Goal: Task Accomplishment & Management: Complete application form

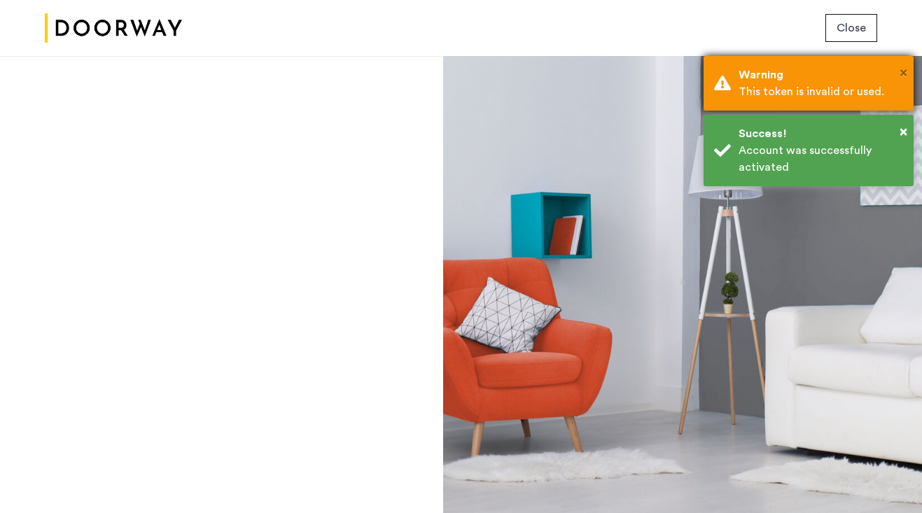
click at [905, 73] on span "×" at bounding box center [904, 73] width 8 height 14
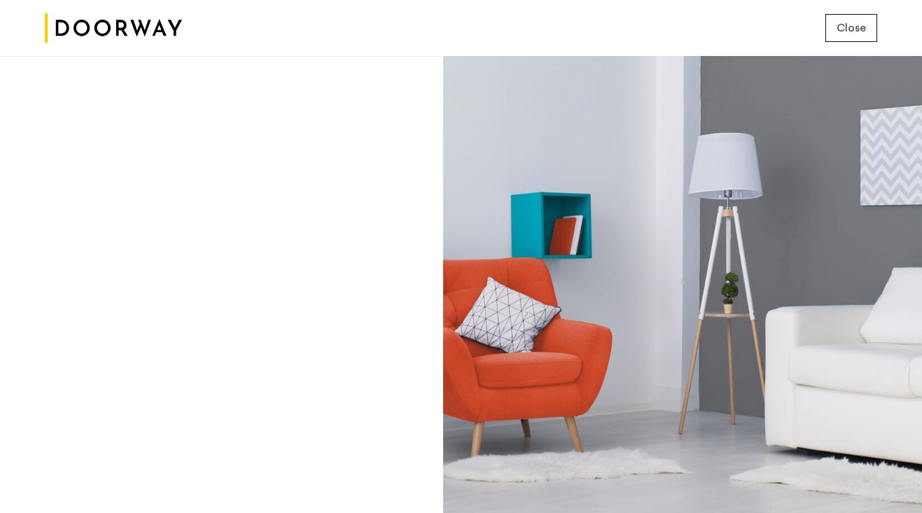
click at [851, 32] on span "Close" at bounding box center [851, 28] width 29 height 17
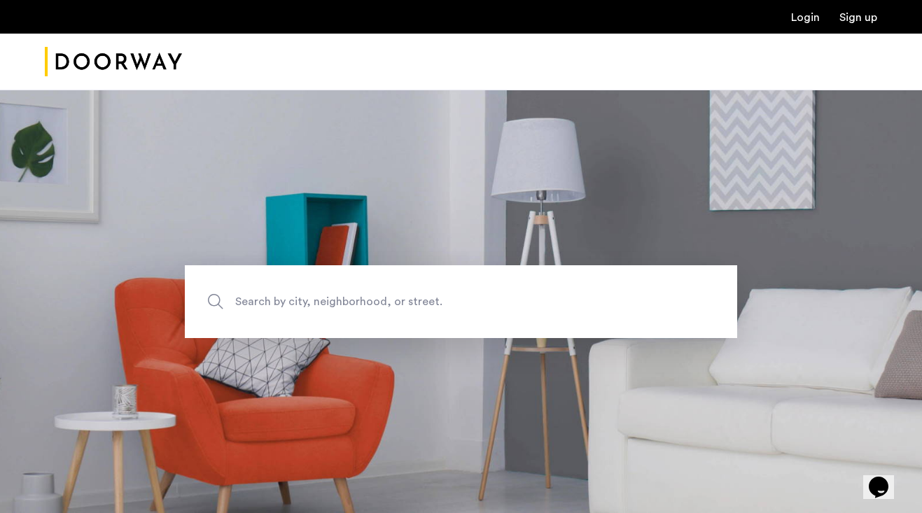
click at [813, 20] on link "Login" at bounding box center [805, 17] width 29 height 11
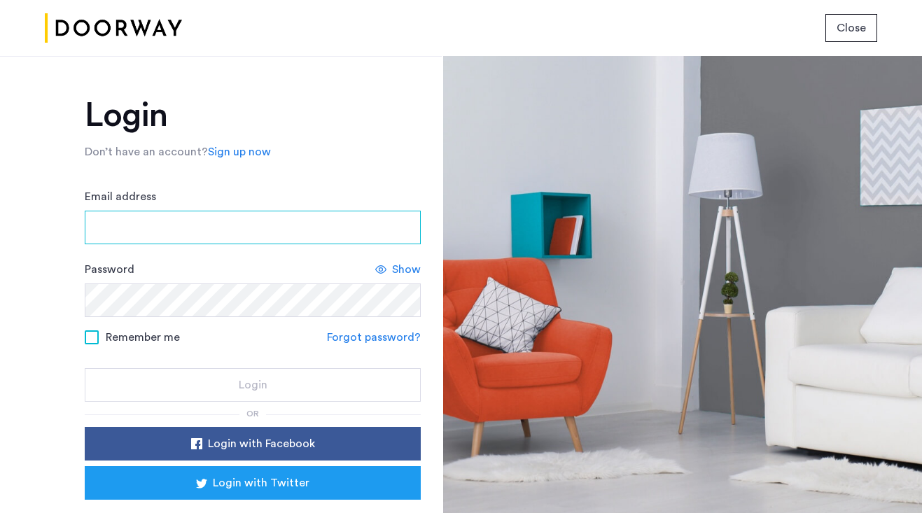
click at [321, 240] on input "Email address" at bounding box center [253, 228] width 336 height 34
type input "**********"
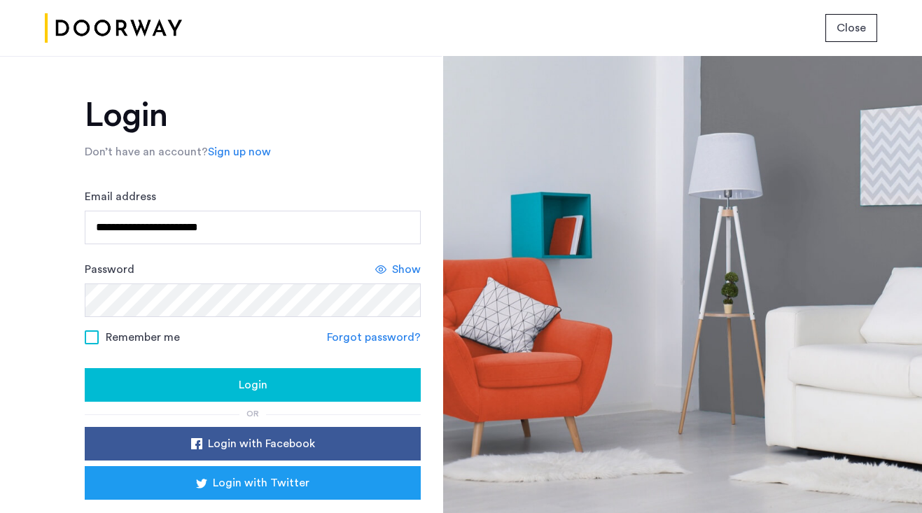
click at [125, 335] on span "Remember me" at bounding box center [143, 337] width 74 height 17
click at [190, 377] on div "Login" at bounding box center [253, 385] width 314 height 17
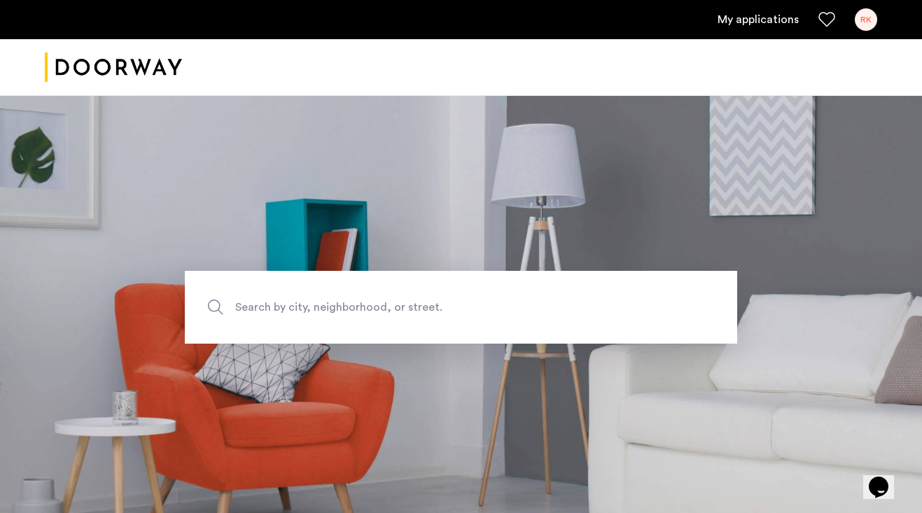
click at [776, 23] on link "My applications" at bounding box center [758, 19] width 81 height 17
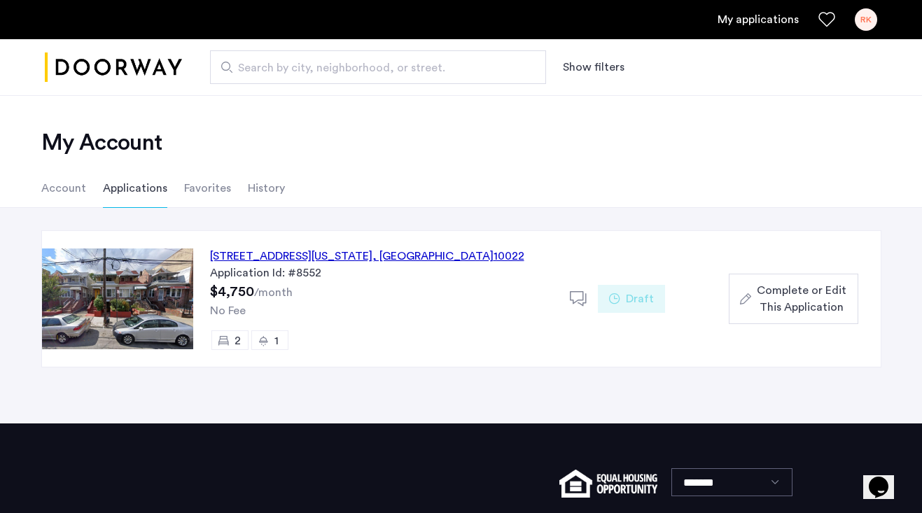
click at [810, 297] on span "Complete or Edit This Application" at bounding box center [802, 299] width 90 height 34
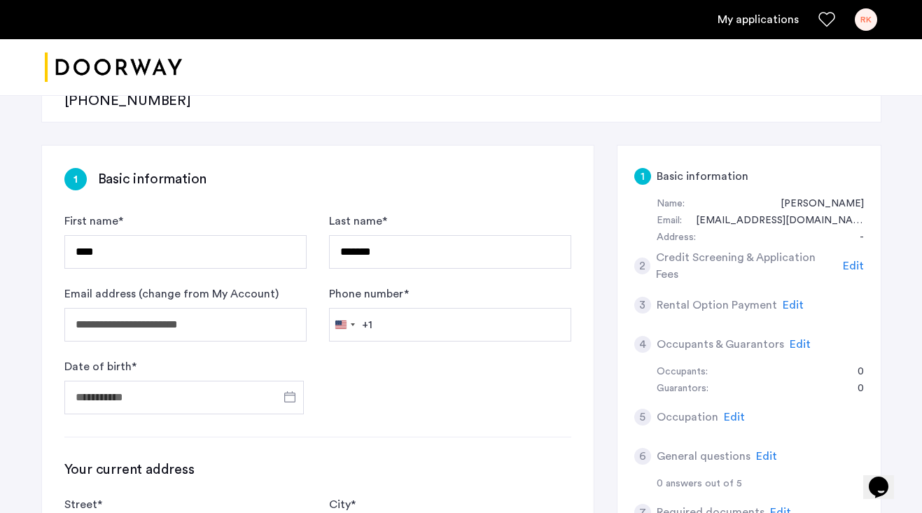
scroll to position [221, 0]
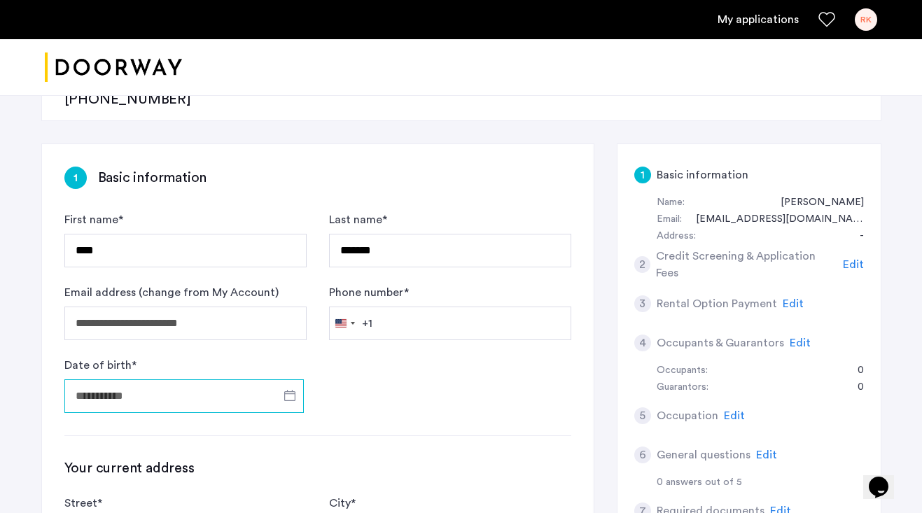
click at [225, 380] on input "Date of birth *" at bounding box center [183, 397] width 239 height 34
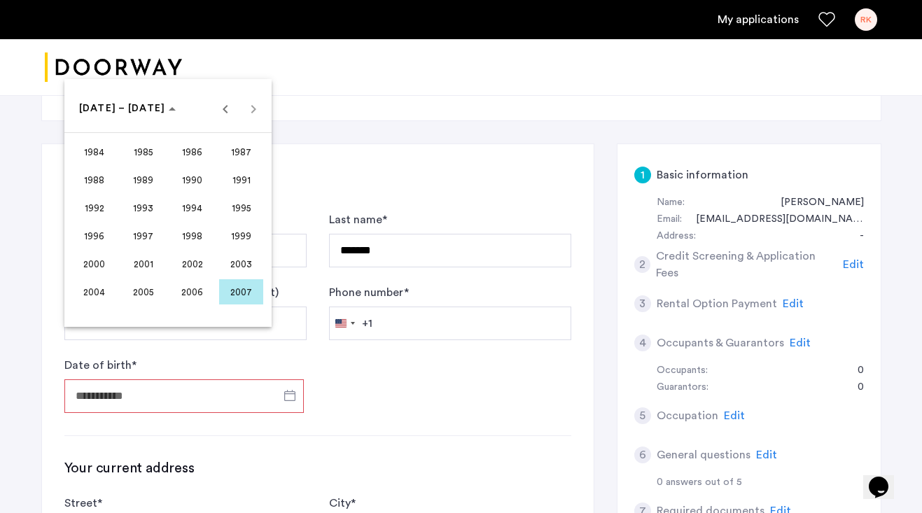
click at [140, 256] on span "2001" at bounding box center [143, 263] width 44 height 25
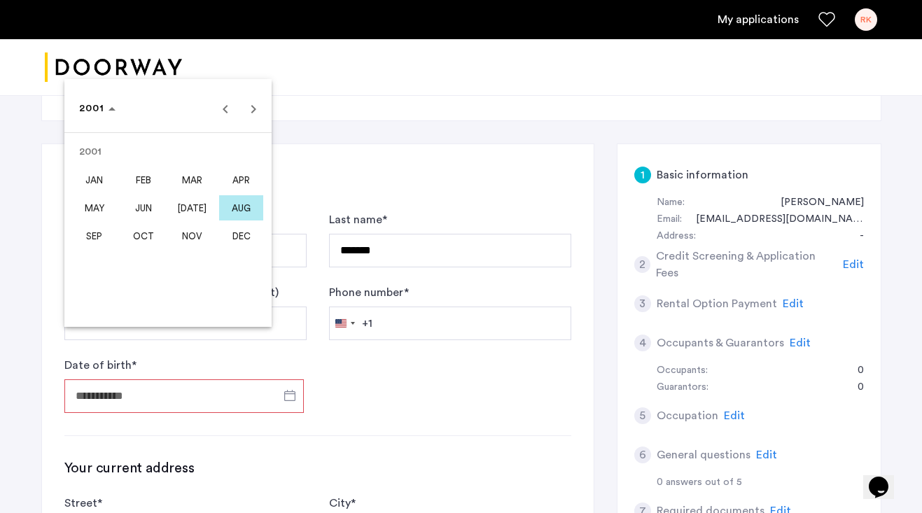
click at [92, 242] on span "SEP" at bounding box center [94, 235] width 44 height 25
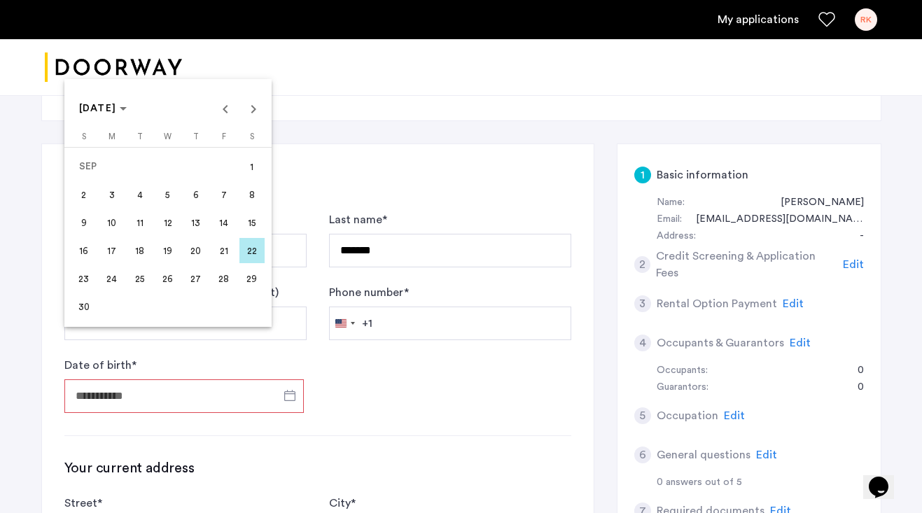
click at [251, 253] on span "22" at bounding box center [251, 250] width 25 height 25
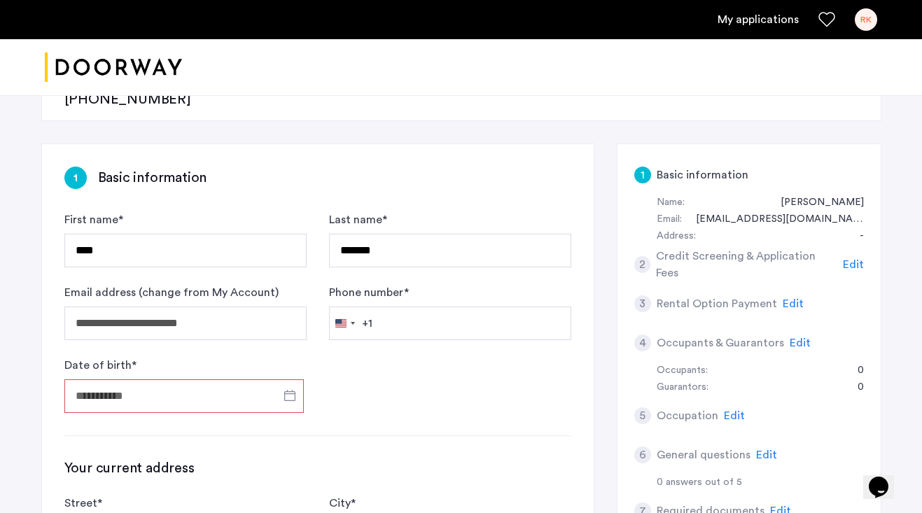
type input "**********"
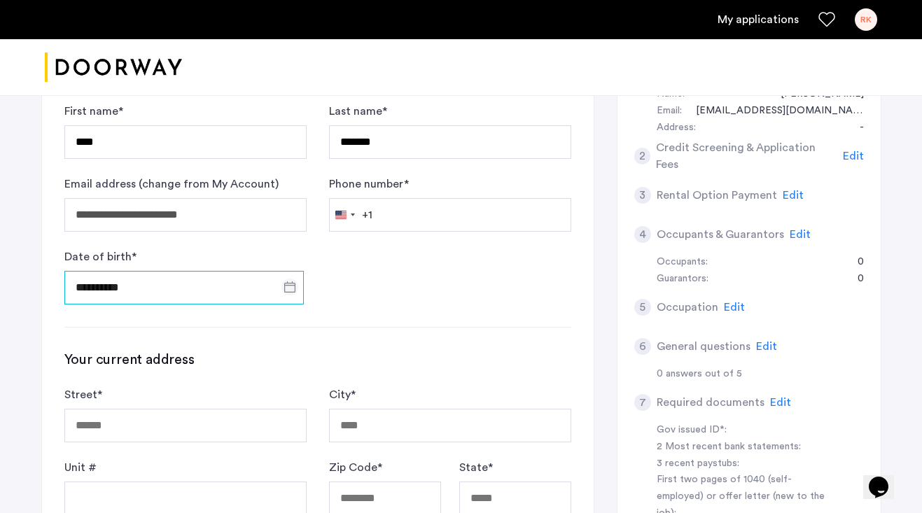
scroll to position [332, 0]
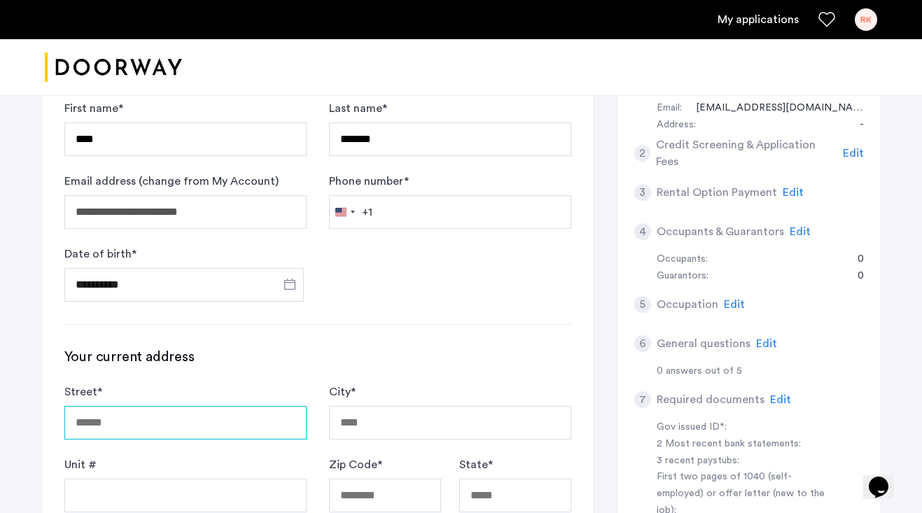
click at [174, 406] on input "Street *" at bounding box center [185, 423] width 242 height 34
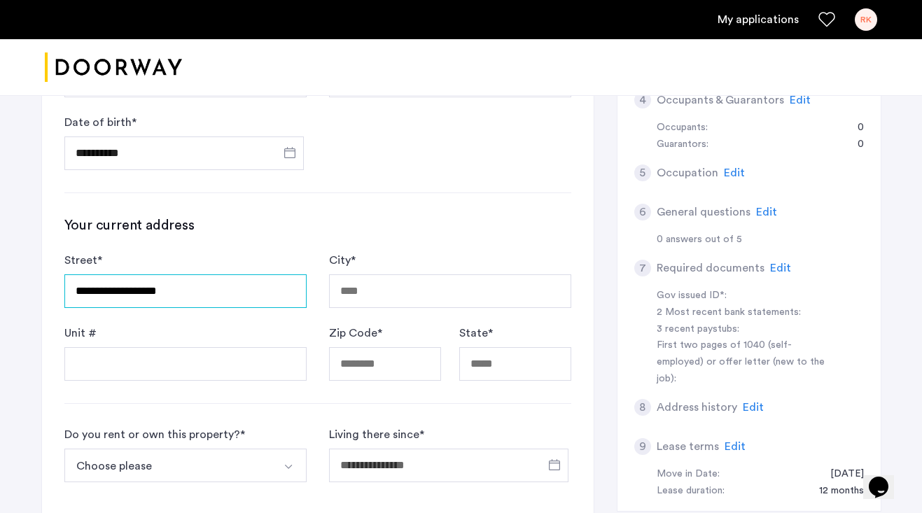
scroll to position [467, 0]
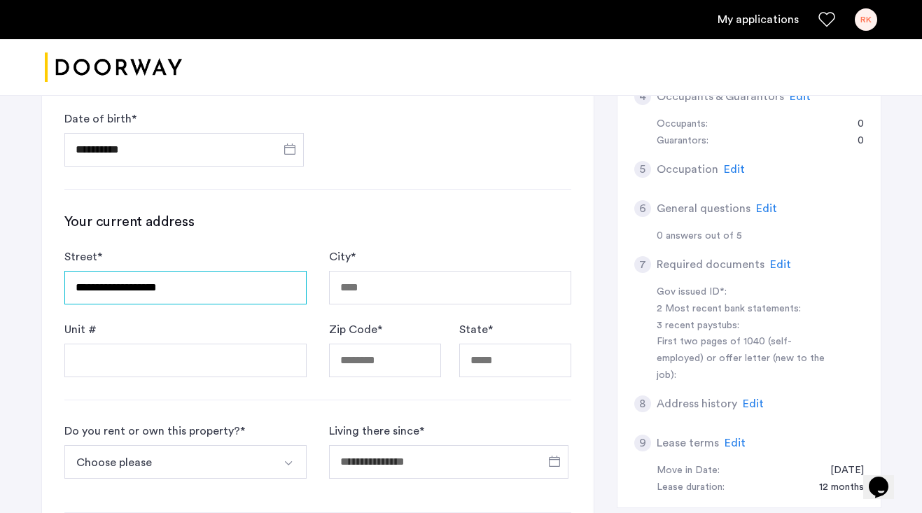
type input "**********"
click at [361, 271] on input "City *" at bounding box center [450, 288] width 242 height 34
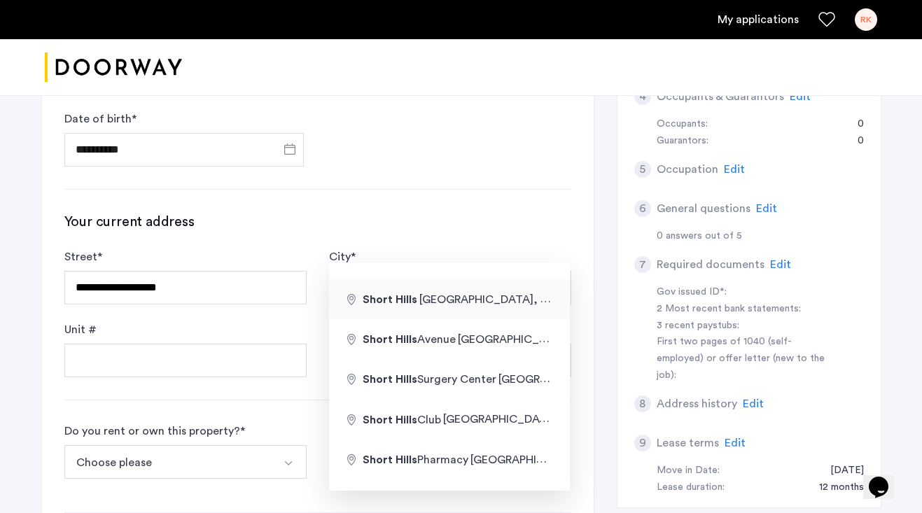
type input "**********"
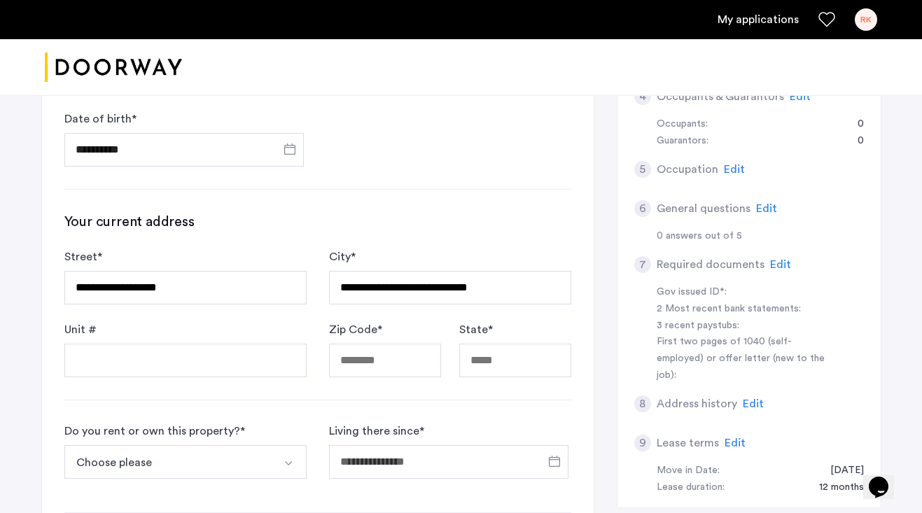
type input "********"
type input "**"
click at [269, 271] on input "Street *" at bounding box center [185, 288] width 242 height 34
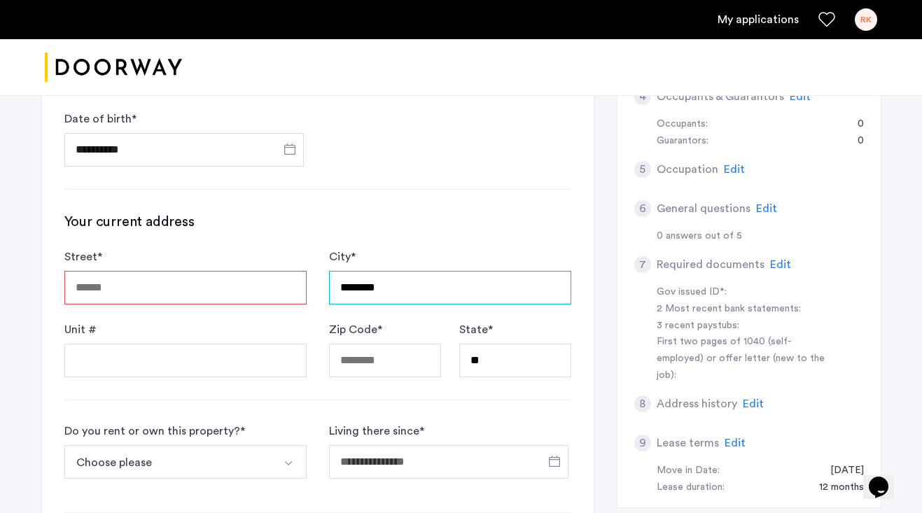
click at [380, 271] on input "********" at bounding box center [450, 288] width 242 height 34
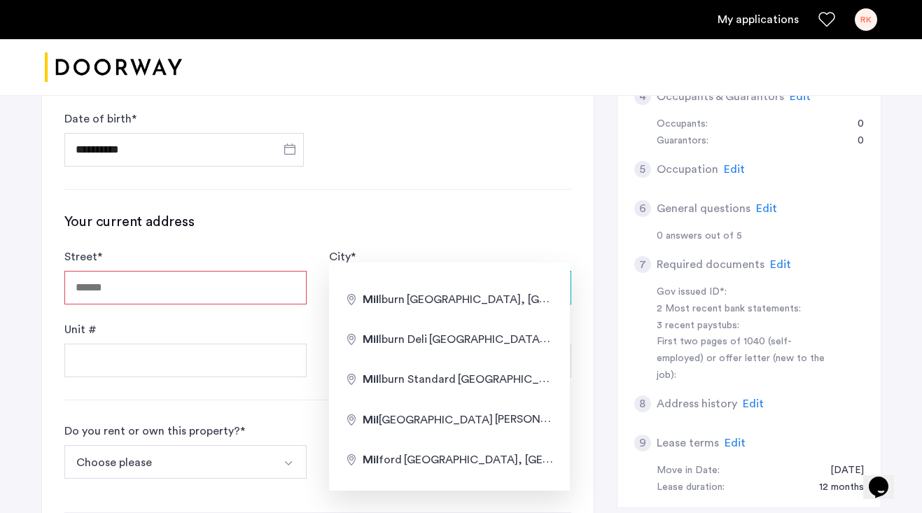
type input "*"
drag, startPoint x: 410, startPoint y: 232, endPoint x: 299, endPoint y: 232, distance: 111.3
click at [299, 249] on form "**********" at bounding box center [317, 313] width 507 height 129
type input "**********"
click at [229, 271] on input "Street *" at bounding box center [185, 288] width 242 height 34
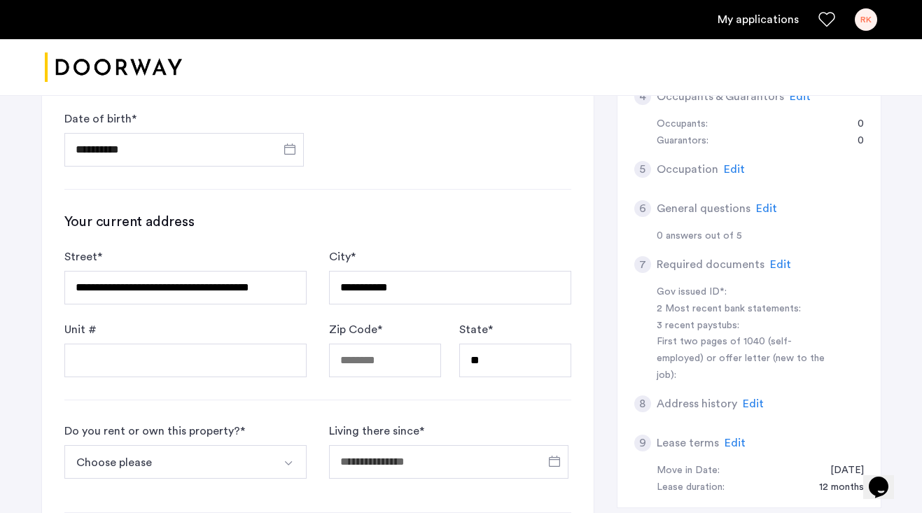
type input "**********"
type input "********"
type input "*****"
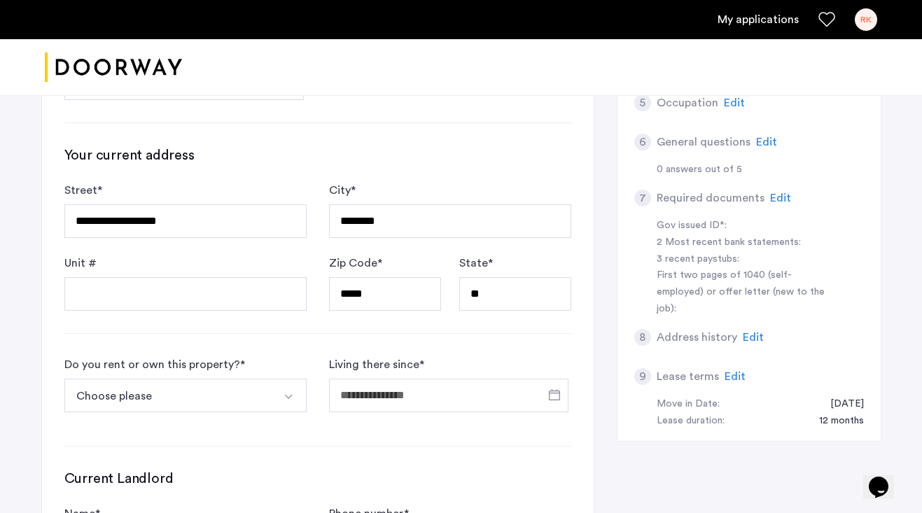
click at [219, 379] on button "Choose please" at bounding box center [168, 396] width 209 height 34
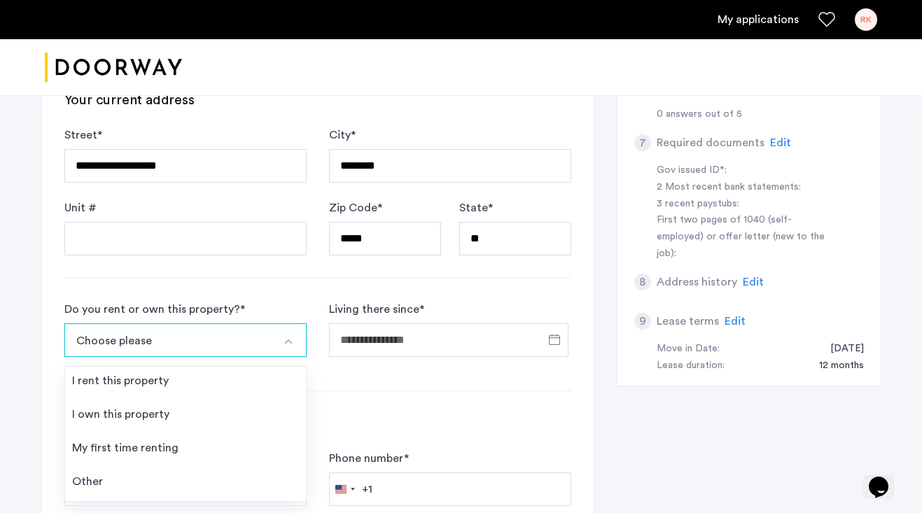
scroll to position [592, 0]
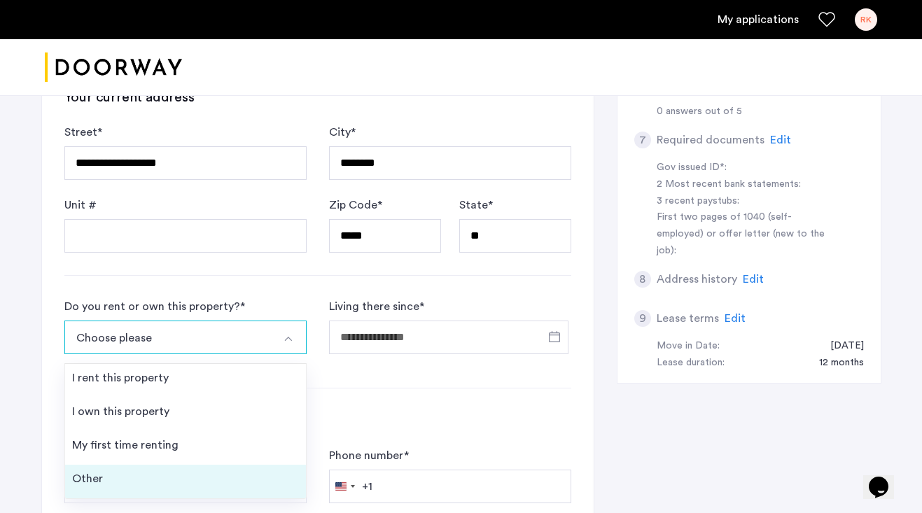
click at [134, 465] on li "Other" at bounding box center [185, 482] width 241 height 34
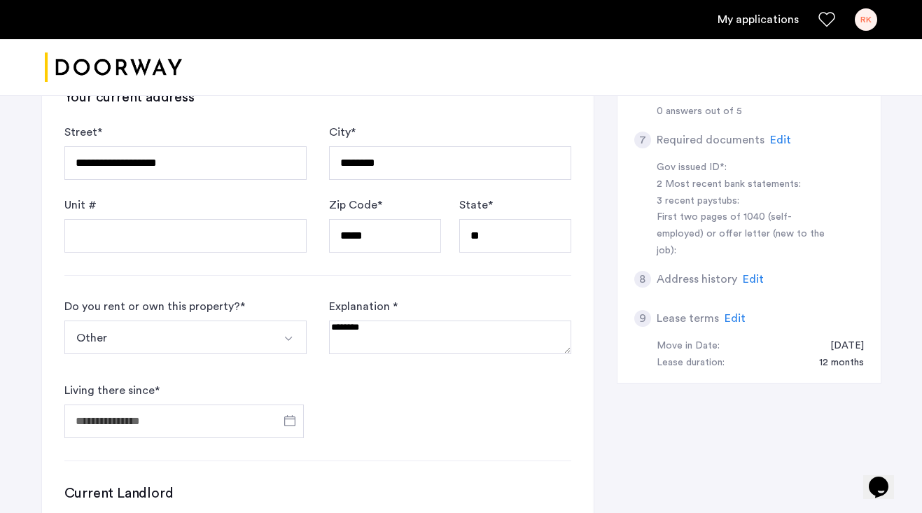
click at [367, 321] on textarea at bounding box center [450, 338] width 242 height 34
type textarea "**********"
click at [165, 405] on input "Living there since *" at bounding box center [183, 422] width 239 height 34
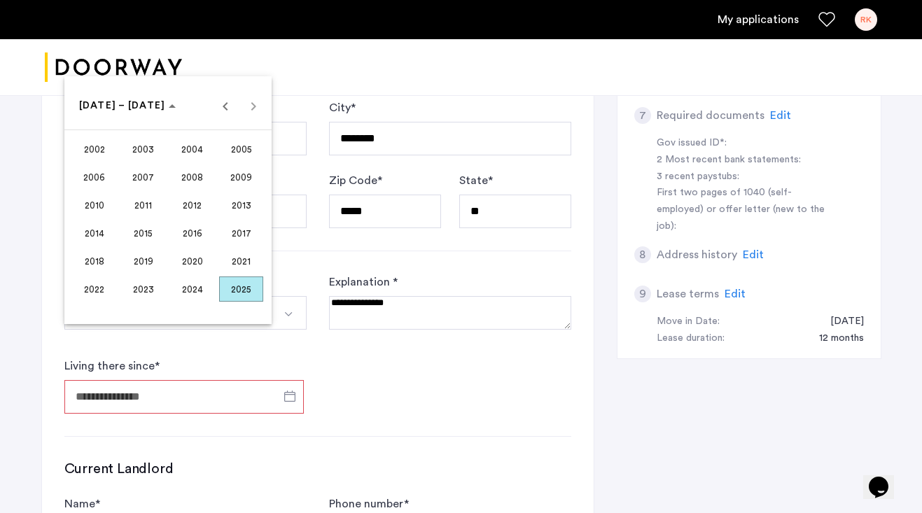
scroll to position [620, 0]
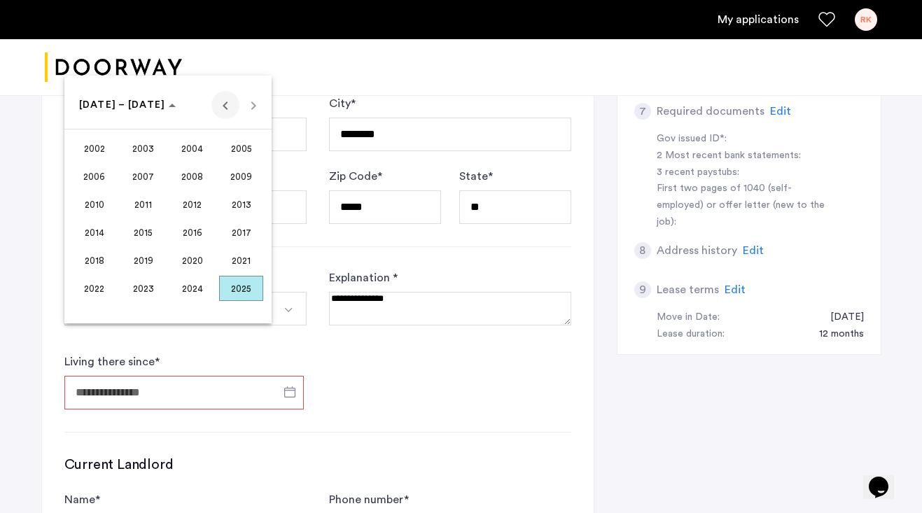
click at [228, 106] on span "Previous 24 years" at bounding box center [225, 105] width 28 height 28
click at [230, 286] on span "2001" at bounding box center [241, 288] width 44 height 25
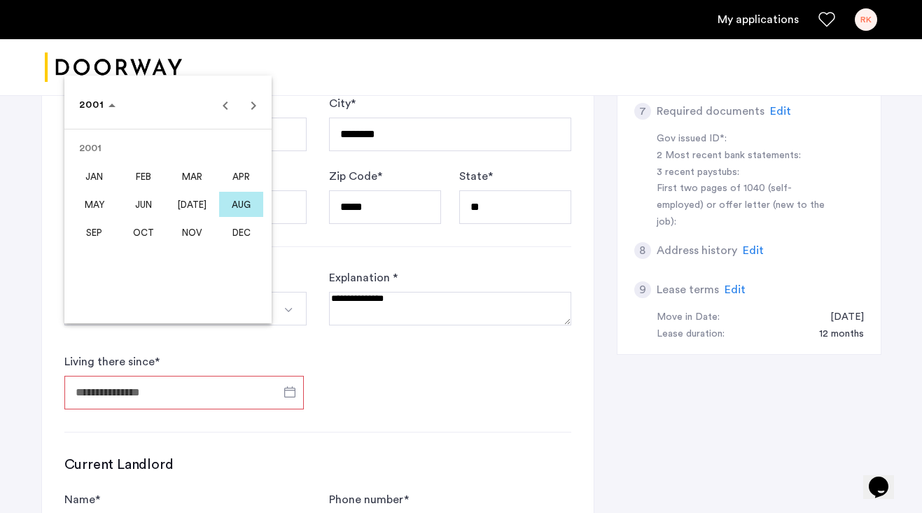
click at [96, 229] on span "SEP" at bounding box center [94, 232] width 44 height 25
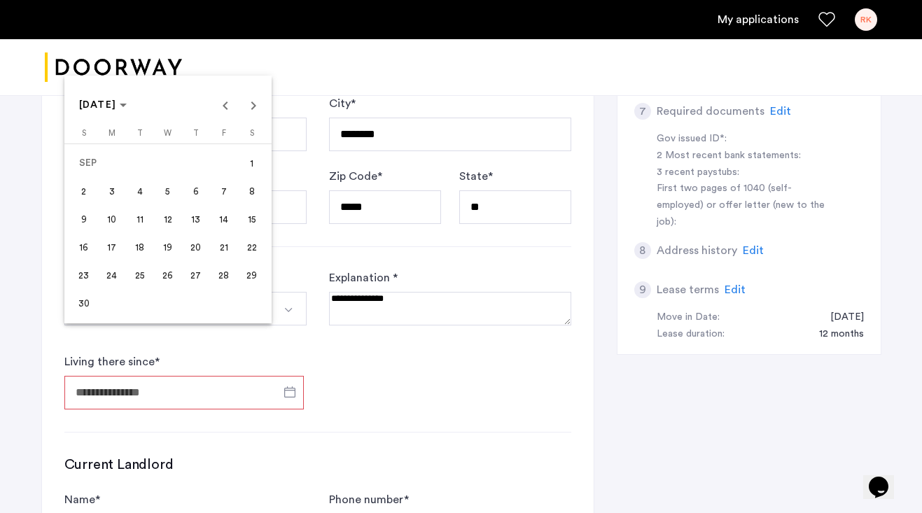
click at [252, 244] on span "22" at bounding box center [251, 247] width 25 height 25
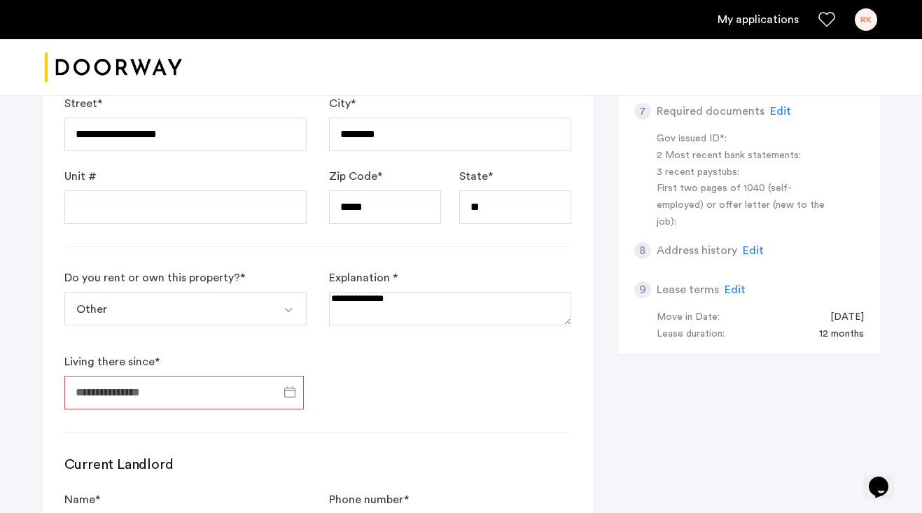
type input "**********"
click at [436, 363] on div "**********" at bounding box center [318, 204] width 552 height 921
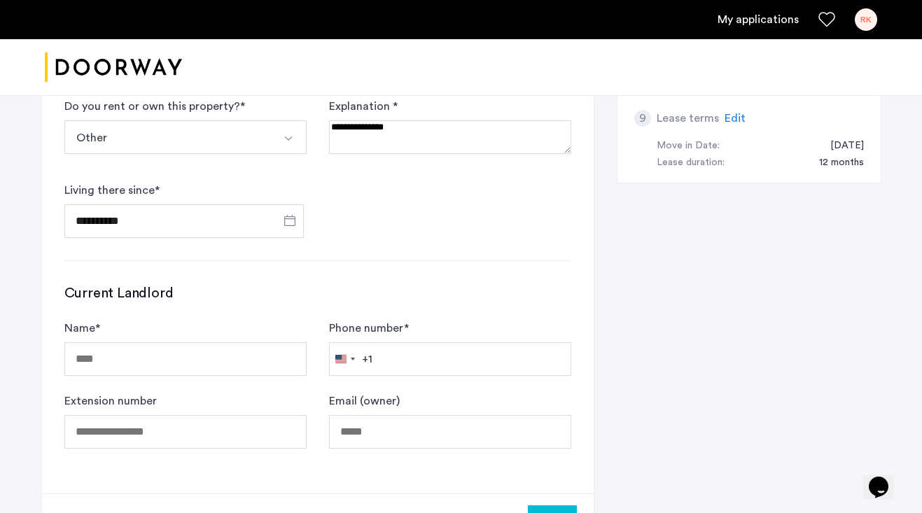
scroll to position [795, 0]
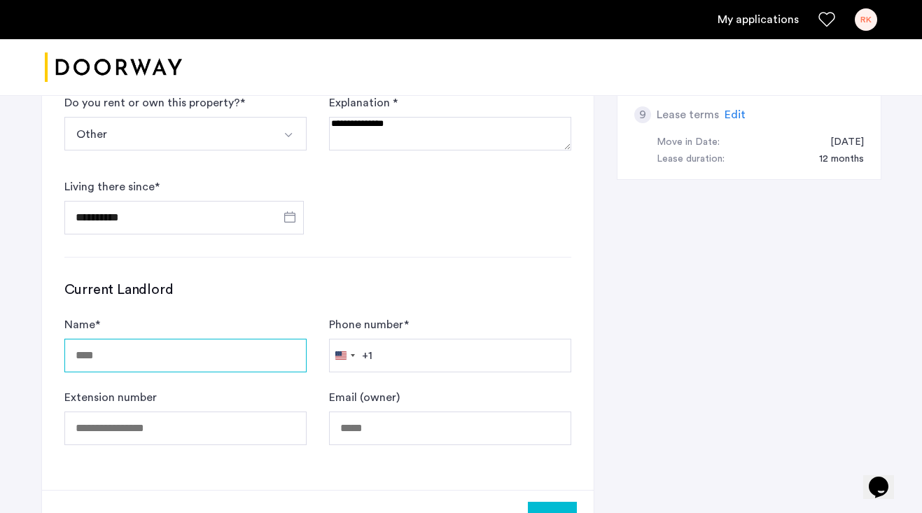
click at [195, 339] on input "Name *" at bounding box center [185, 356] width 242 height 34
type input "**********"
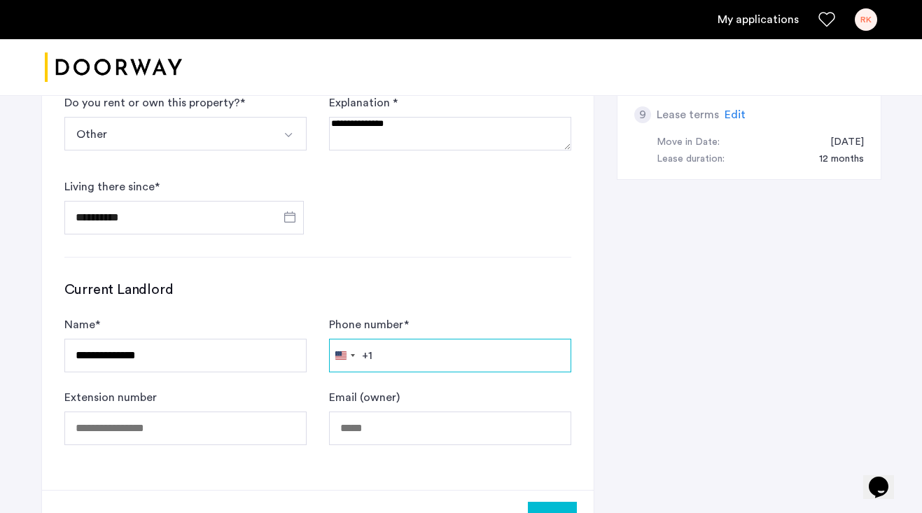
click at [427, 339] on input "Phone number *" at bounding box center [450, 356] width 242 height 34
type input "**********"
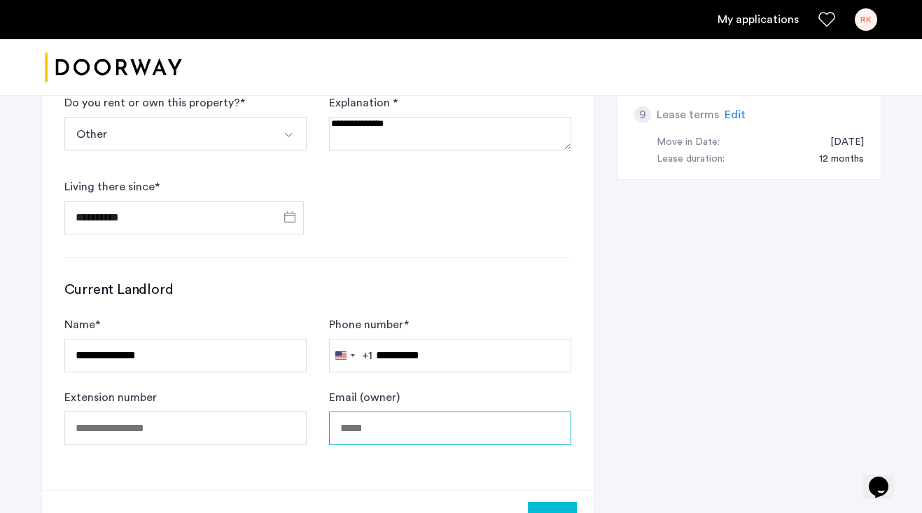
click at [387, 412] on input "Email (owner)" at bounding box center [450, 429] width 242 height 34
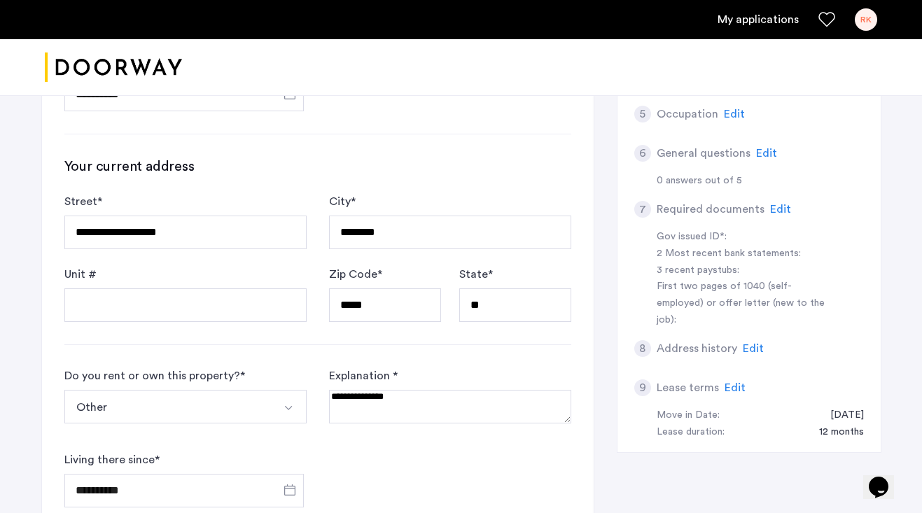
scroll to position [0, 0]
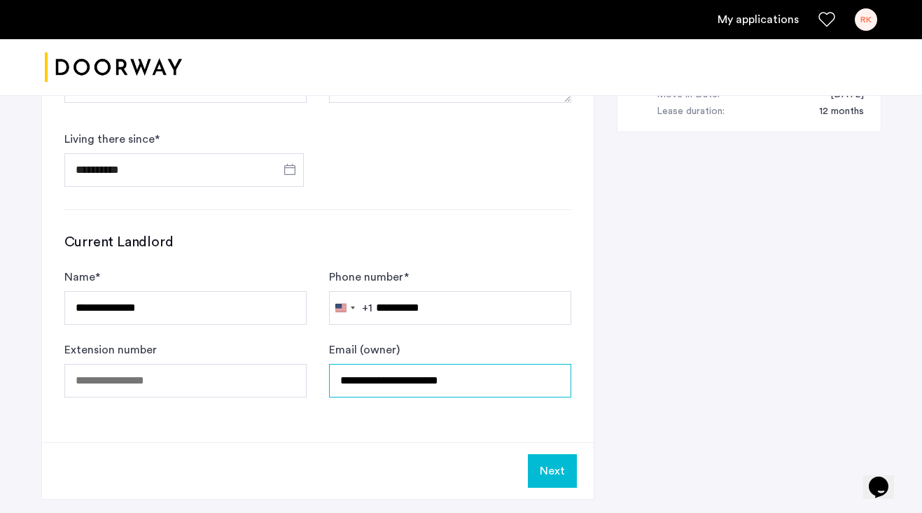
type input "**********"
click at [557, 454] on button "Next" at bounding box center [552, 471] width 49 height 34
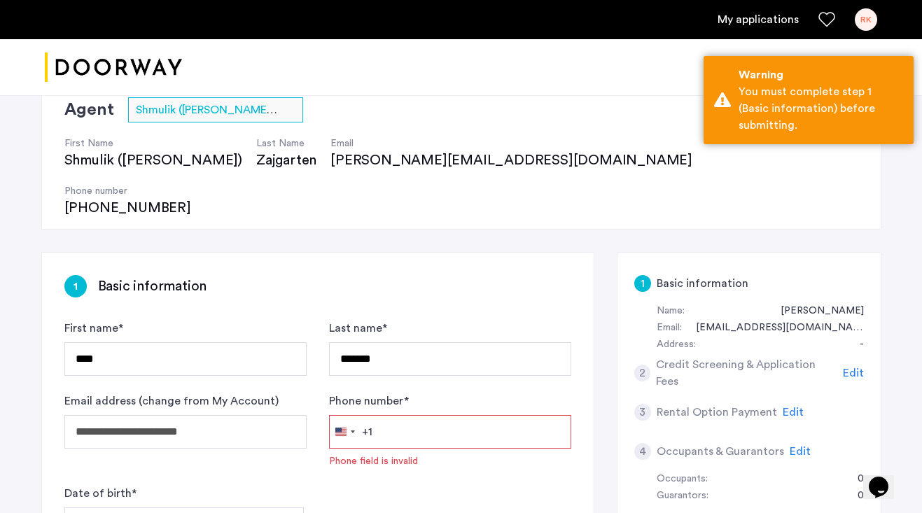
scroll to position [113, 0]
click at [440, 415] on input "Phone number *" at bounding box center [450, 432] width 242 height 34
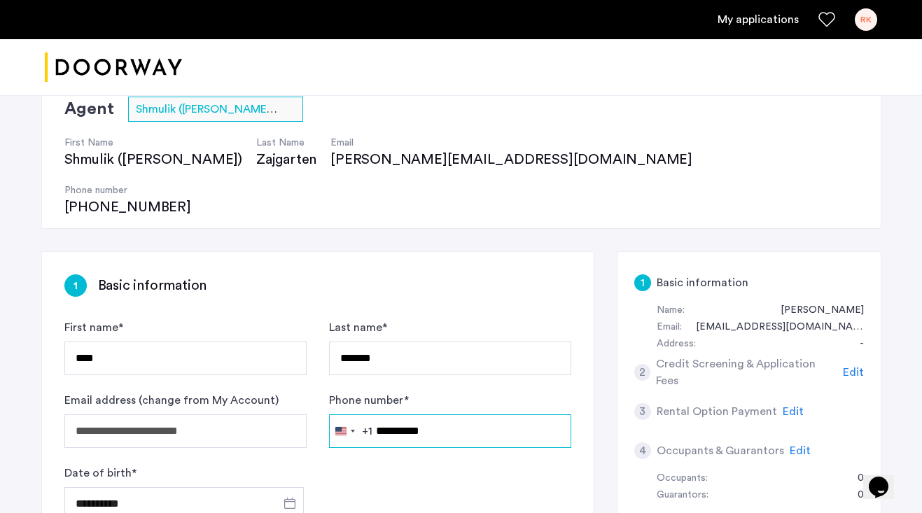
scroll to position [1008, 0]
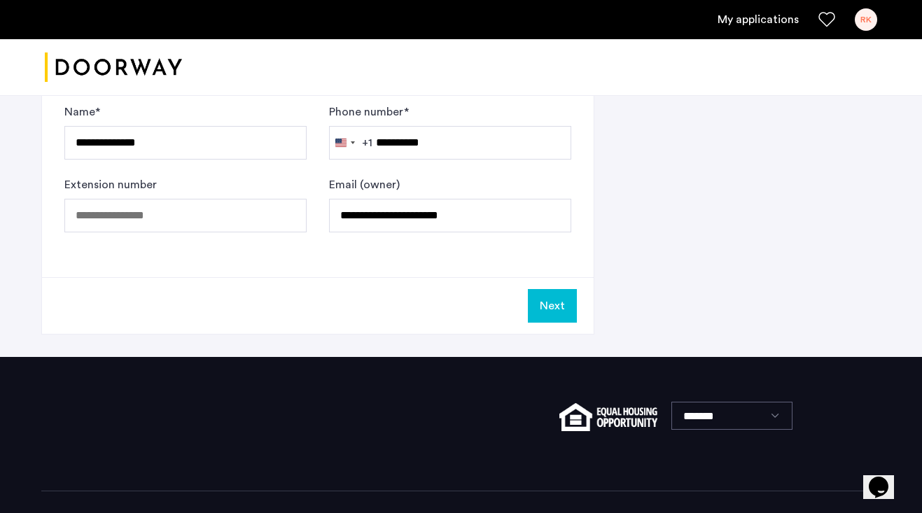
type input "**********"
click at [541, 289] on button "Next" at bounding box center [552, 306] width 49 height 34
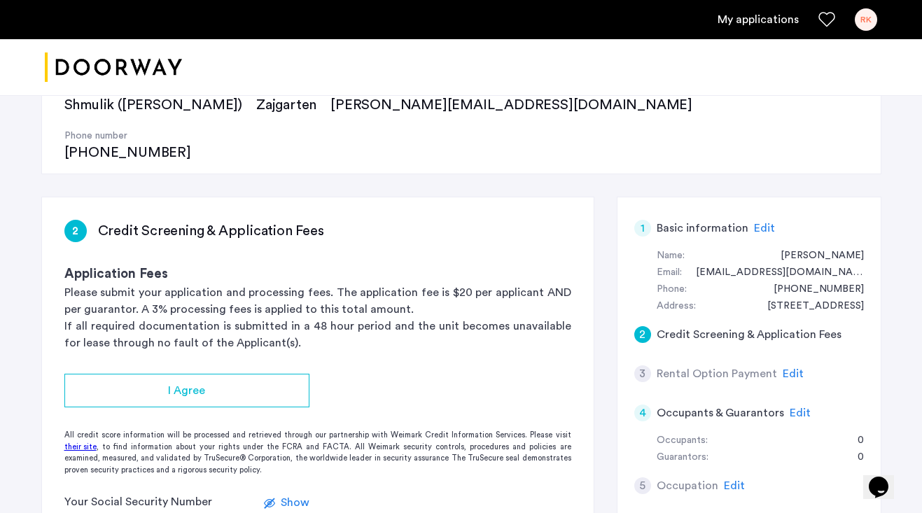
scroll to position [175, 0]
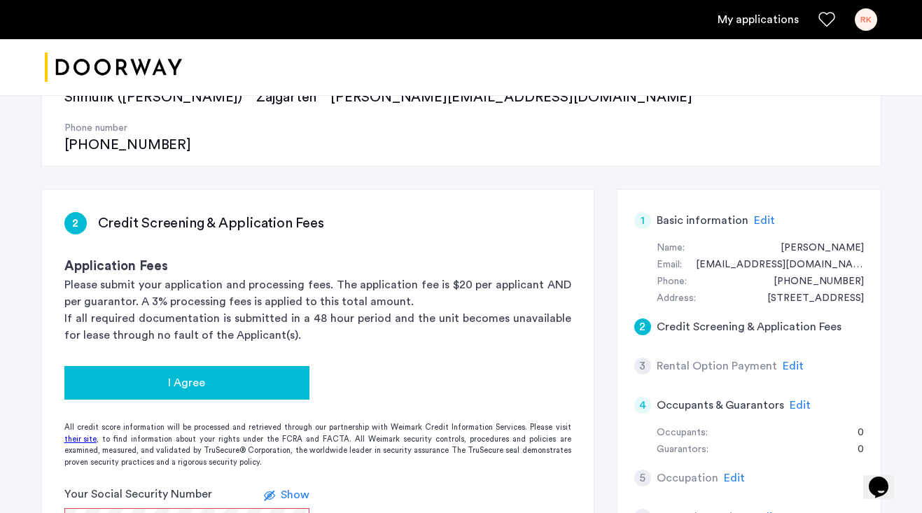
click at [273, 375] on div "I Agree" at bounding box center [187, 383] width 223 height 17
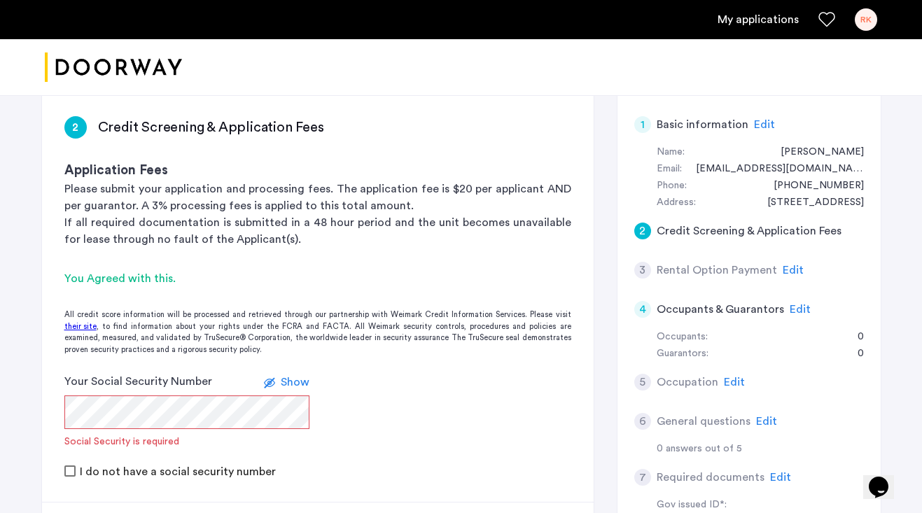
scroll to position [275, 0]
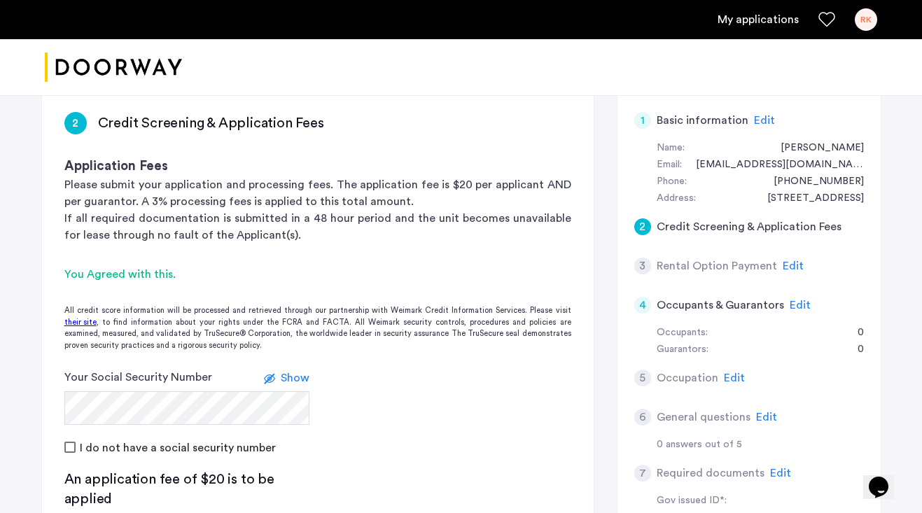
click at [408, 369] on form "Your Social Security Number Show I do not have a social security number" at bounding box center [318, 412] width 552 height 87
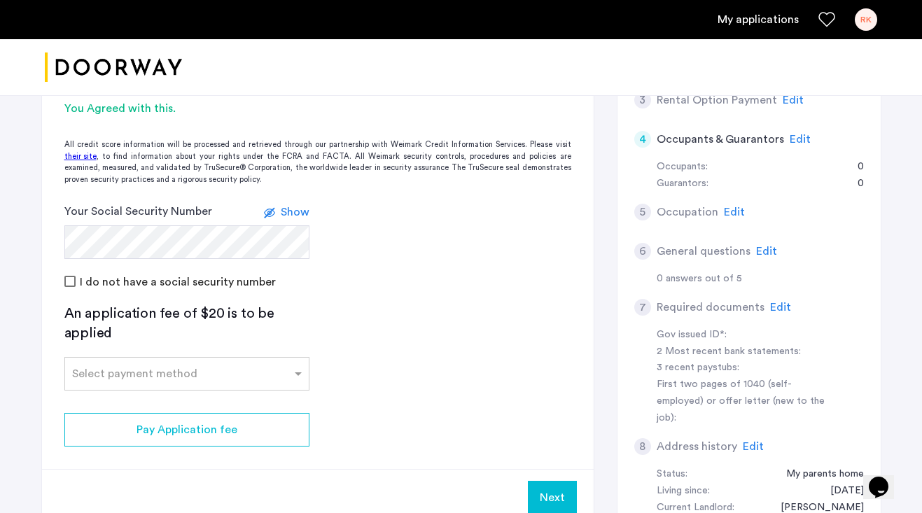
scroll to position [444, 0]
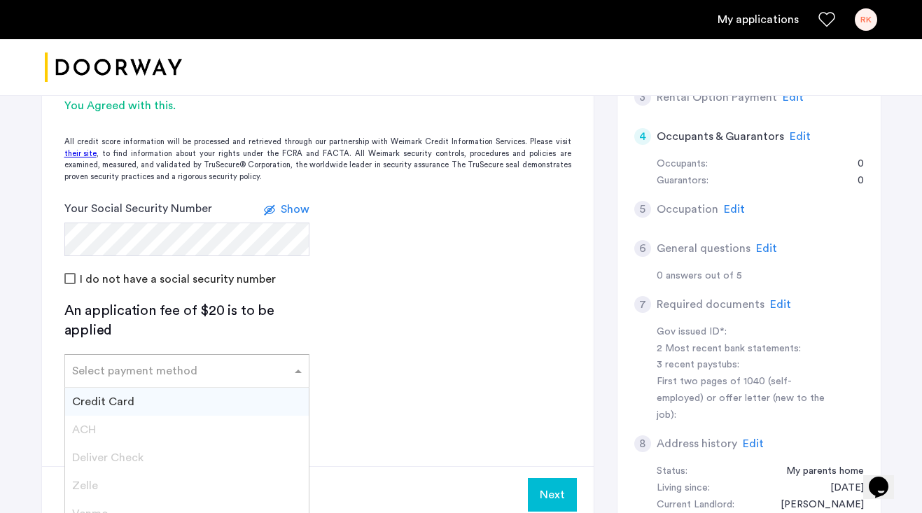
click at [277, 359] on div at bounding box center [187, 367] width 244 height 17
click at [181, 388] on div "Credit Card" at bounding box center [187, 402] width 244 height 28
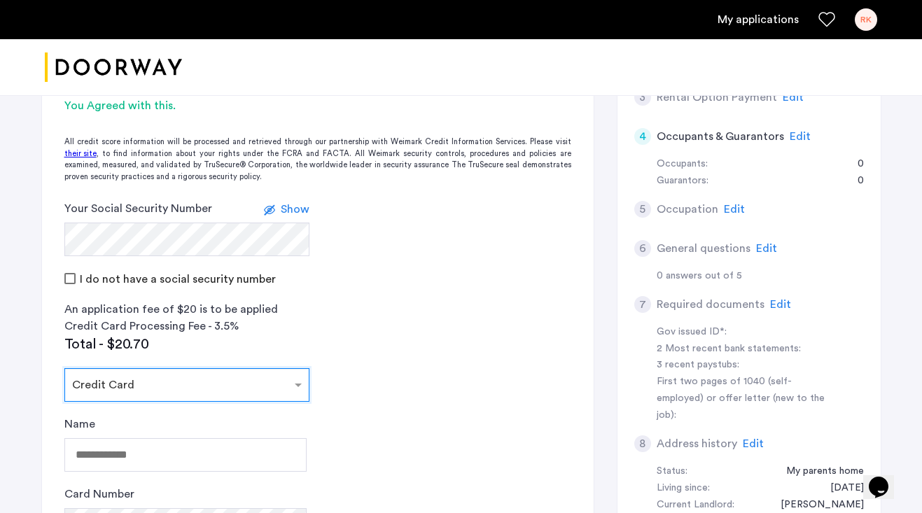
click at [408, 359] on app-credit-screening "2 Credit Screening & Application Fees Application Fees Please submit your appli…" at bounding box center [318, 348] width 552 height 854
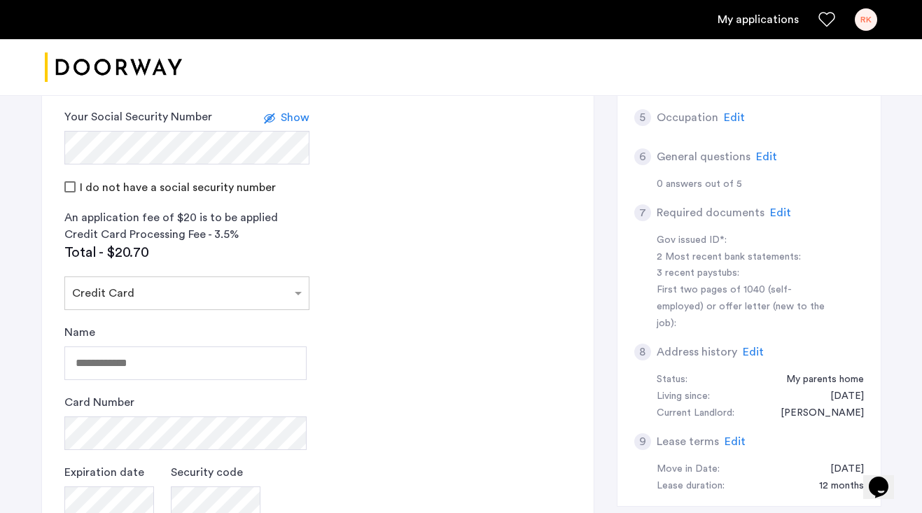
scroll to position [539, 0]
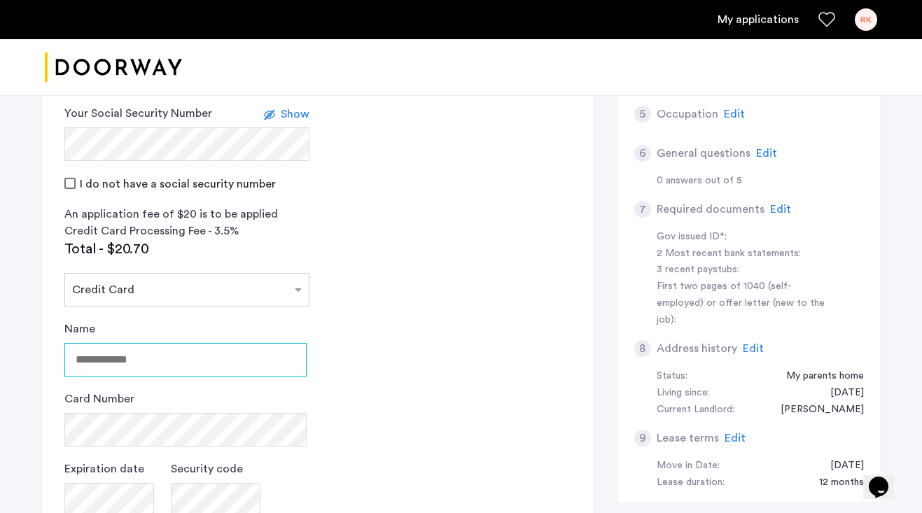
click at [199, 343] on input "Name" at bounding box center [185, 360] width 242 height 34
drag, startPoint x: 176, startPoint y: 317, endPoint x: 76, endPoint y: 318, distance: 100.1
click at [76, 343] on input "**********" at bounding box center [185, 360] width 242 height 34
type input "**********"
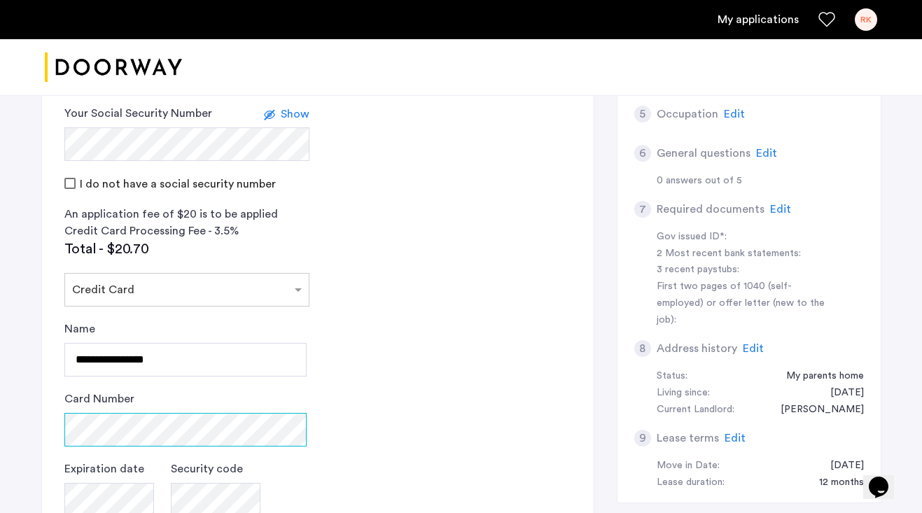
click at [116, 391] on div "Card Number" at bounding box center [185, 419] width 242 height 56
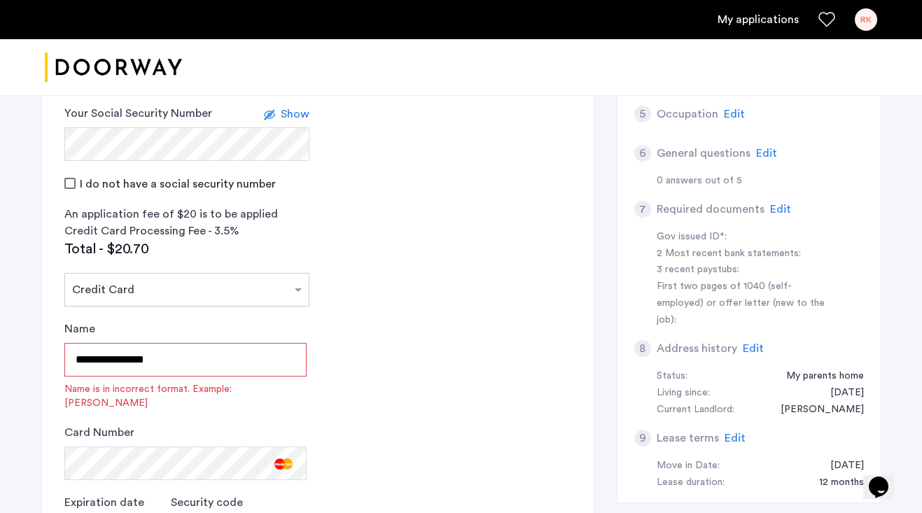
click at [185, 343] on input "**********" at bounding box center [185, 360] width 242 height 34
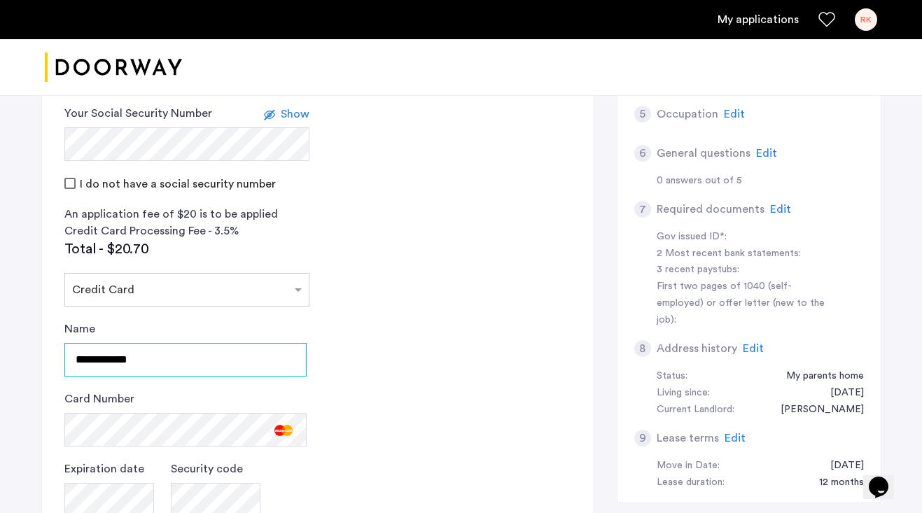
type input "**********"
click at [526, 308] on app-credit-screening "2 Credit Screening & Application Fees Application Fees Please submit your appli…" at bounding box center [318, 253] width 552 height 854
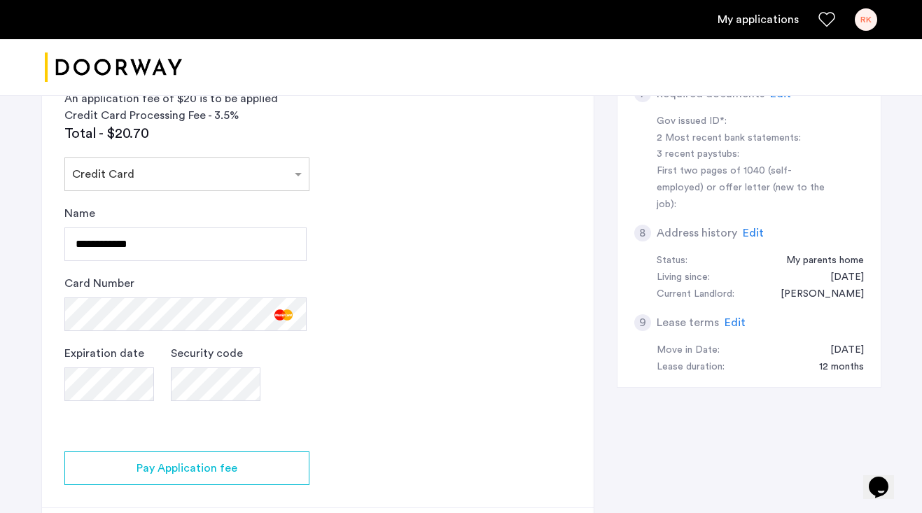
scroll to position [656, 0]
click at [347, 330] on app-credit-screening "2 Credit Screening & Application Fees Application Fees Please submit your appli…" at bounding box center [318, 136] width 552 height 854
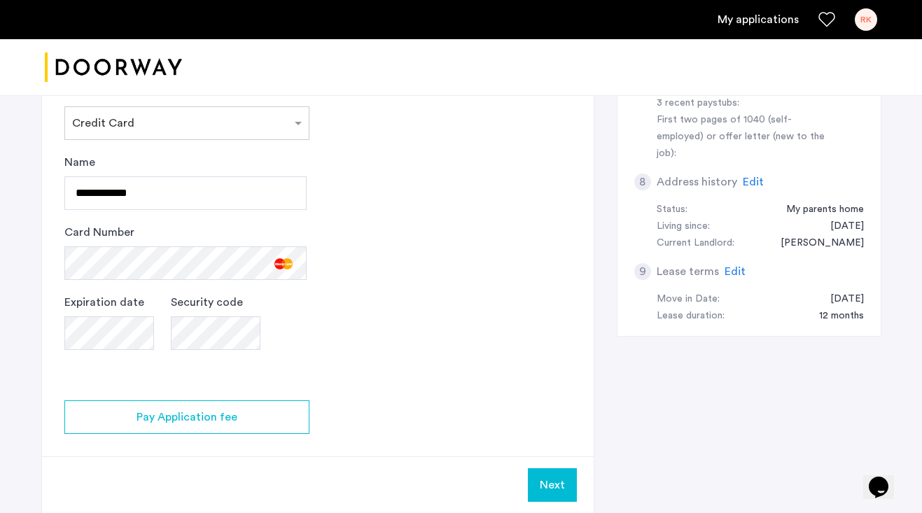
scroll to position [692, 0]
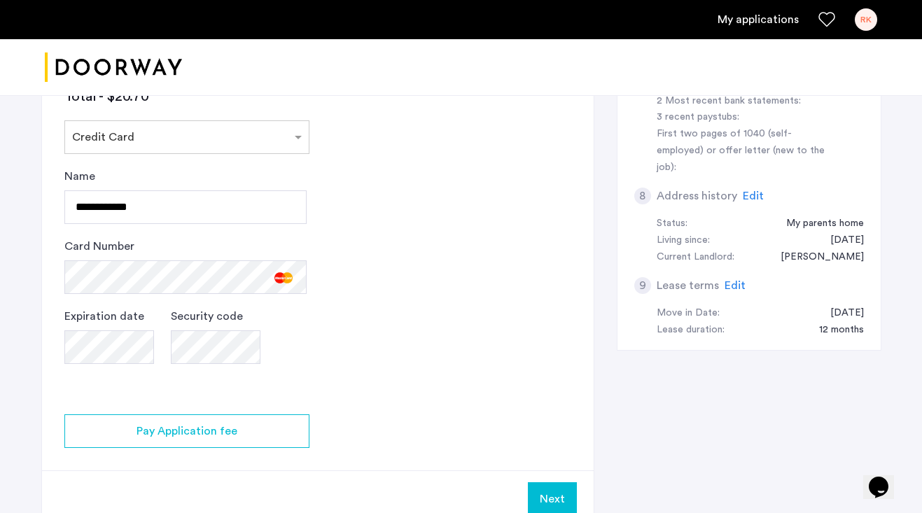
click at [538, 482] on button "Next" at bounding box center [552, 499] width 49 height 34
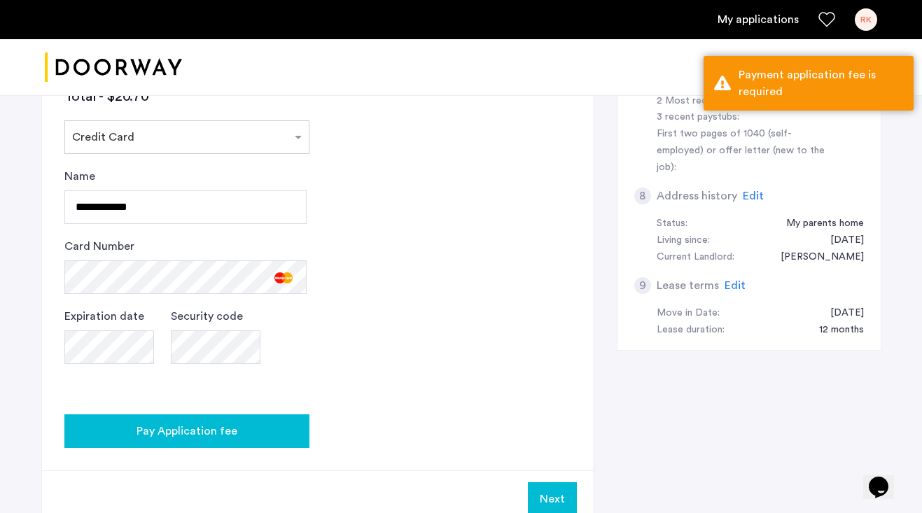
click at [242, 423] on div "Pay Application fee" at bounding box center [187, 431] width 223 height 17
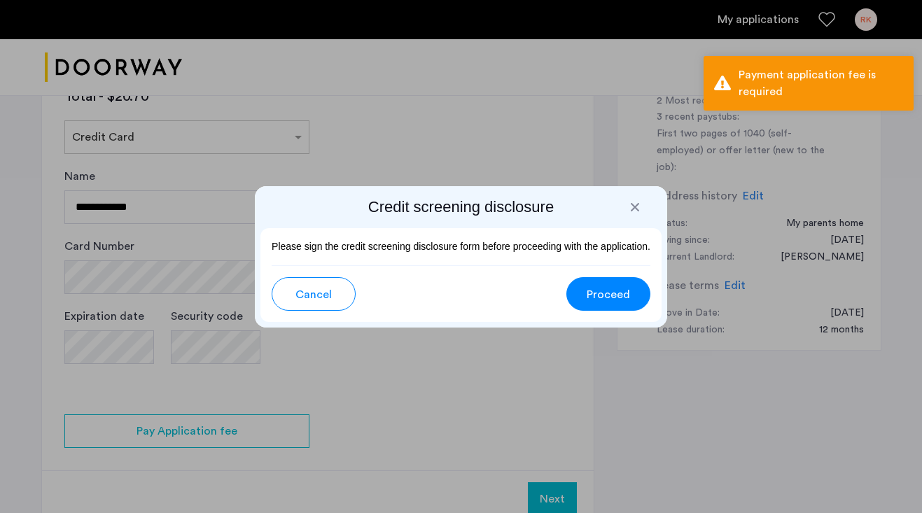
click at [598, 294] on span "Proceed" at bounding box center [608, 294] width 43 height 17
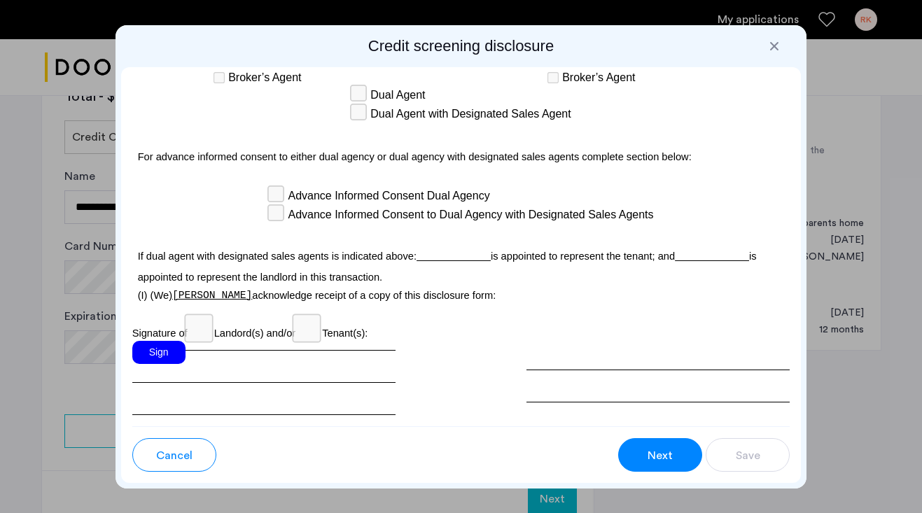
scroll to position [4342, 0]
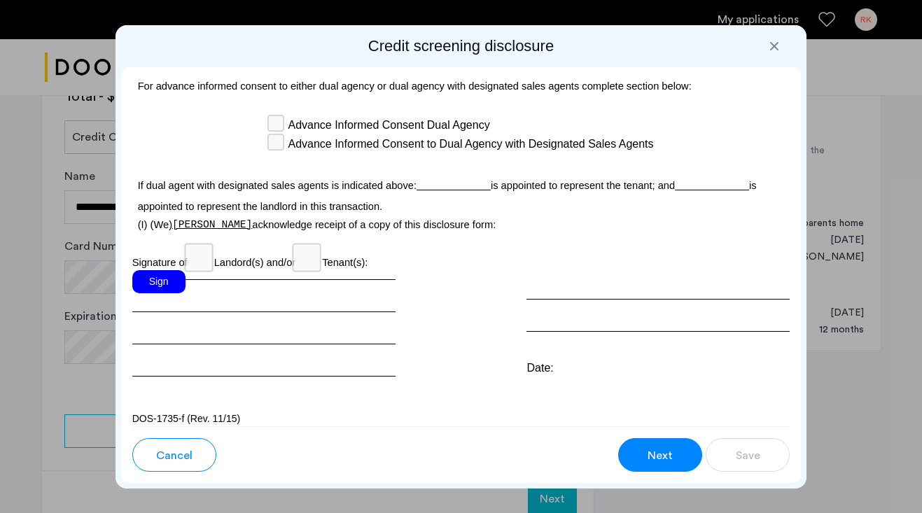
click at [151, 272] on div "Sign" at bounding box center [158, 281] width 53 height 23
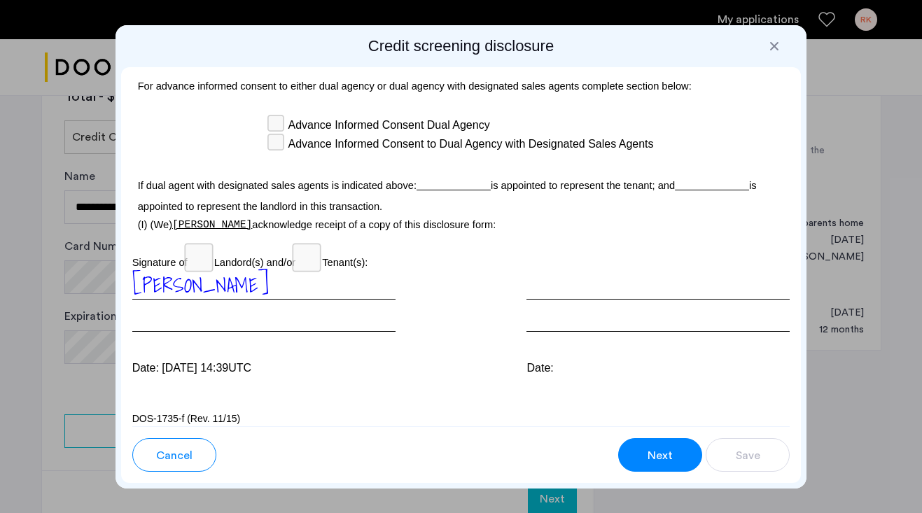
click at [655, 449] on span "Next" at bounding box center [660, 455] width 25 height 17
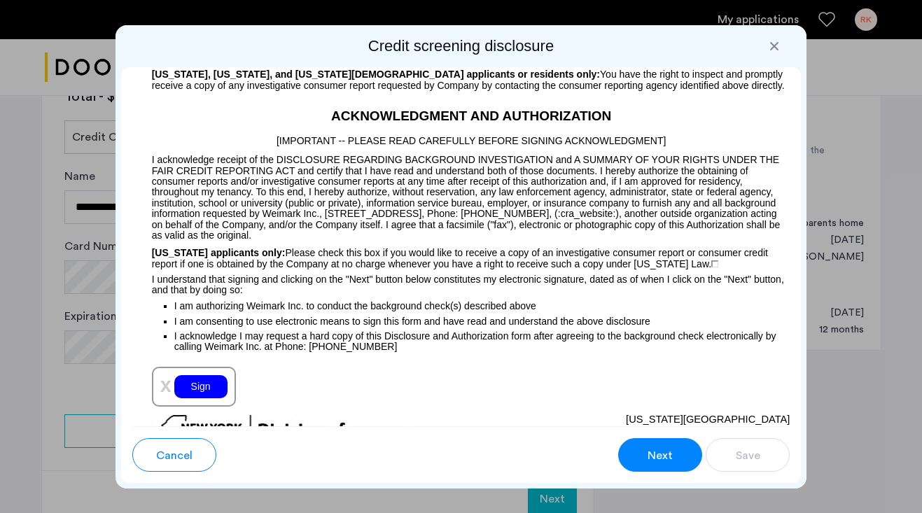
scroll to position [1138, 0]
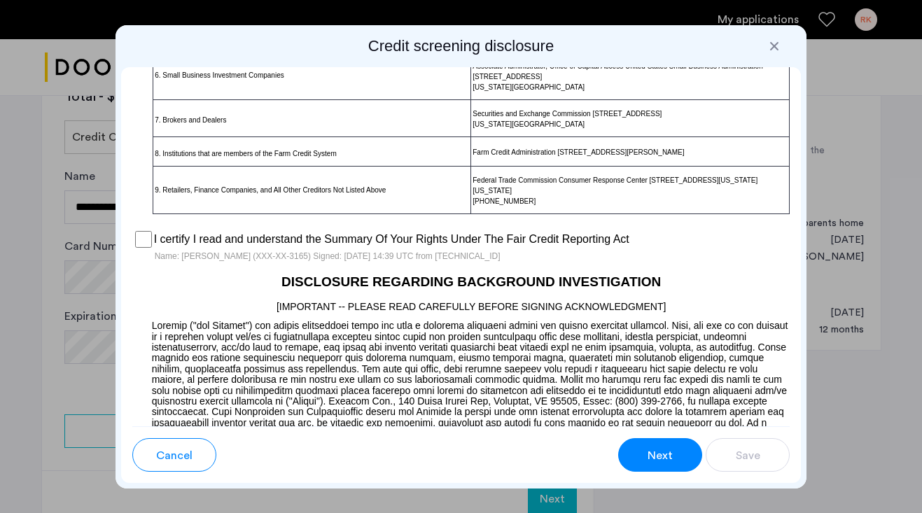
click at [644, 450] on button "Next" at bounding box center [660, 455] width 84 height 34
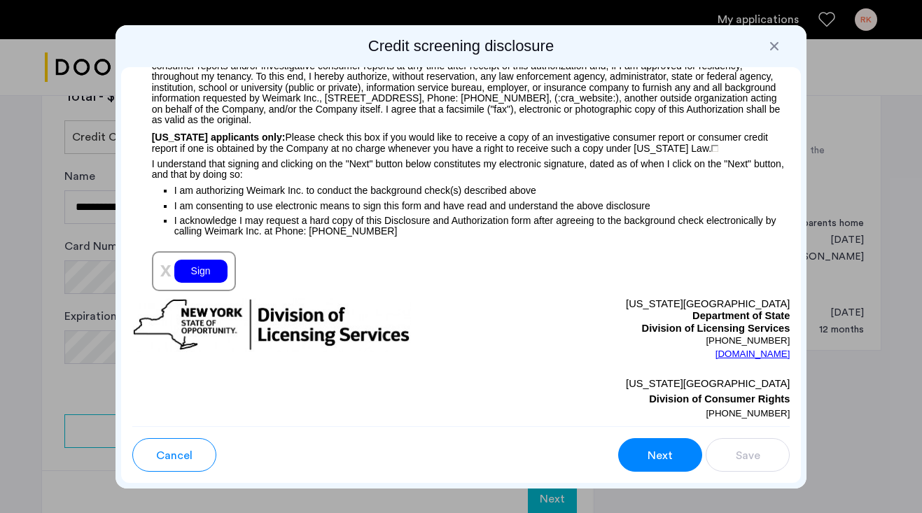
scroll to position [1672, 0]
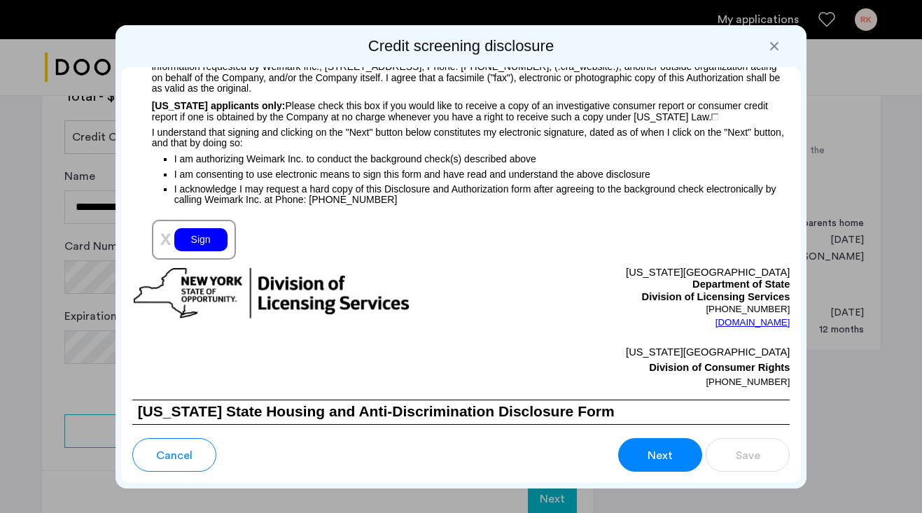
click at [195, 244] on div "Sign" at bounding box center [200, 239] width 53 height 23
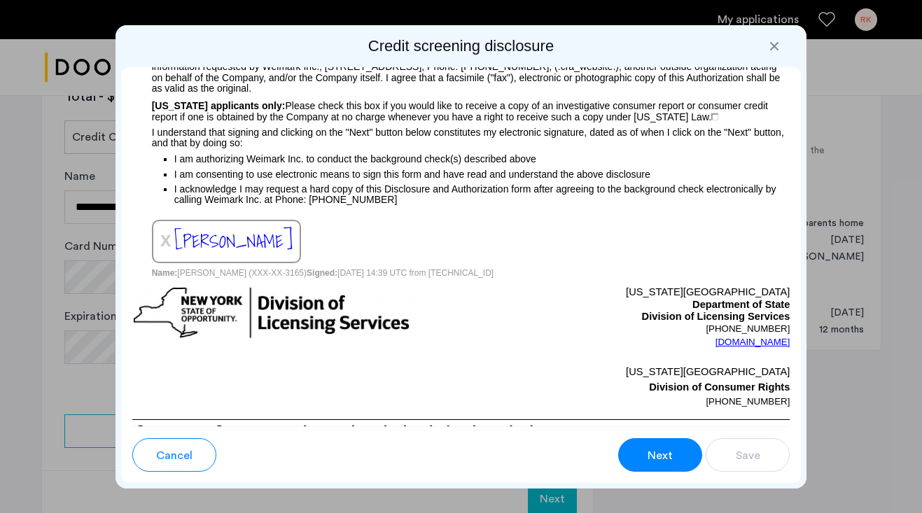
click at [625, 456] on button "Next" at bounding box center [660, 455] width 84 height 34
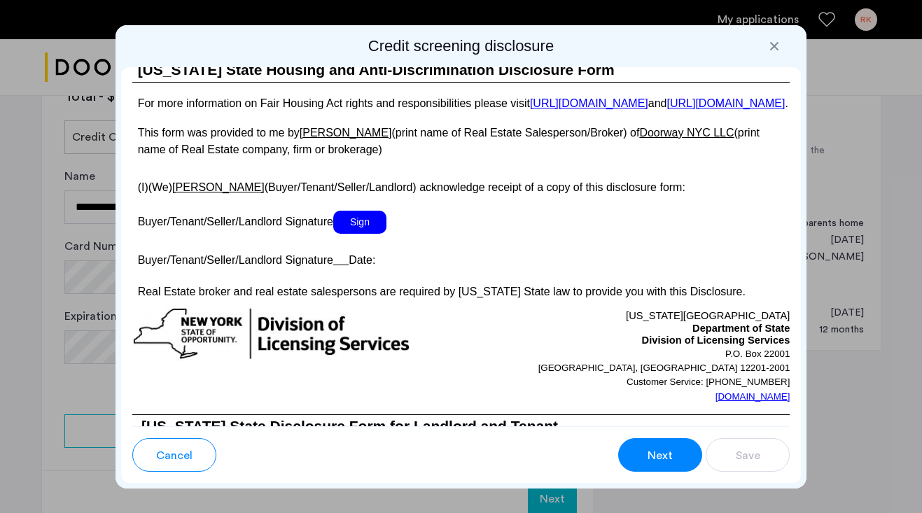
scroll to position [2723, 0]
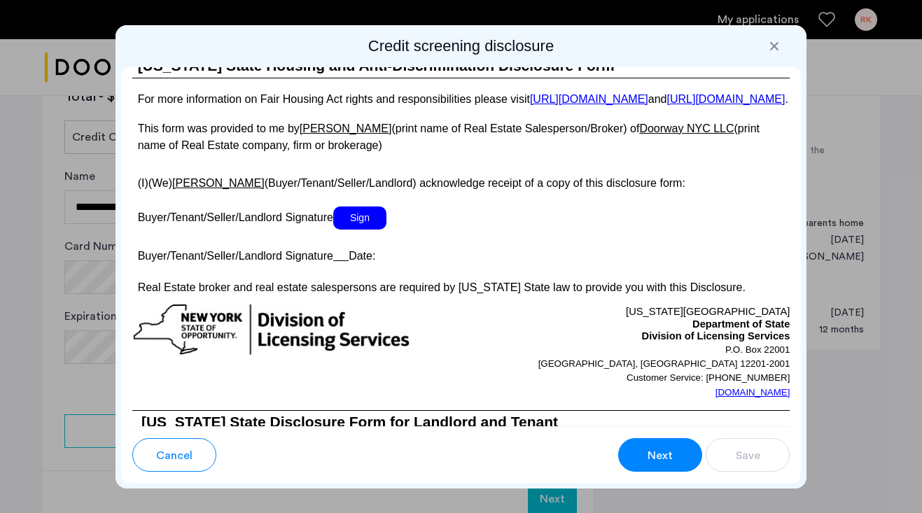
click at [361, 230] on span "Sign" at bounding box center [359, 218] width 53 height 23
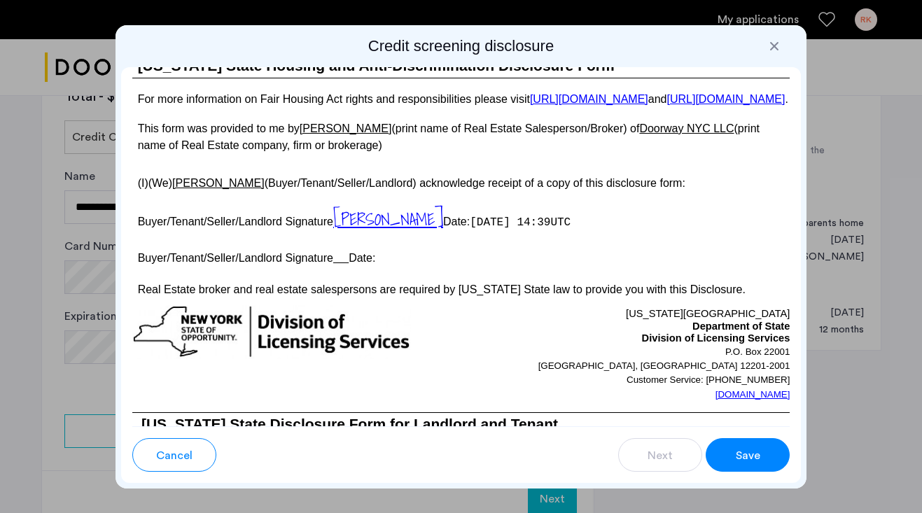
click at [751, 451] on span "Save" at bounding box center [748, 455] width 25 height 17
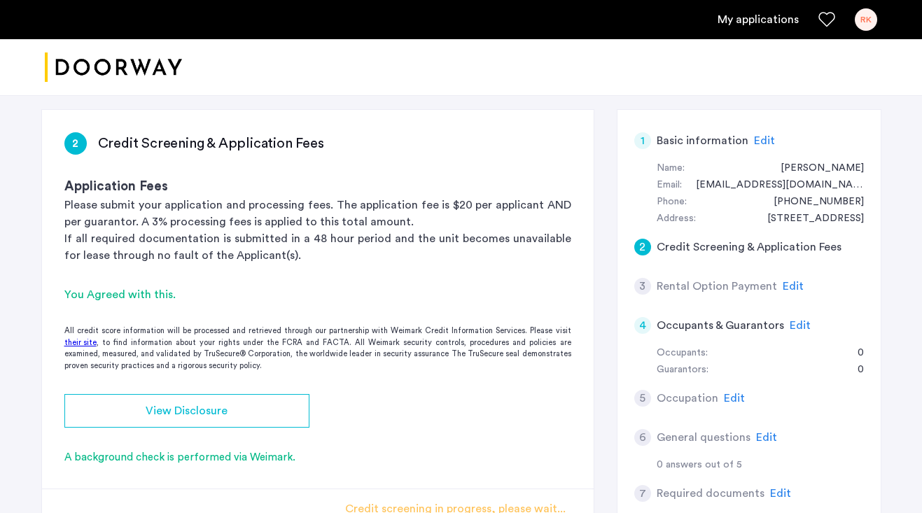
scroll to position [256, 0]
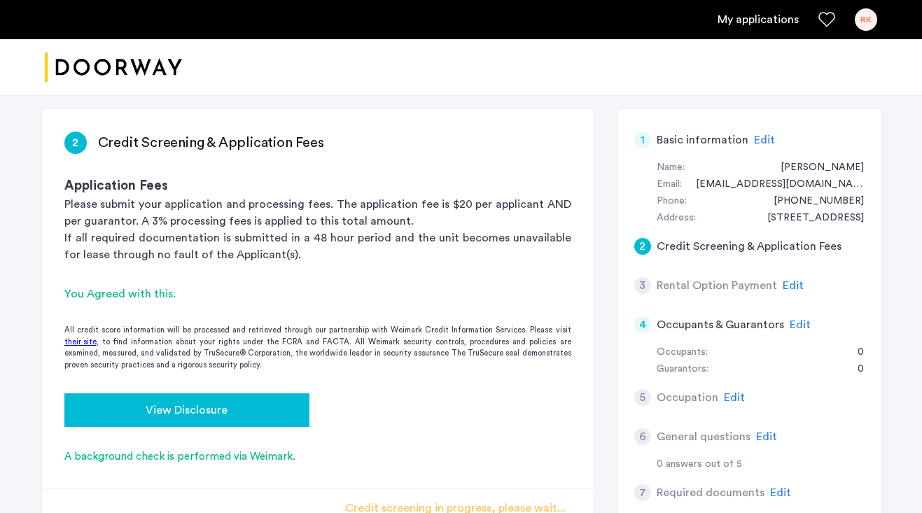
click at [251, 402] on div "View Disclosure" at bounding box center [187, 410] width 223 height 17
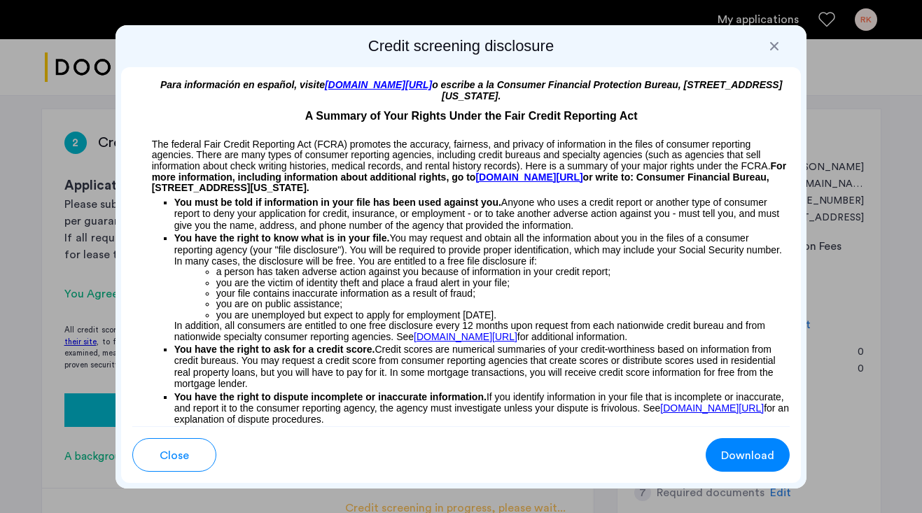
scroll to position [0, 0]
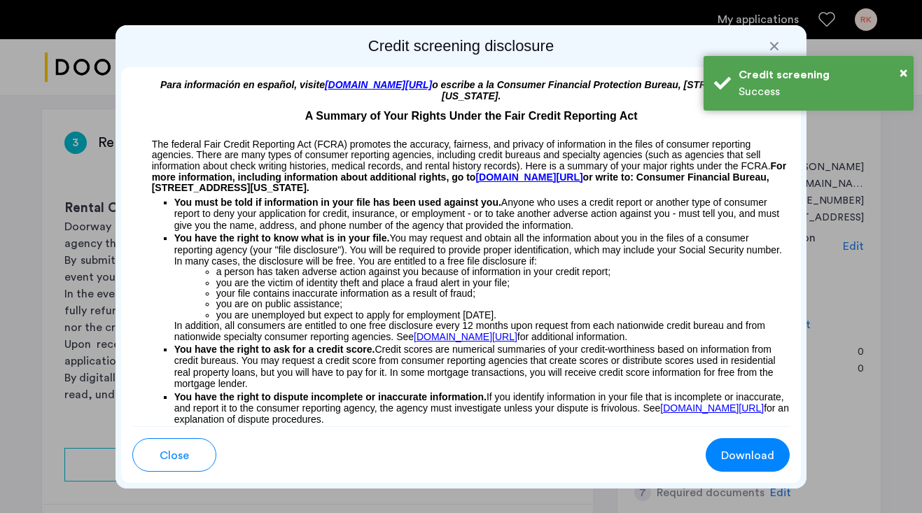
click at [774, 46] on div at bounding box center [774, 46] width 14 height 14
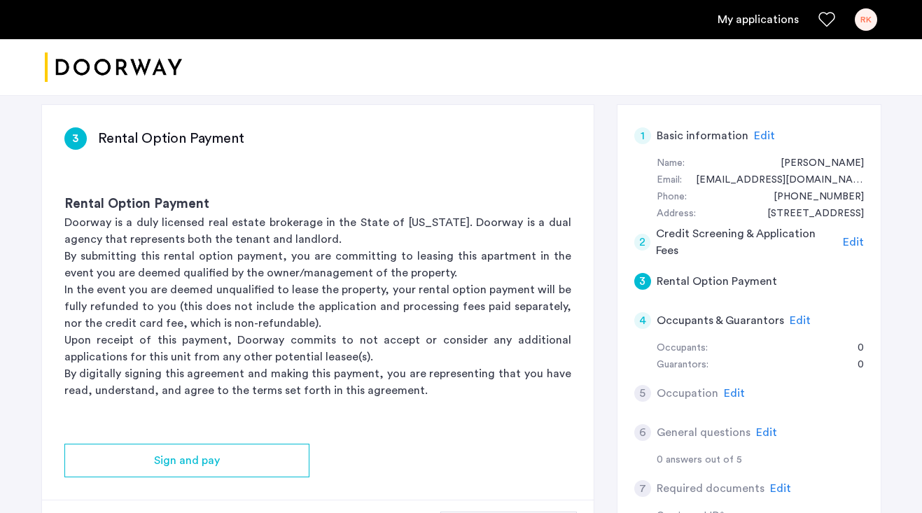
scroll to position [268, 0]
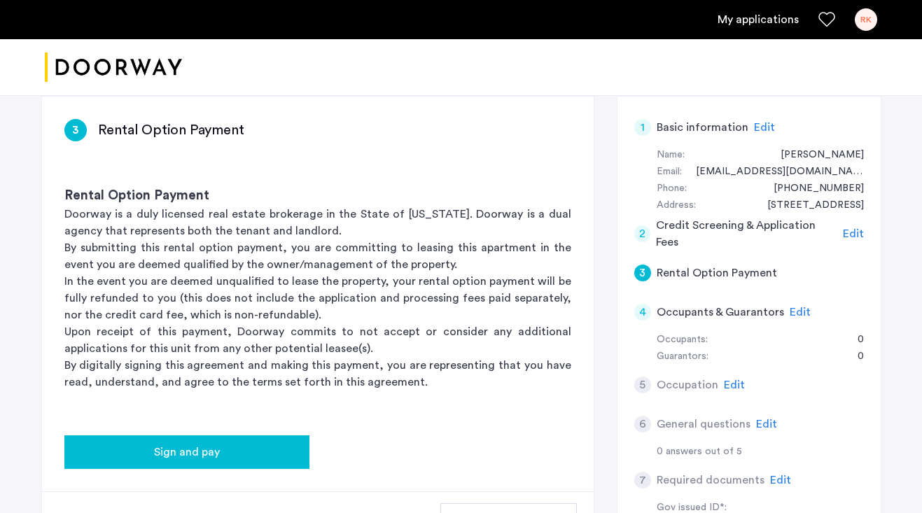
click at [197, 444] on span "Sign and pay" at bounding box center [187, 452] width 66 height 17
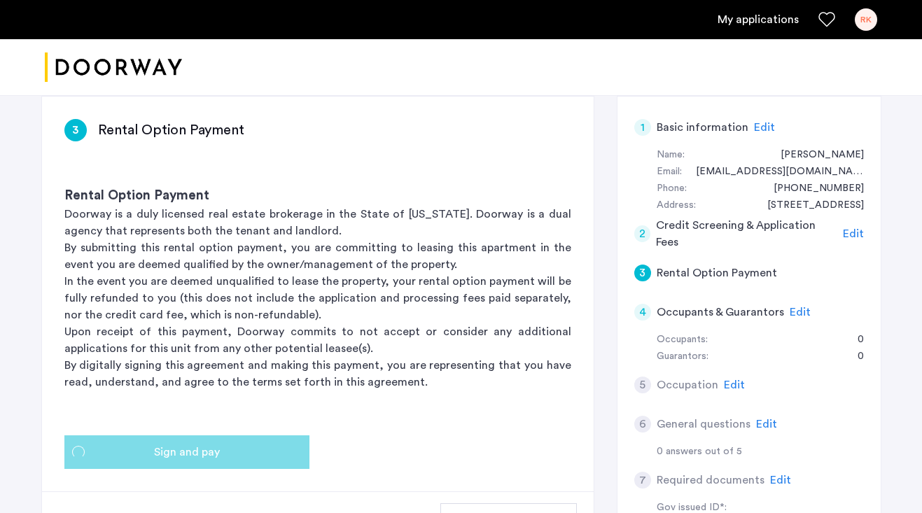
scroll to position [0, 0]
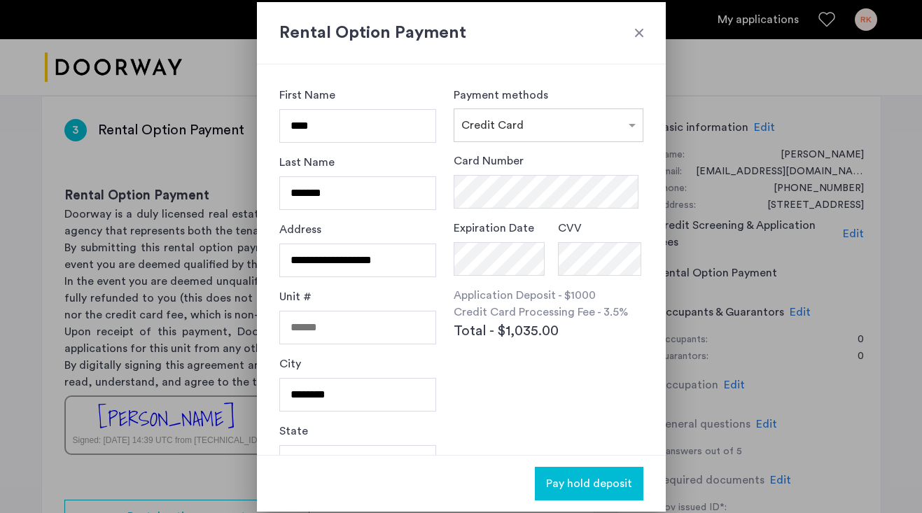
click at [639, 35] on div at bounding box center [639, 33] width 14 height 14
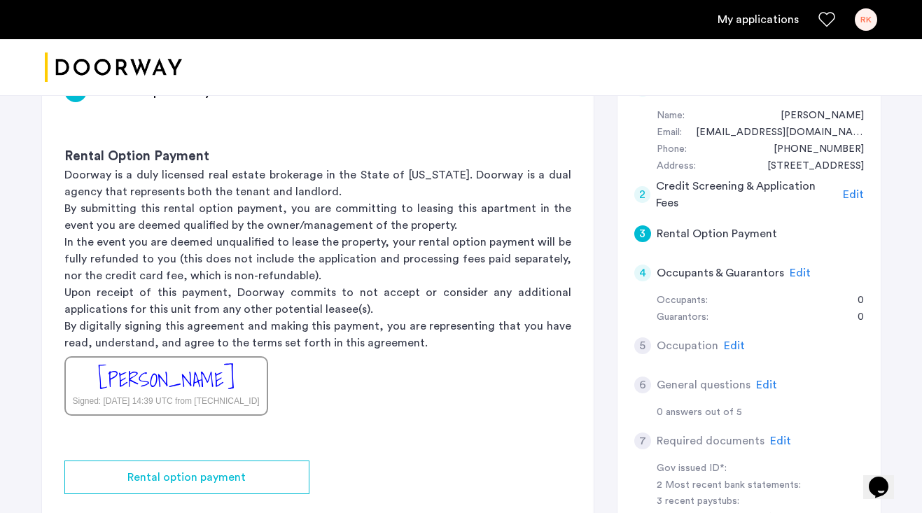
scroll to position [380, 0]
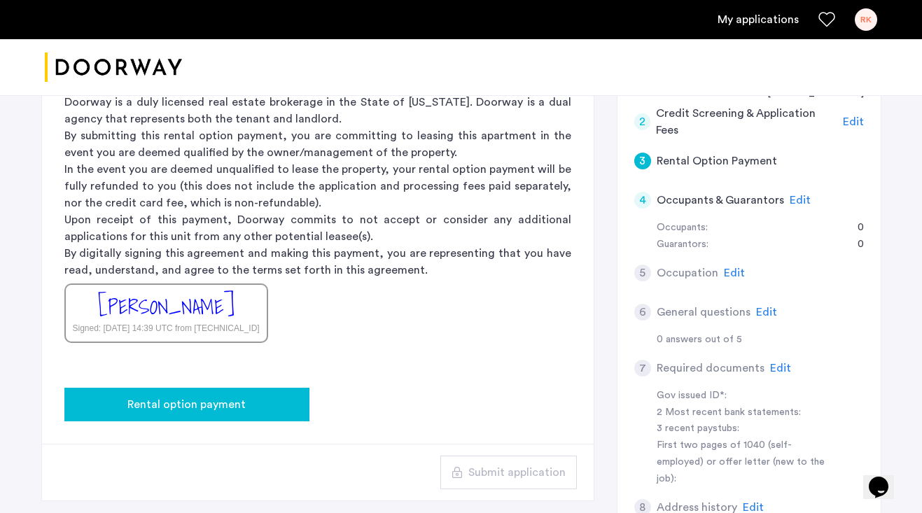
click at [220, 396] on span "Rental option payment" at bounding box center [186, 404] width 118 height 17
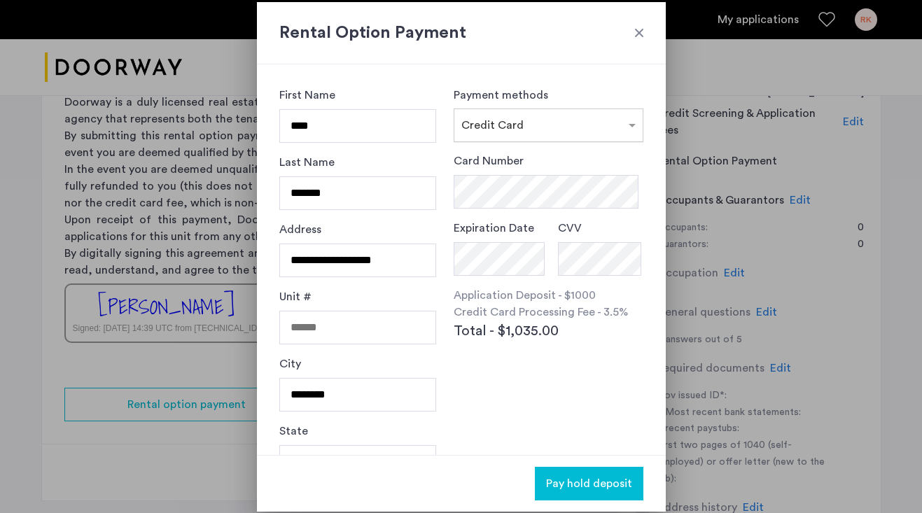
click at [548, 137] on div "× Credit Card" at bounding box center [548, 126] width 189 height 34
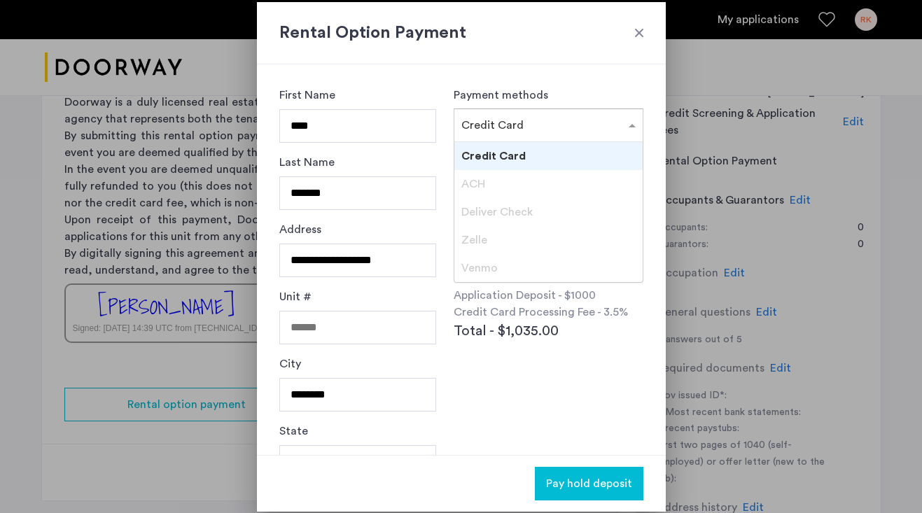
click at [530, 154] on div "Credit Card" at bounding box center [548, 156] width 188 height 28
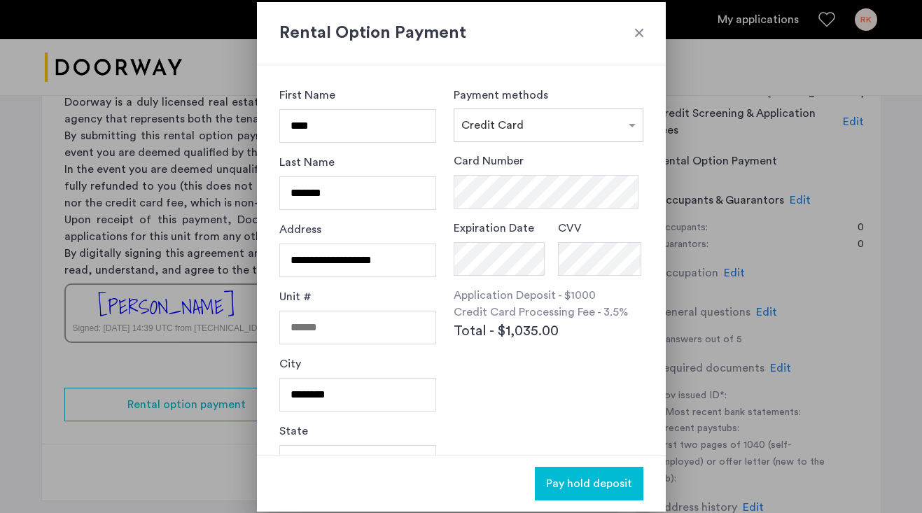
click at [556, 69] on div "**********" at bounding box center [461, 259] width 409 height 391
click at [543, 345] on span "Total - $1,035.00" at bounding box center [506, 336] width 105 height 21
click at [555, 351] on div "Card Number Expiration Date CVV Application Deposit - $1000 Credit Card Process…" at bounding box center [548, 282] width 189 height 258
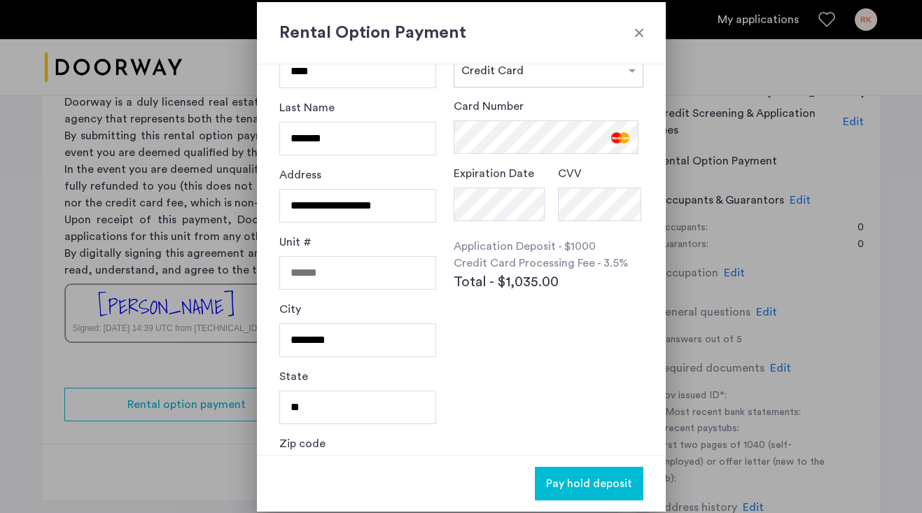
scroll to position [78, 0]
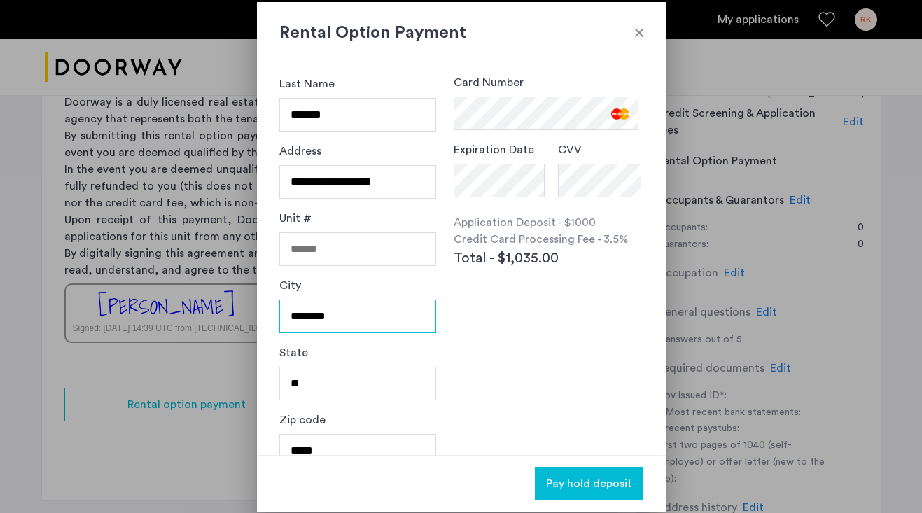
click at [376, 317] on input "********" at bounding box center [358, 317] width 158 height 34
type input "**********"
click at [522, 321] on div "Card Number Expiration Date CVV Application Deposit - $1000 Credit Card Process…" at bounding box center [548, 203] width 189 height 258
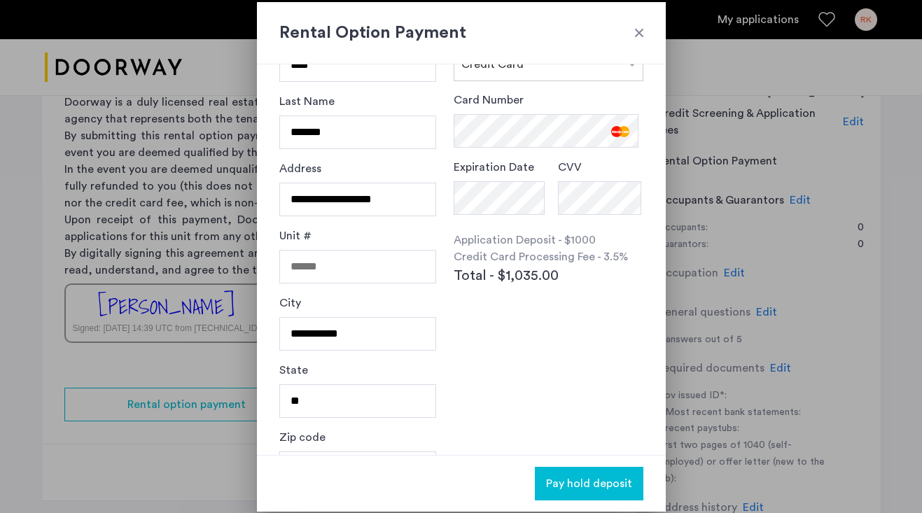
scroll to position [102, 0]
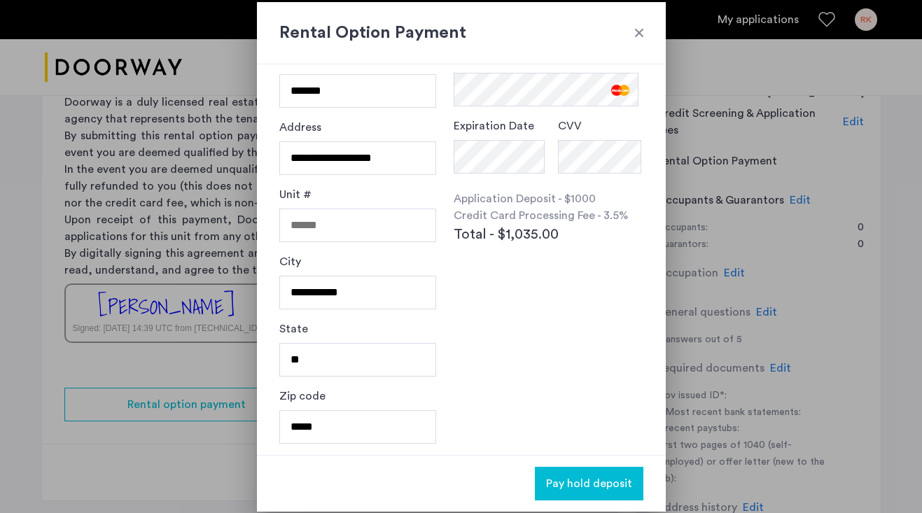
click at [576, 476] on span "Pay hold deposit" at bounding box center [589, 483] width 86 height 17
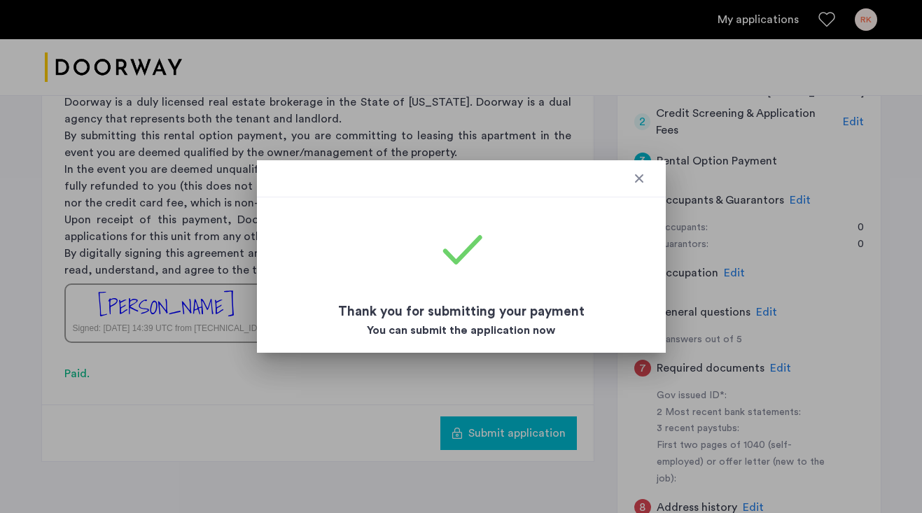
click at [637, 179] on div at bounding box center [639, 179] width 14 height 14
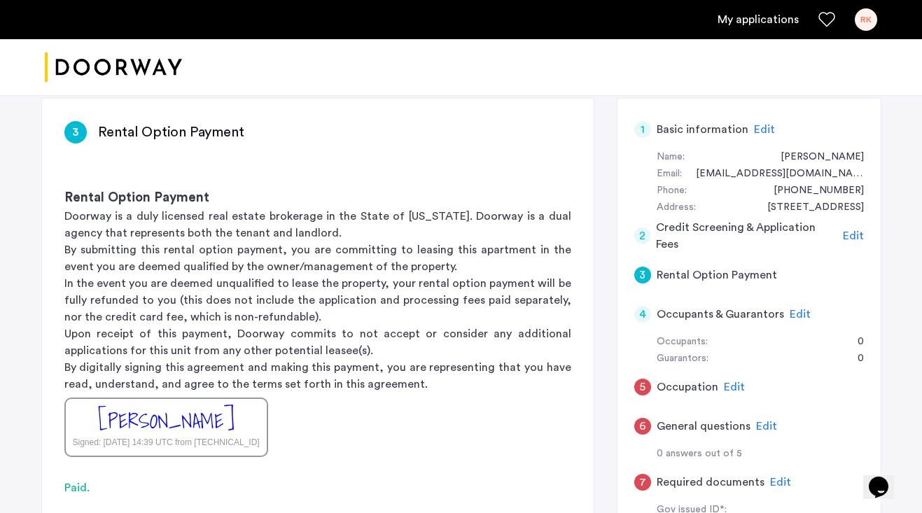
scroll to position [269, 0]
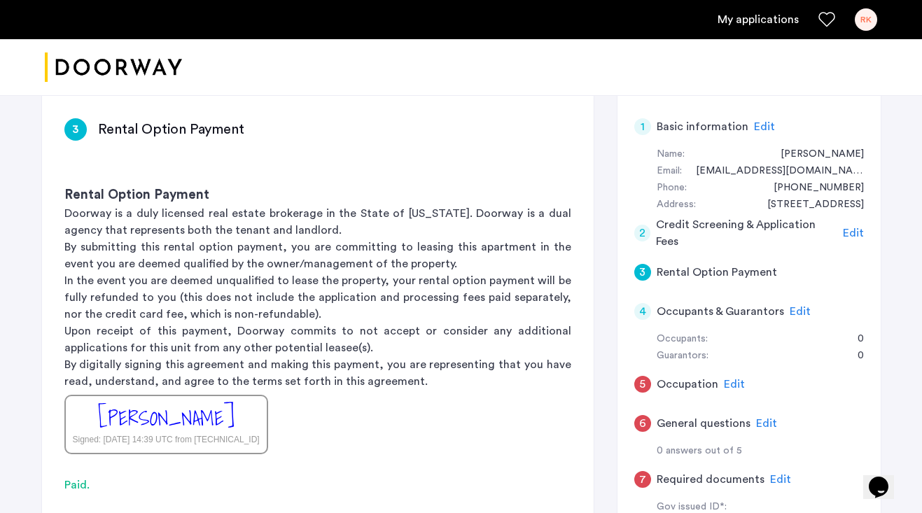
click at [731, 379] on span "Edit" at bounding box center [734, 384] width 21 height 11
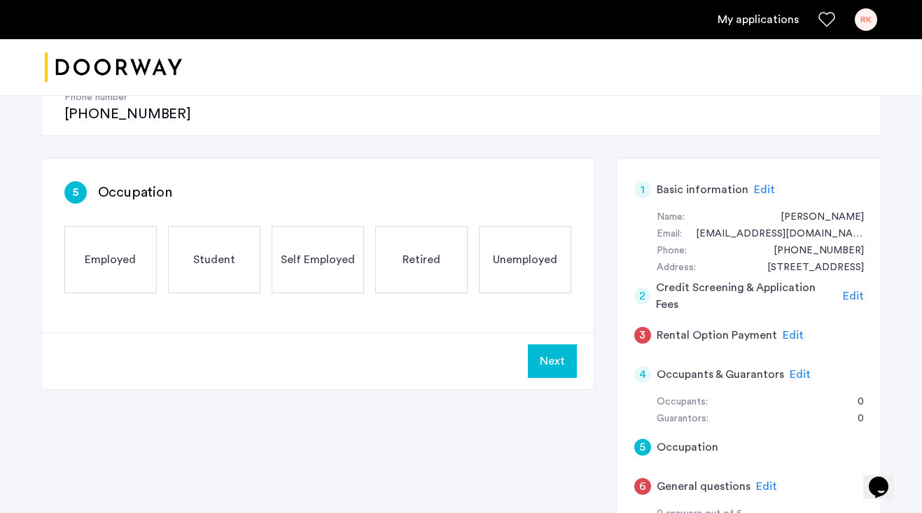
scroll to position [205, 0]
click at [790, 331] on span "Edit" at bounding box center [793, 336] width 21 height 11
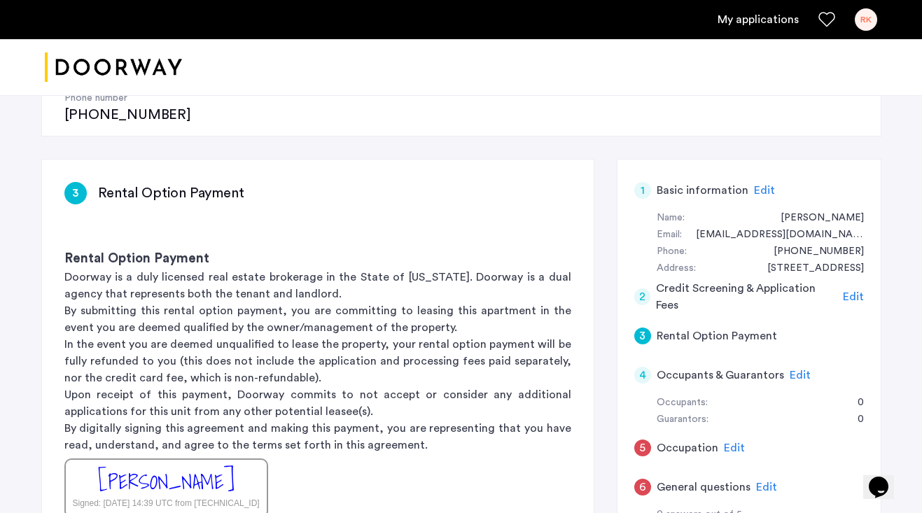
click at [794, 370] on span "Edit" at bounding box center [800, 375] width 21 height 11
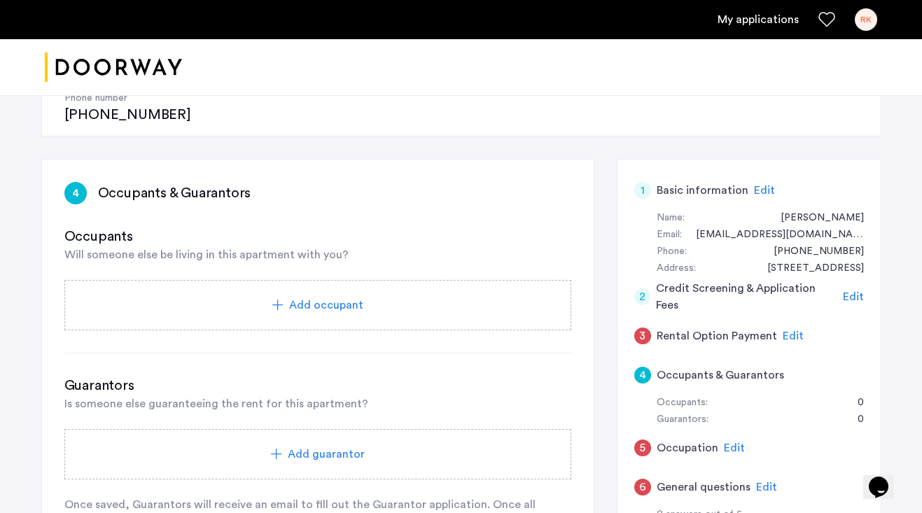
click at [300, 297] on span "Add occupant" at bounding box center [326, 305] width 74 height 17
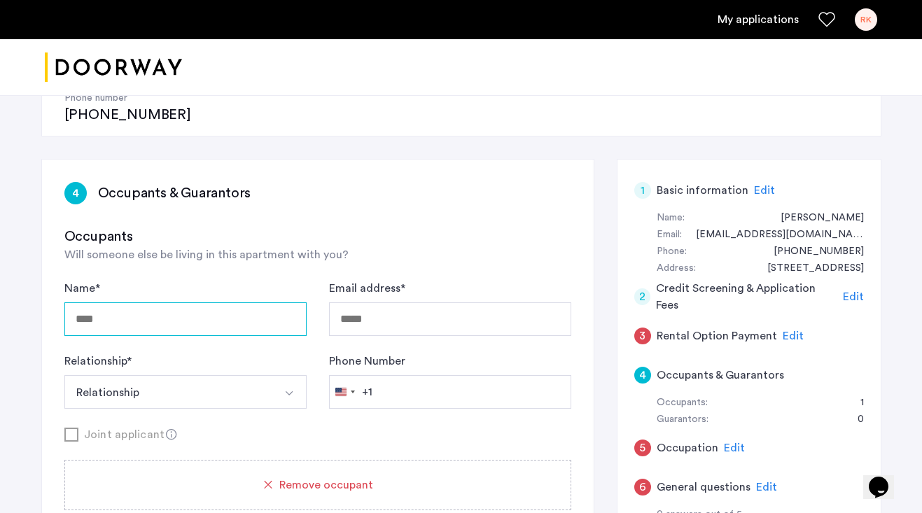
click at [195, 303] on input "Name *" at bounding box center [185, 320] width 242 height 34
type input "*********"
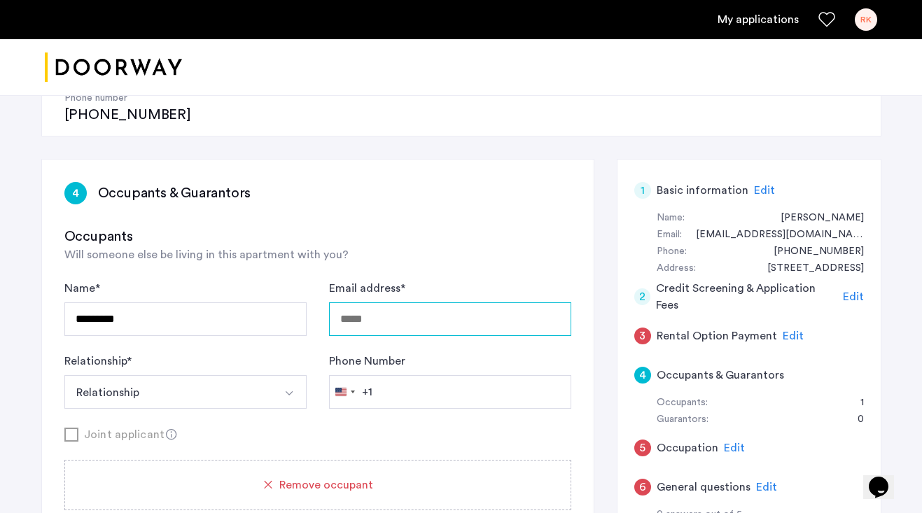
click at [385, 303] on input "Email address *" at bounding box center [450, 320] width 242 height 34
type input "**********"
click at [258, 375] on button "Relationship" at bounding box center [168, 392] width 209 height 34
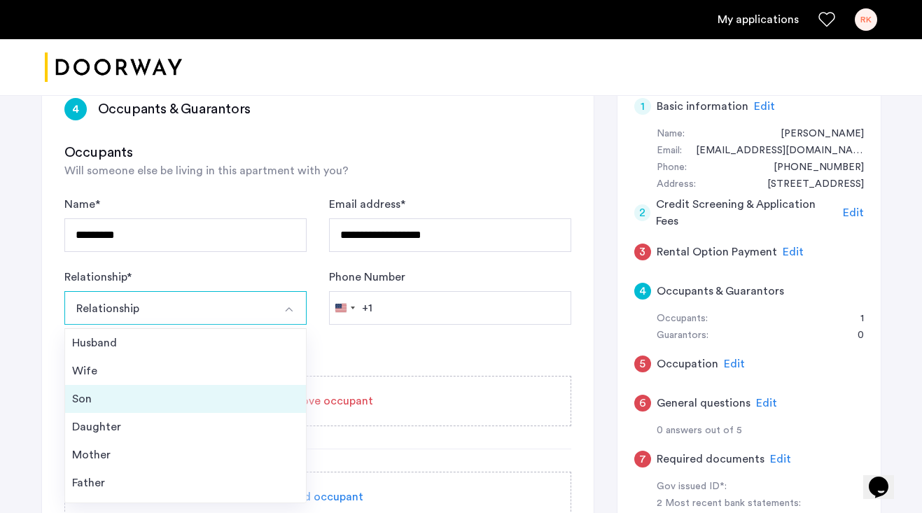
scroll to position [50, 0]
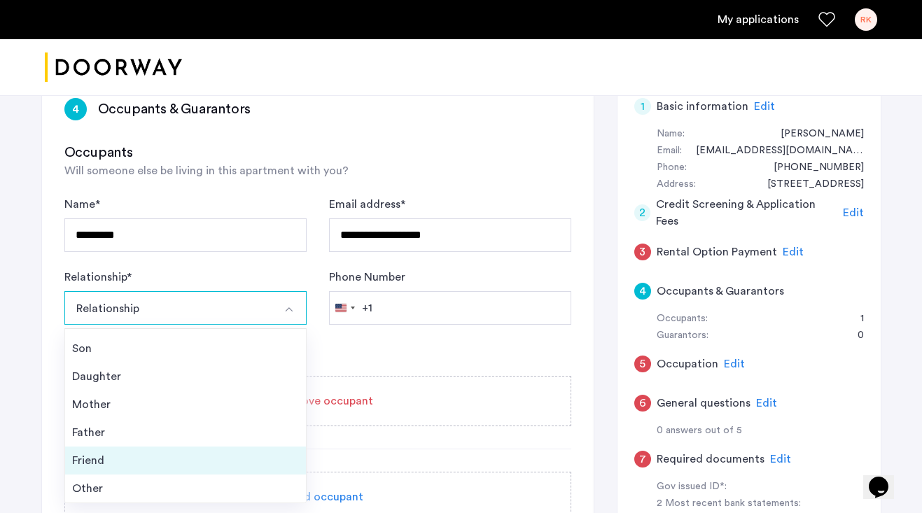
click at [142, 452] on div "Friend" at bounding box center [185, 460] width 227 height 17
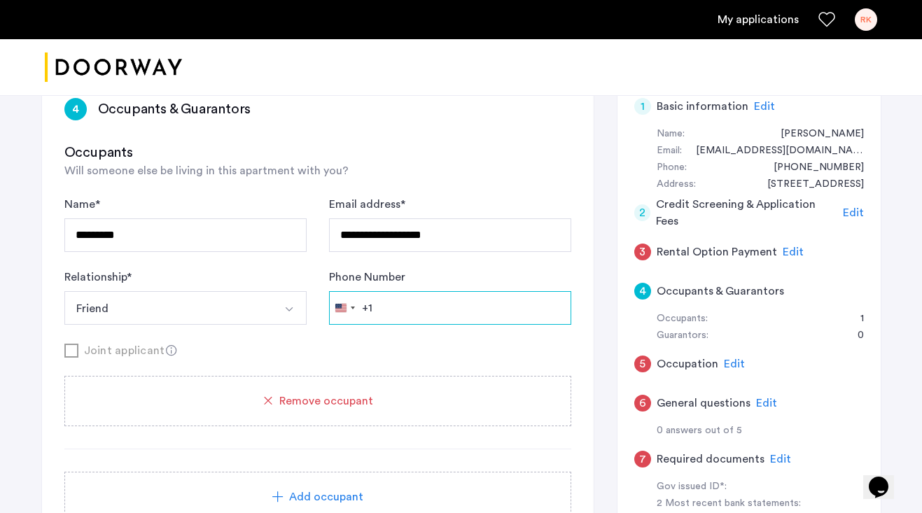
click at [455, 291] on input "Phone Number" at bounding box center [450, 308] width 242 height 34
type input "**********"
click at [413, 342] on div "Joint applicant" at bounding box center [317, 351] width 507 height 18
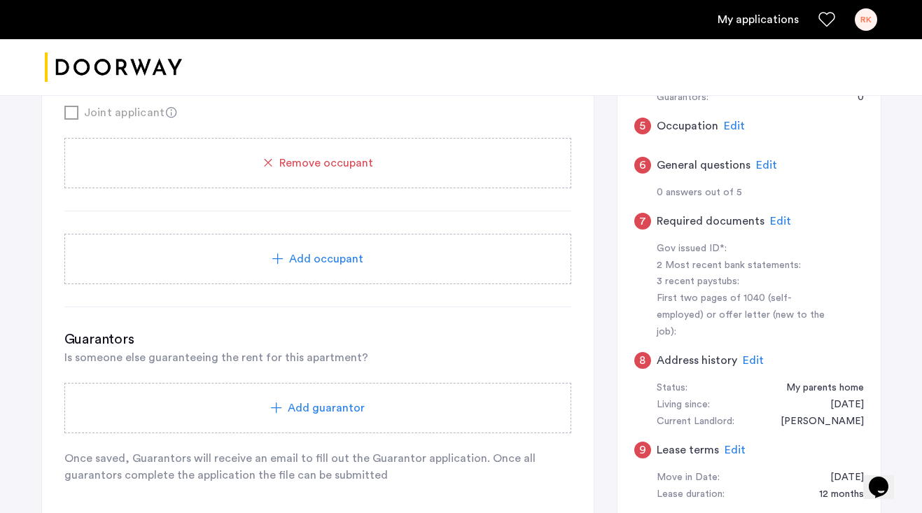
scroll to position [543, 0]
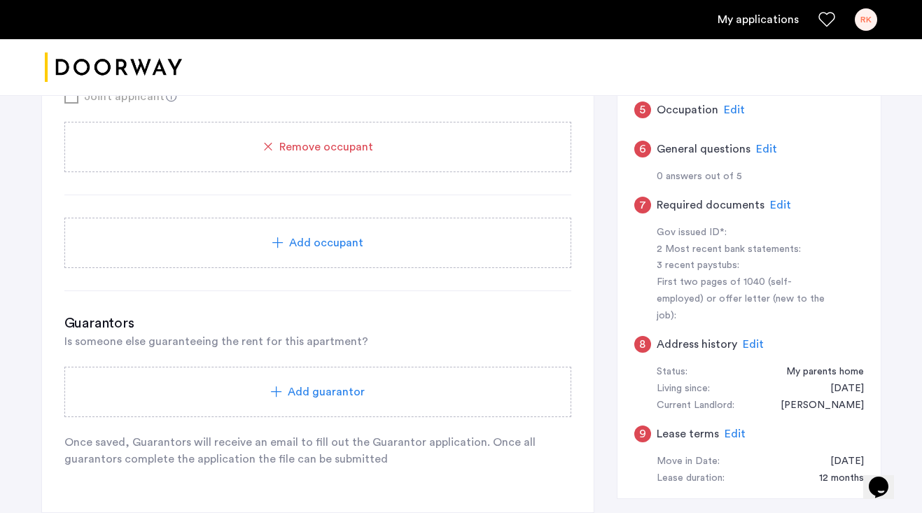
click at [299, 384] on span "Add guarantor" at bounding box center [326, 392] width 77 height 17
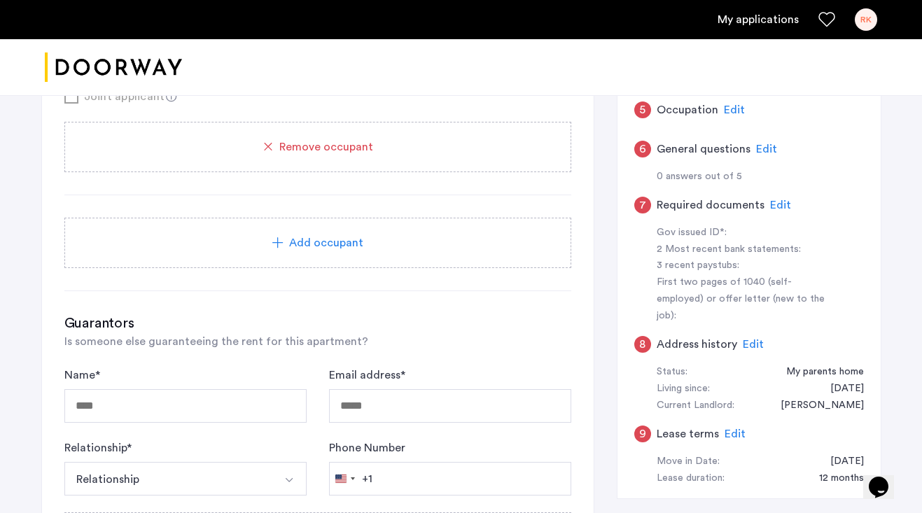
scroll to position [556, 0]
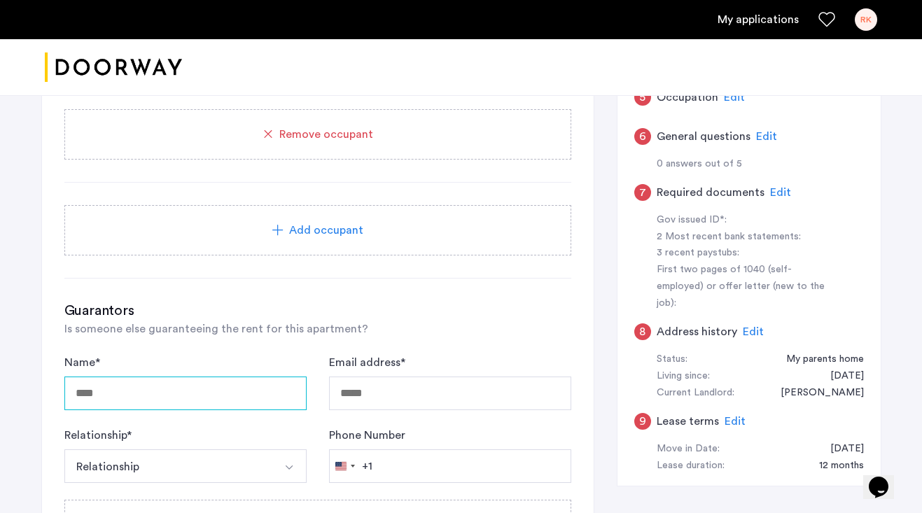
click at [184, 377] on input "Name *" at bounding box center [185, 394] width 242 height 34
type input "*"
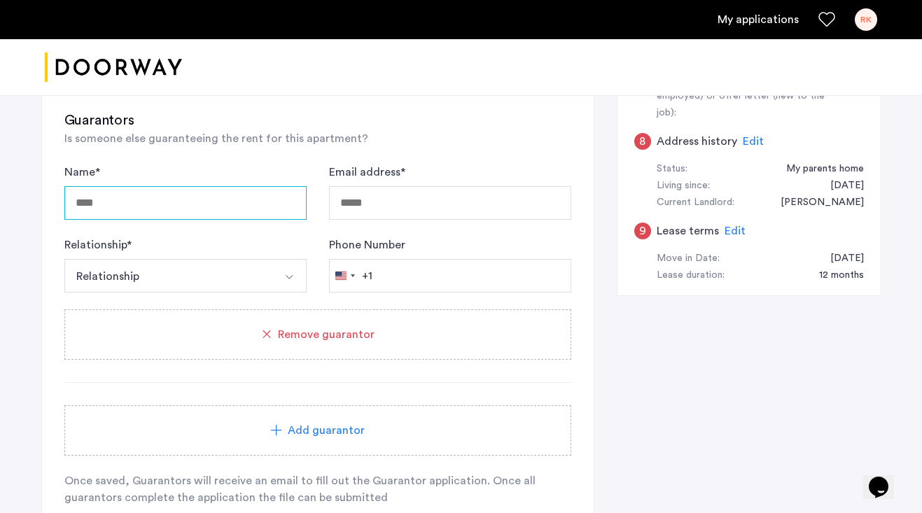
scroll to position [744, 0]
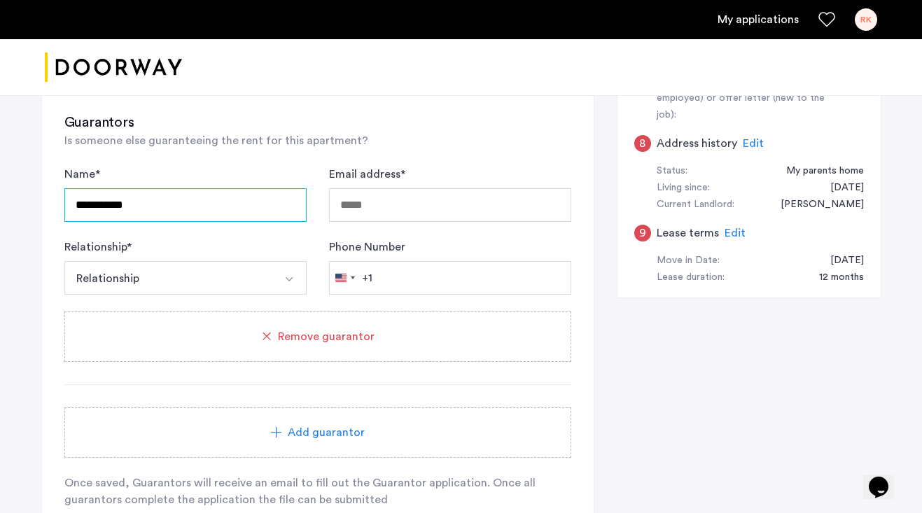
type input "**********"
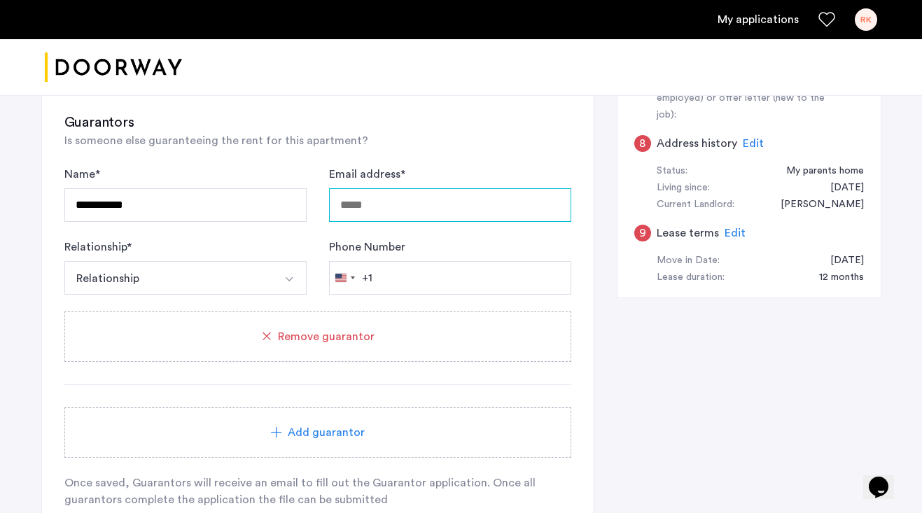
click at [378, 188] on input "Email address *" at bounding box center [450, 205] width 242 height 34
type input "**********"
click at [237, 261] on button "Relationship" at bounding box center [168, 278] width 209 height 34
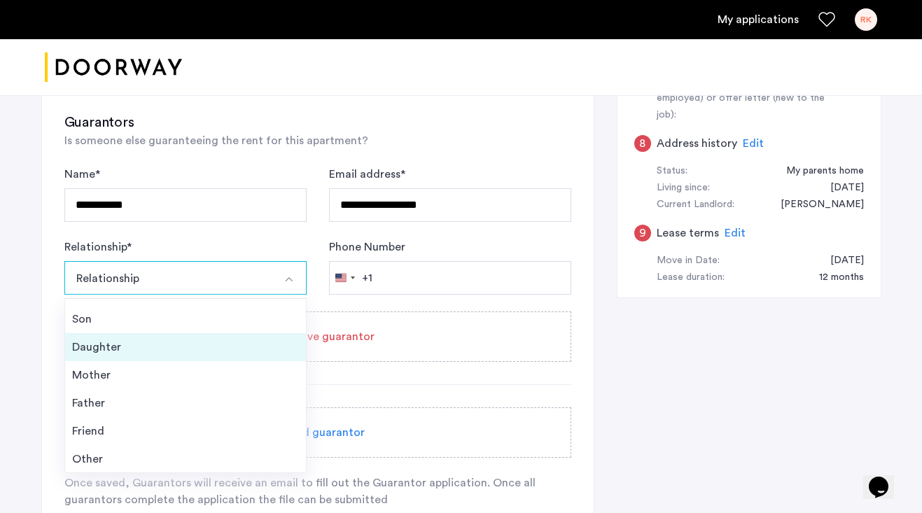
scroll to position [50, 0]
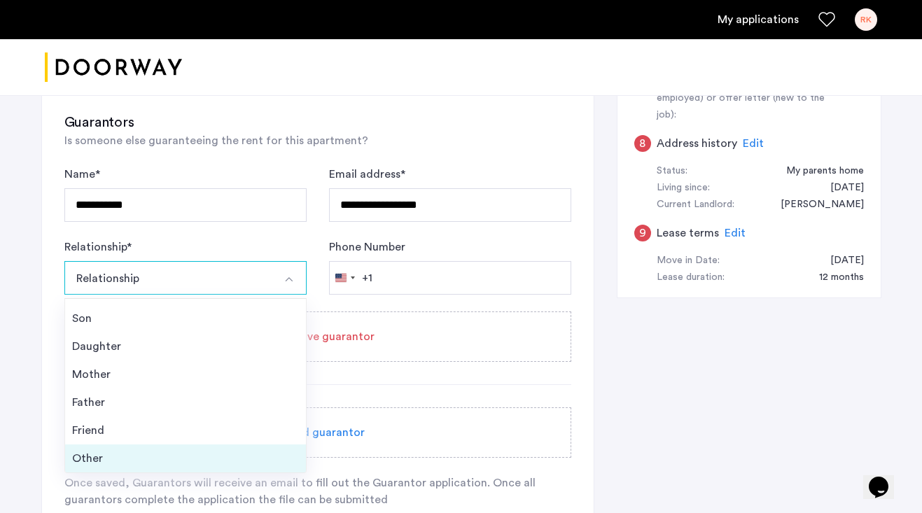
click at [134, 450] on div "Other" at bounding box center [185, 458] width 227 height 17
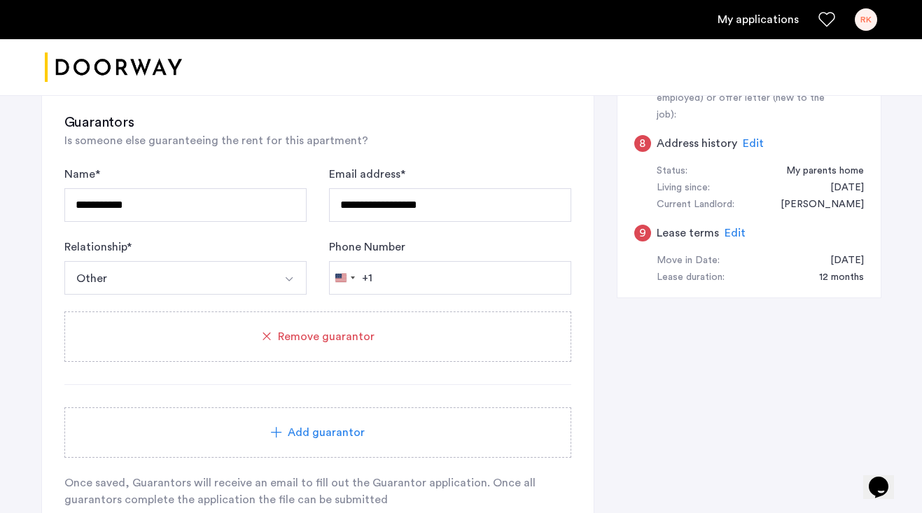
click at [277, 261] on button "Select option" at bounding box center [290, 278] width 34 height 34
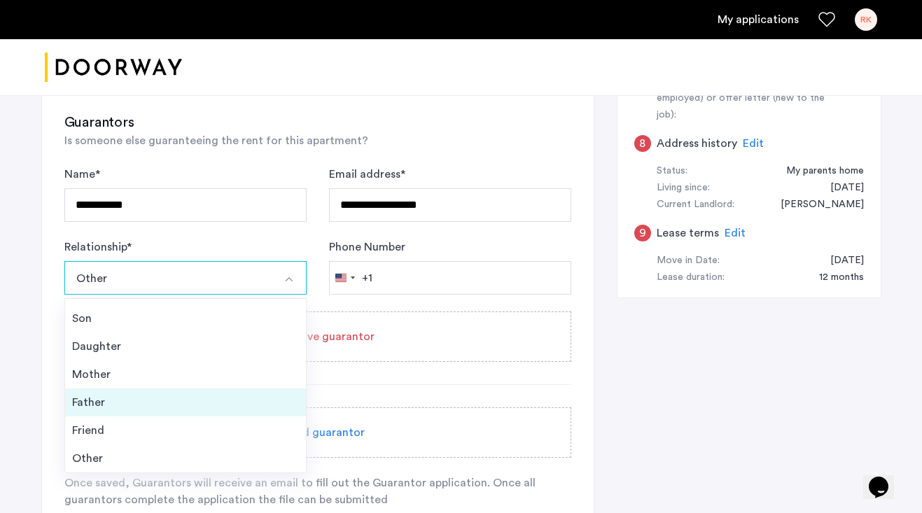
click at [165, 394] on div "Father" at bounding box center [185, 402] width 227 height 17
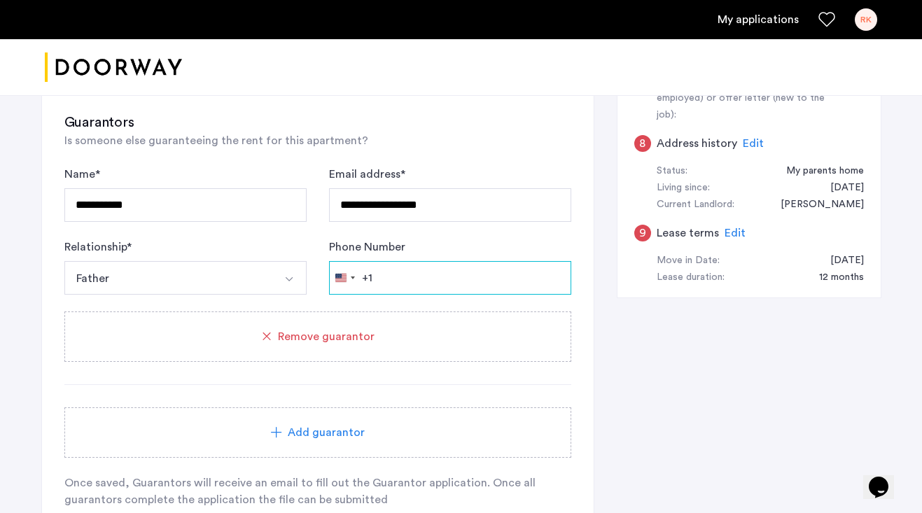
click at [436, 261] on input "Phone Number" at bounding box center [450, 278] width 242 height 34
type input "**********"
click at [329, 408] on div "Add guarantor" at bounding box center [317, 433] width 507 height 50
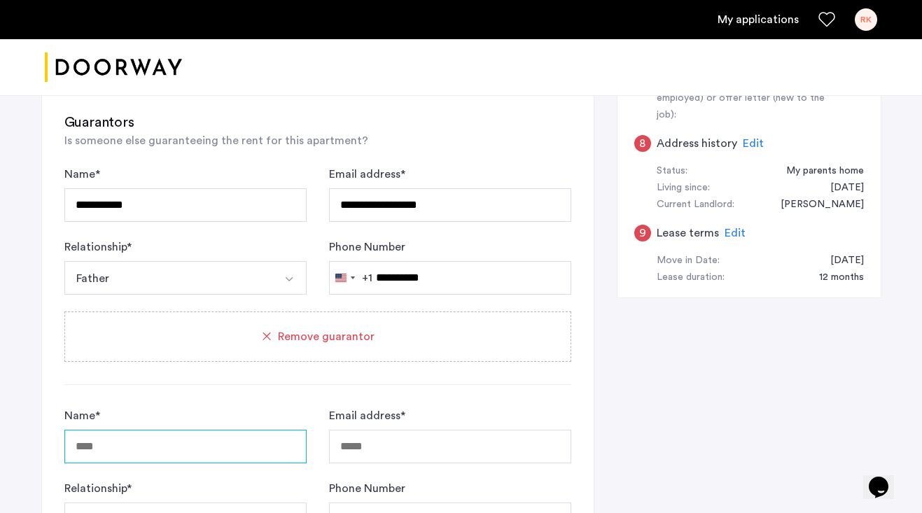
click at [187, 430] on input "Name *" at bounding box center [185, 447] width 242 height 34
type input "**********"
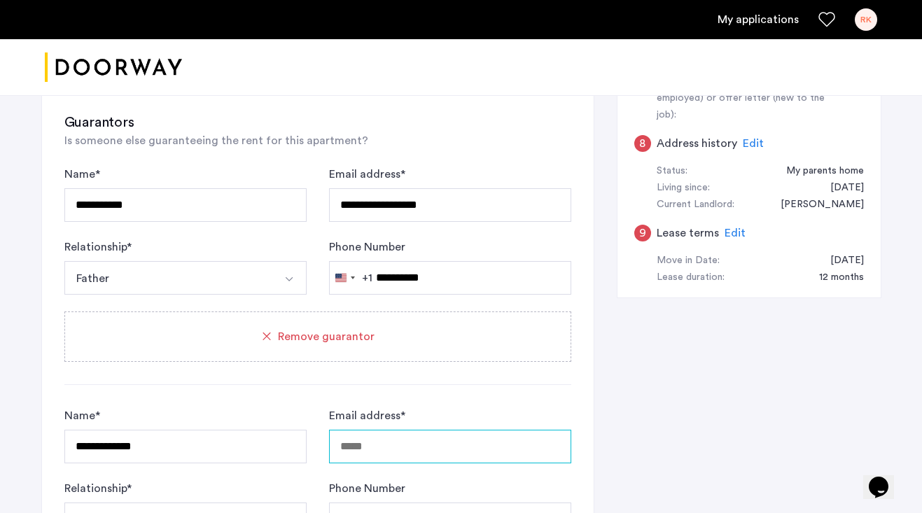
click at [394, 430] on input "Email address *" at bounding box center [450, 447] width 242 height 34
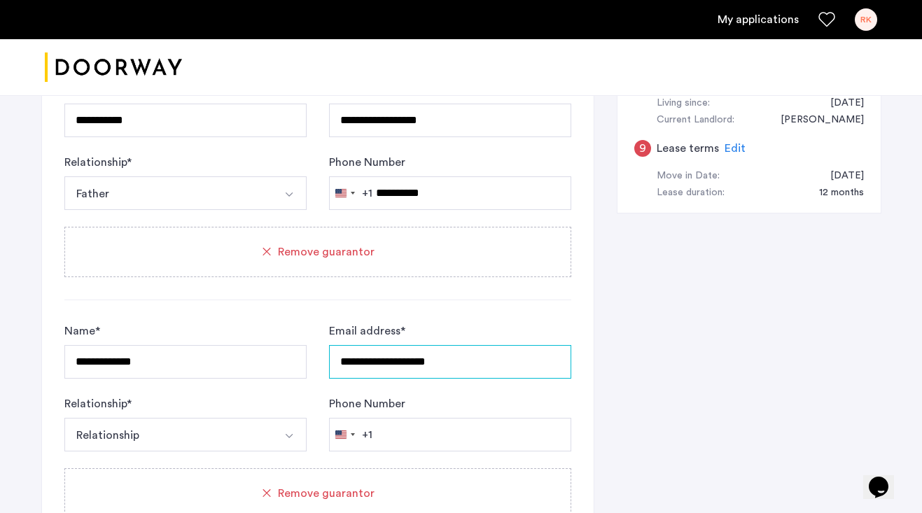
scroll to position [841, 0]
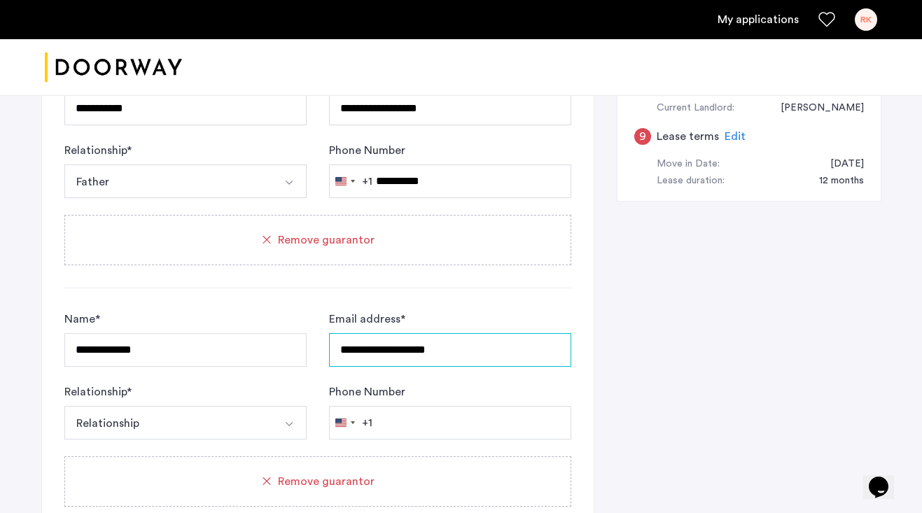
type input "**********"
click at [244, 406] on button "Relationship" at bounding box center [168, 423] width 209 height 34
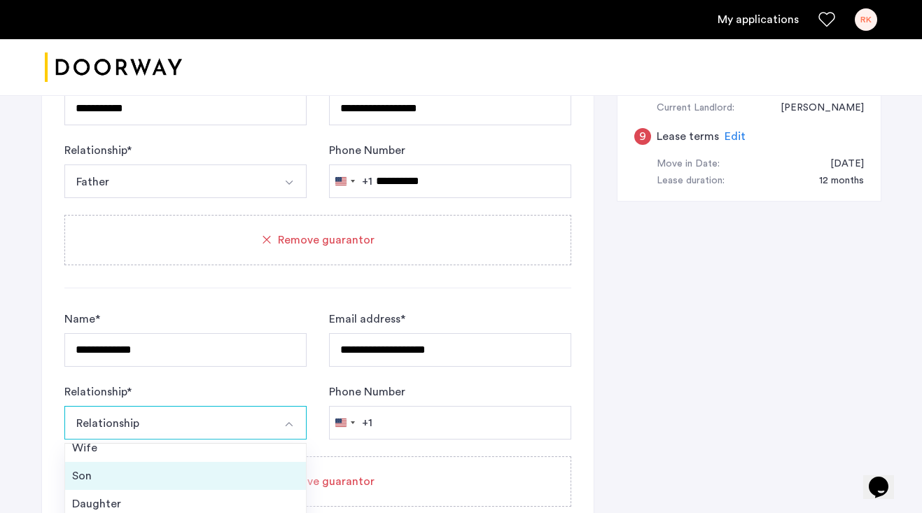
scroll to position [50, 0]
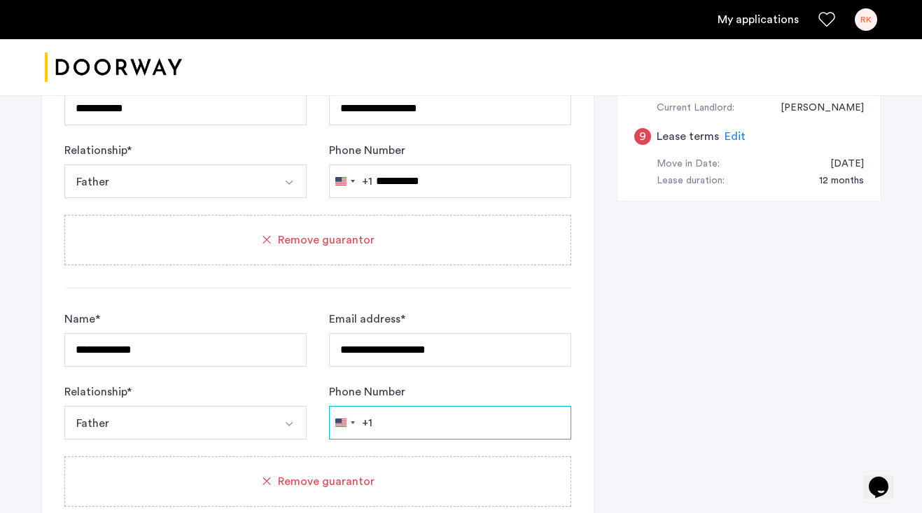
click at [421, 198] on input "Phone Number" at bounding box center [450, 182] width 242 height 34
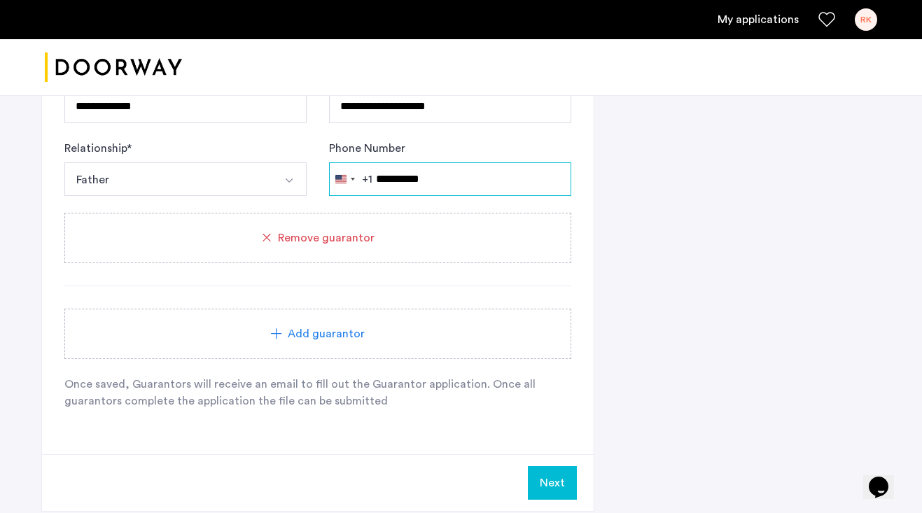
scroll to position [1099, 0]
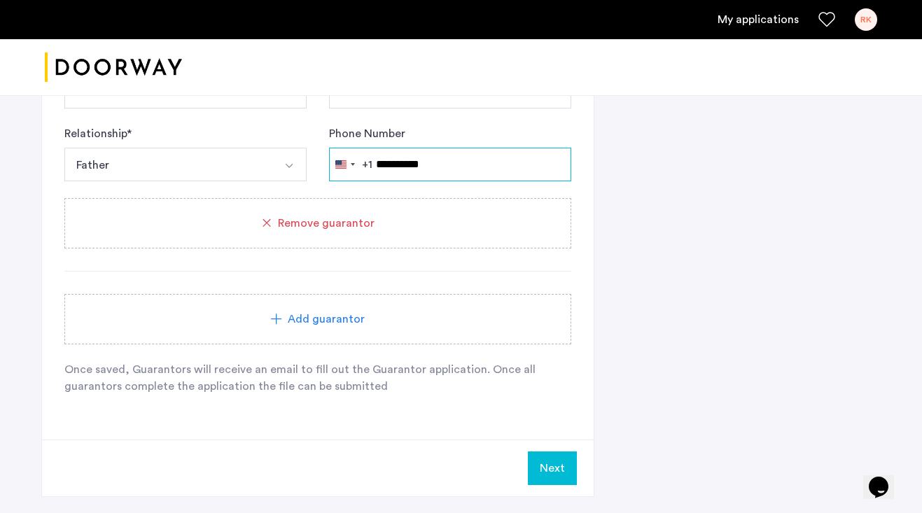
type input "**********"
click at [548, 452] on button "Next" at bounding box center [552, 469] width 49 height 34
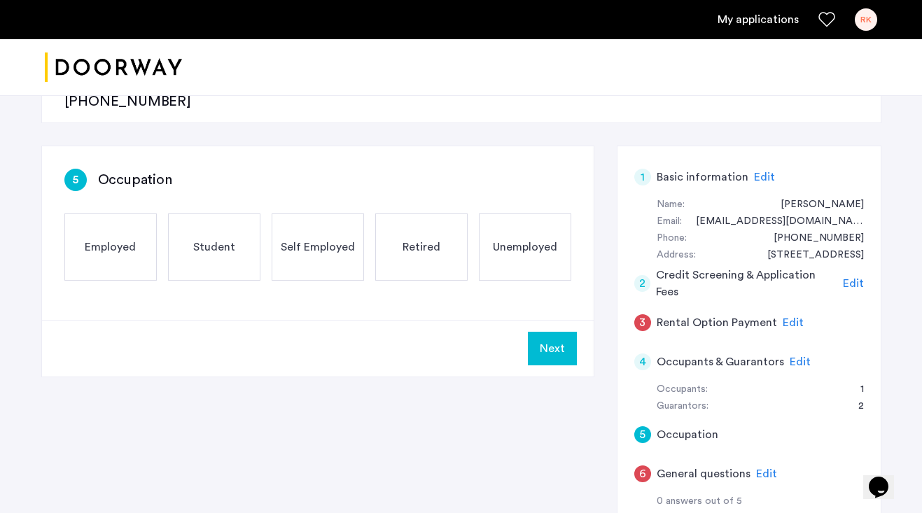
scroll to position [219, 0]
click at [661, 314] on h5 "Rental Option Payment" at bounding box center [717, 322] width 120 height 17
click at [786, 317] on span "Edit" at bounding box center [793, 322] width 21 height 11
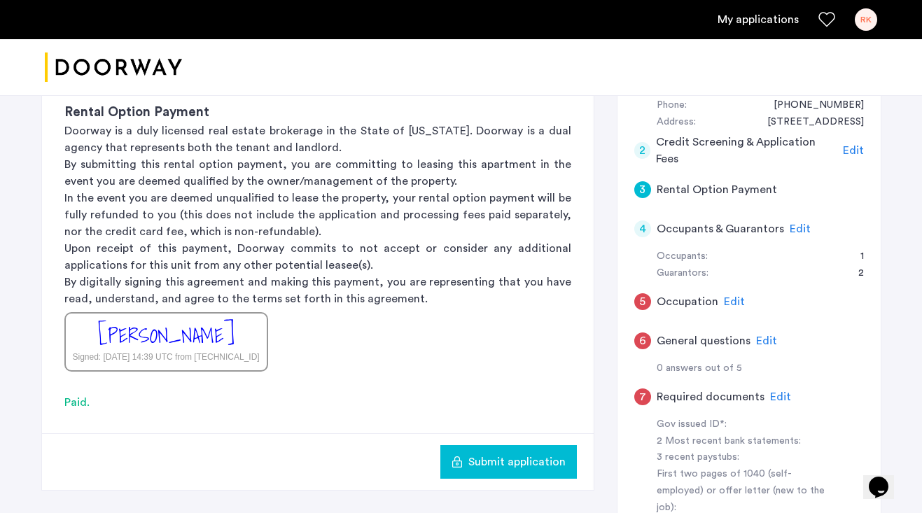
scroll to position [320, 0]
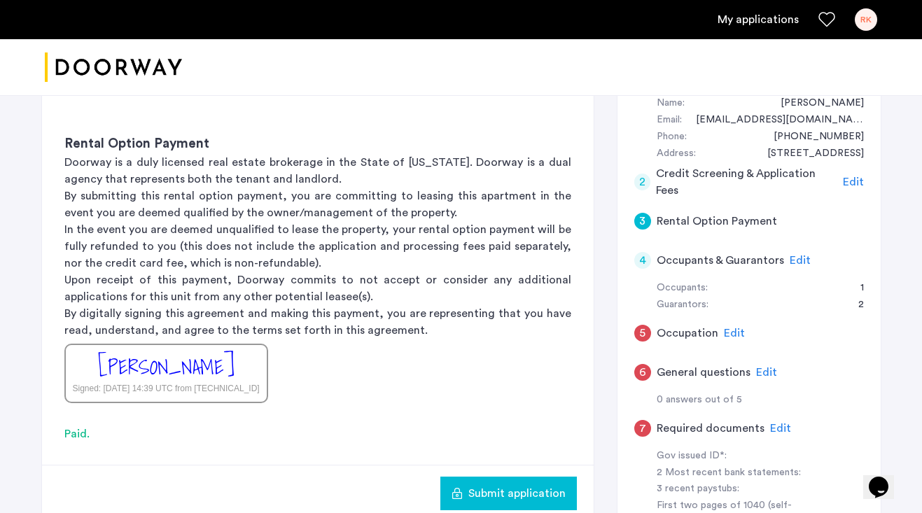
click at [729, 328] on span "Edit" at bounding box center [734, 333] width 21 height 11
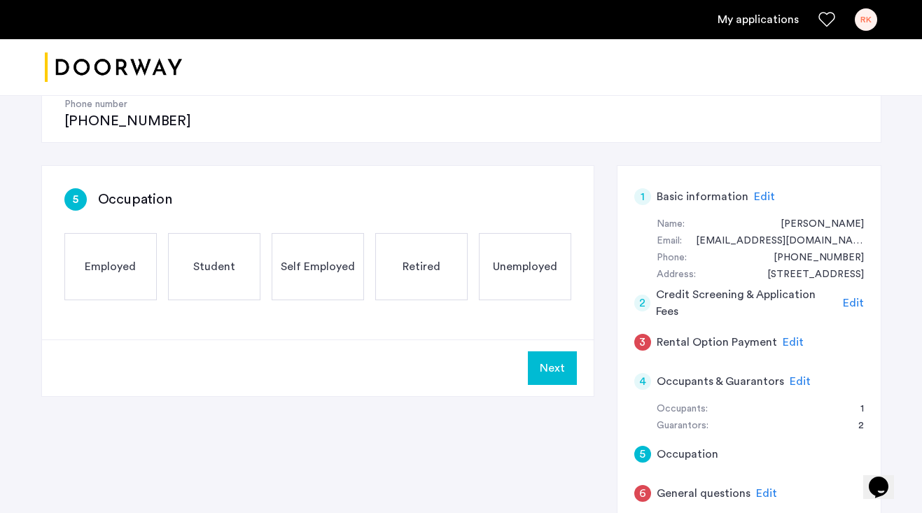
scroll to position [191, 0]
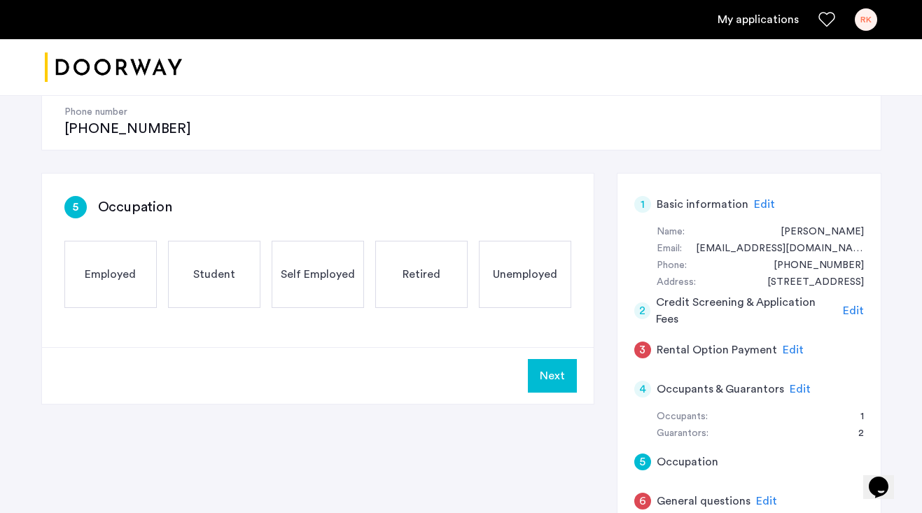
click at [132, 266] on span "Employed" at bounding box center [110, 274] width 51 height 17
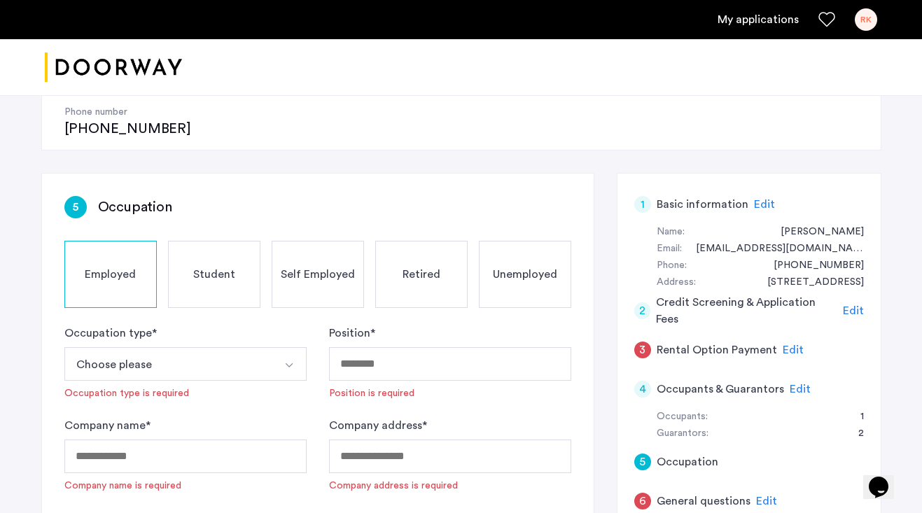
scroll to position [225, 0]
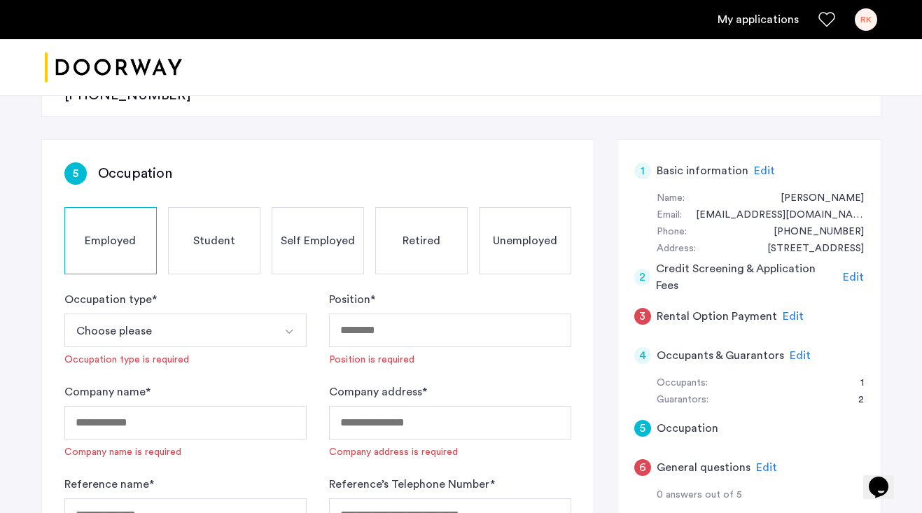
click at [231, 314] on button "Choose please" at bounding box center [168, 331] width 209 height 34
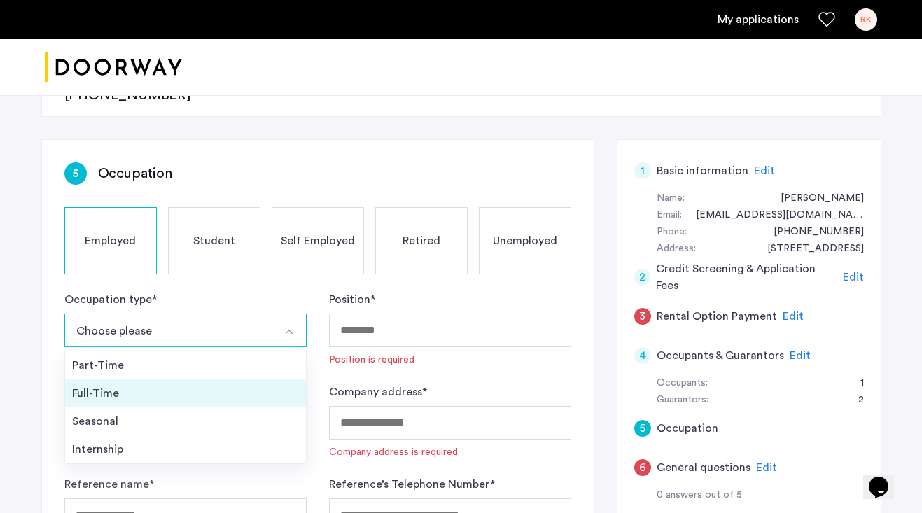
click at [131, 385] on div "Full-Time" at bounding box center [185, 393] width 227 height 17
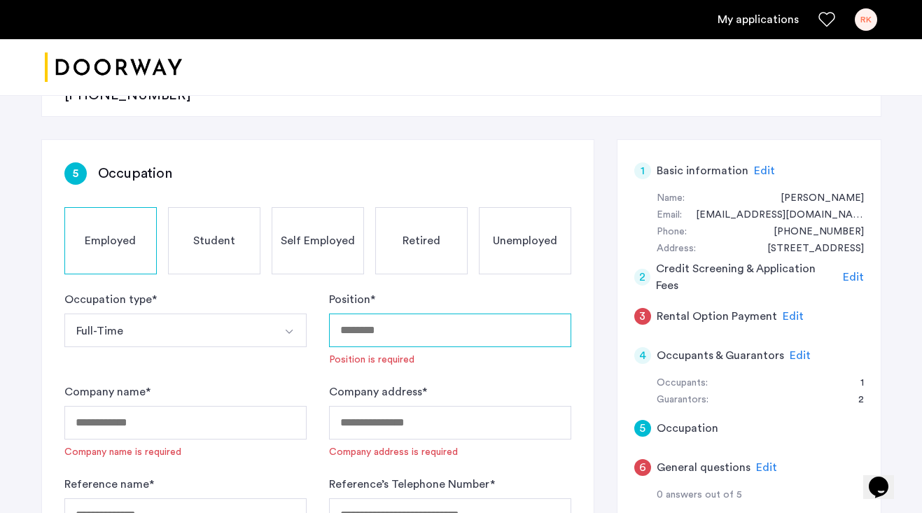
click at [417, 314] on input "Position *" at bounding box center [450, 331] width 242 height 34
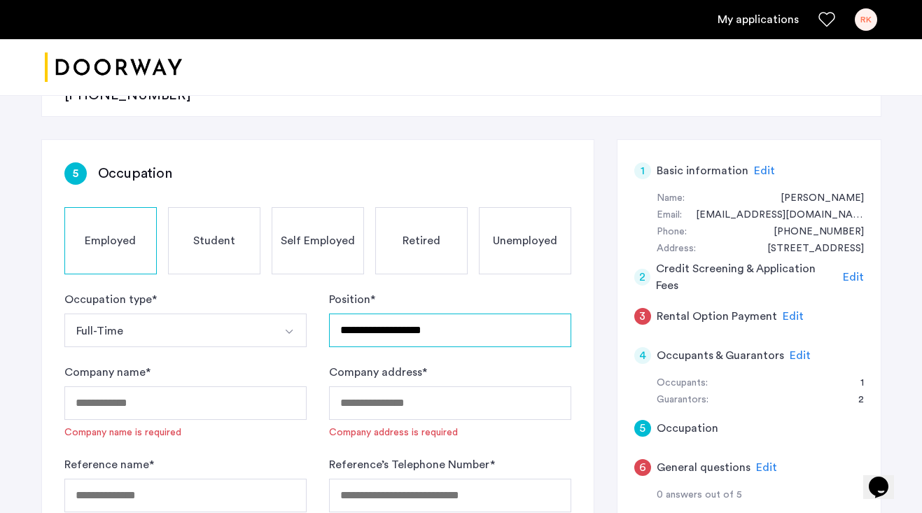
type input "**********"
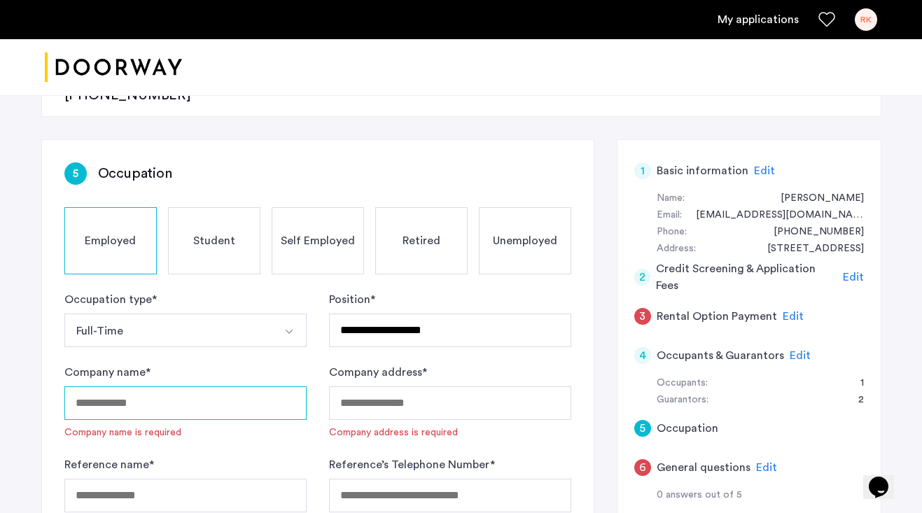
click at [154, 387] on input "Company name *" at bounding box center [185, 404] width 242 height 34
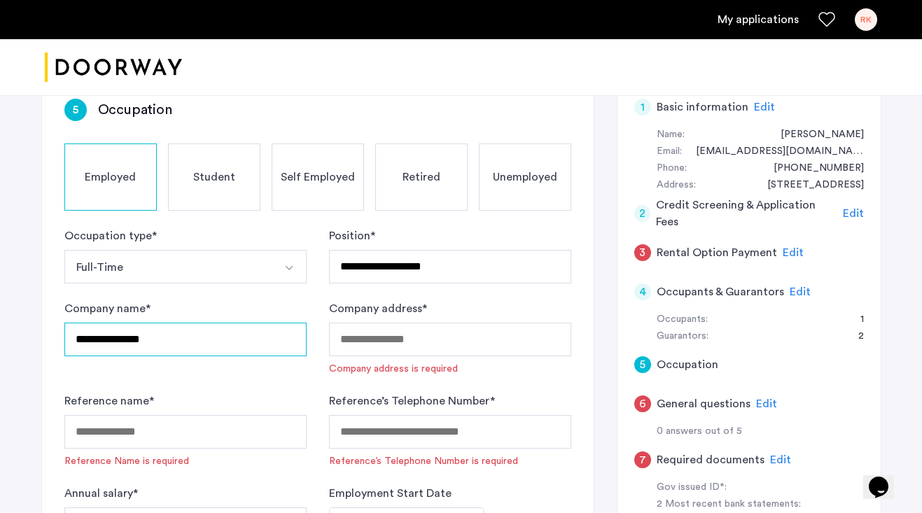
type input "**********"
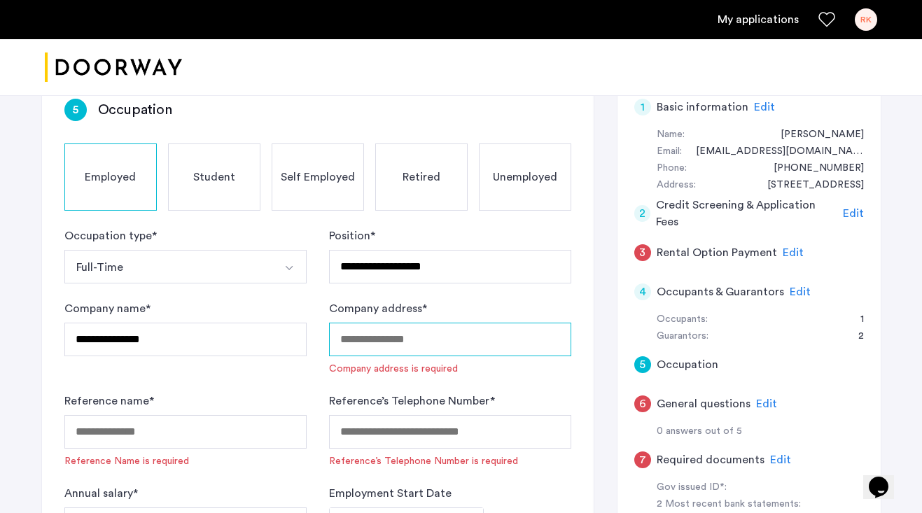
click at [391, 323] on input "Company address *" at bounding box center [450, 340] width 242 height 34
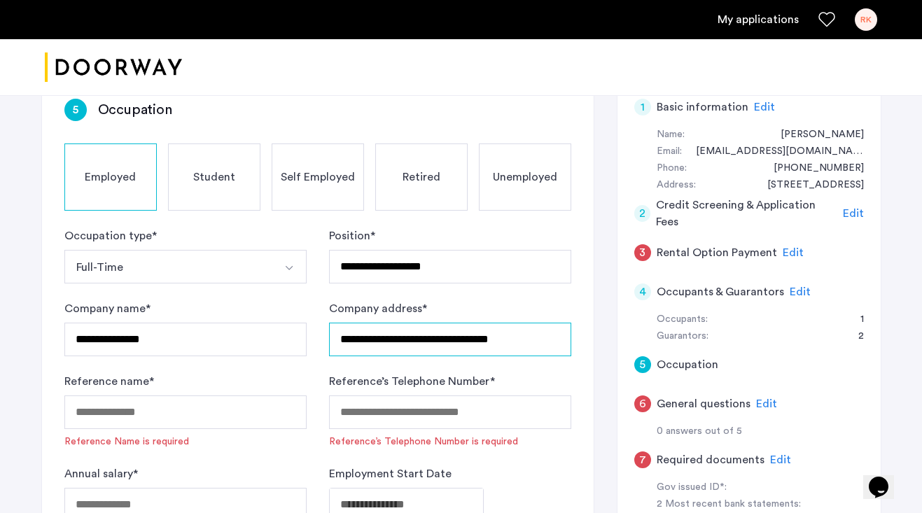
type input "**********"
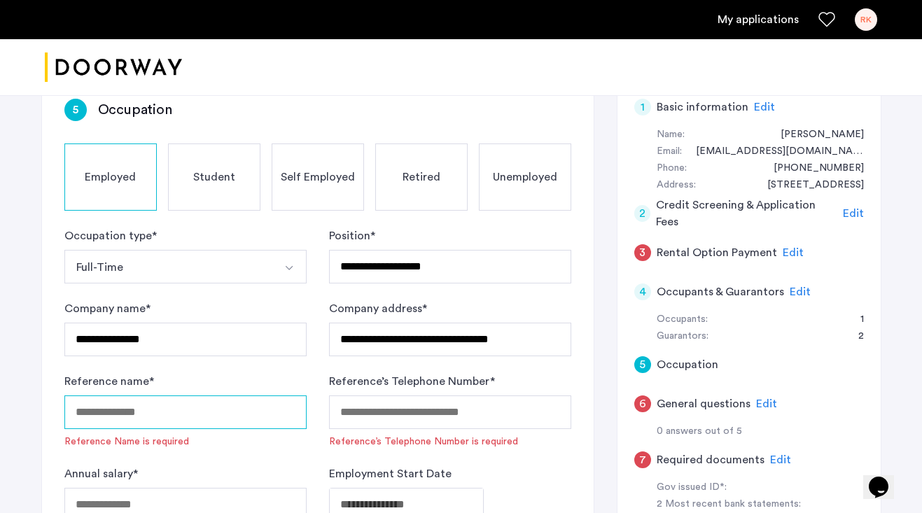
click at [146, 396] on input "Reference name *" at bounding box center [185, 413] width 242 height 34
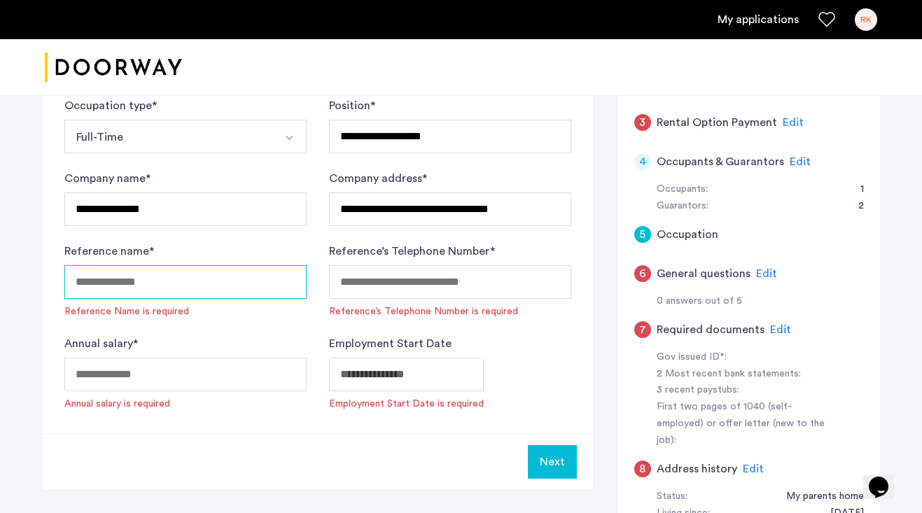
scroll to position [420, 0]
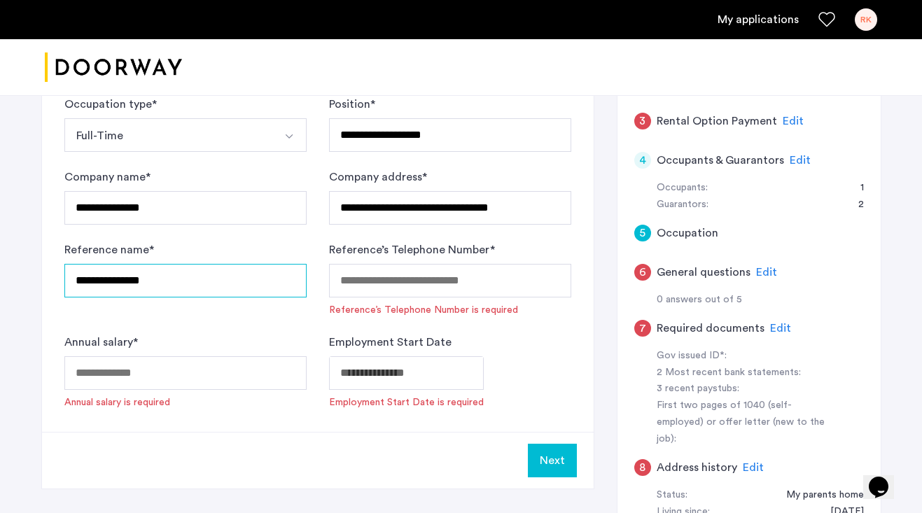
type input "**********"
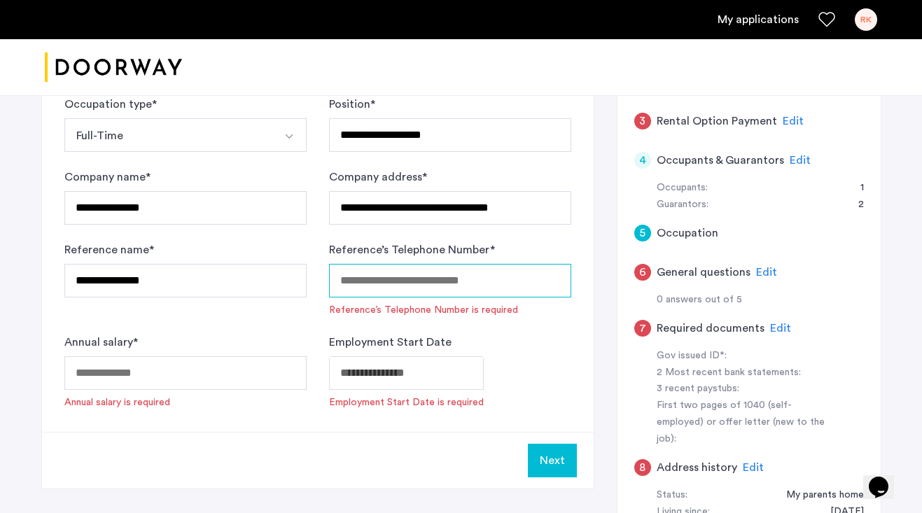
click at [392, 264] on input "Reference’s Telephone Number *" at bounding box center [450, 281] width 242 height 34
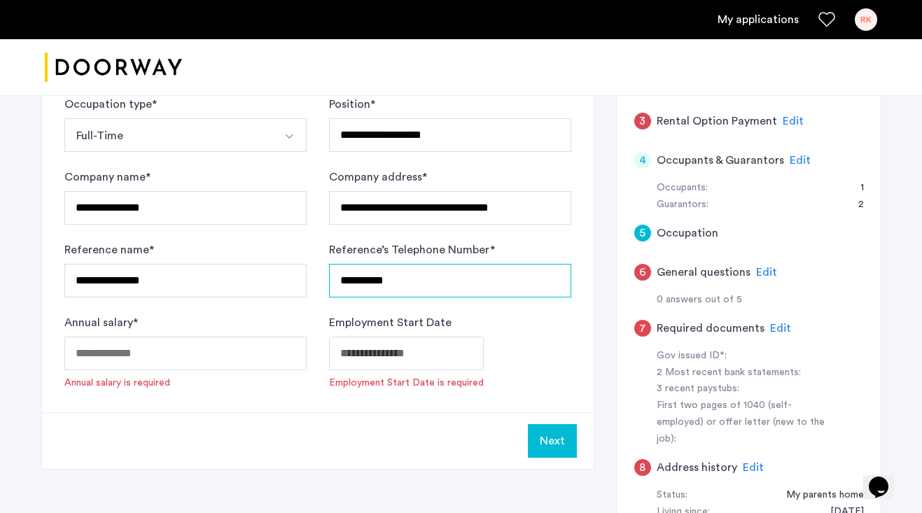
type input "**********"
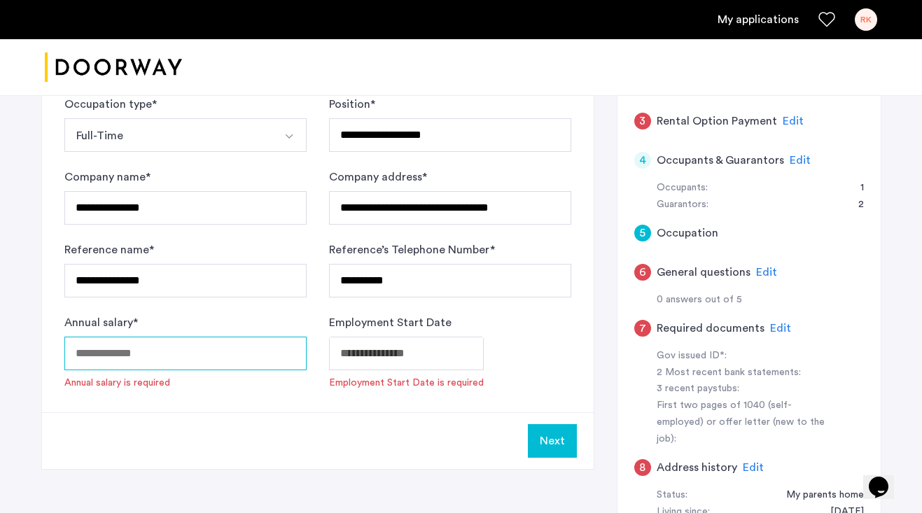
click at [190, 337] on input "Annual salary *" at bounding box center [185, 354] width 242 height 34
type input "*****"
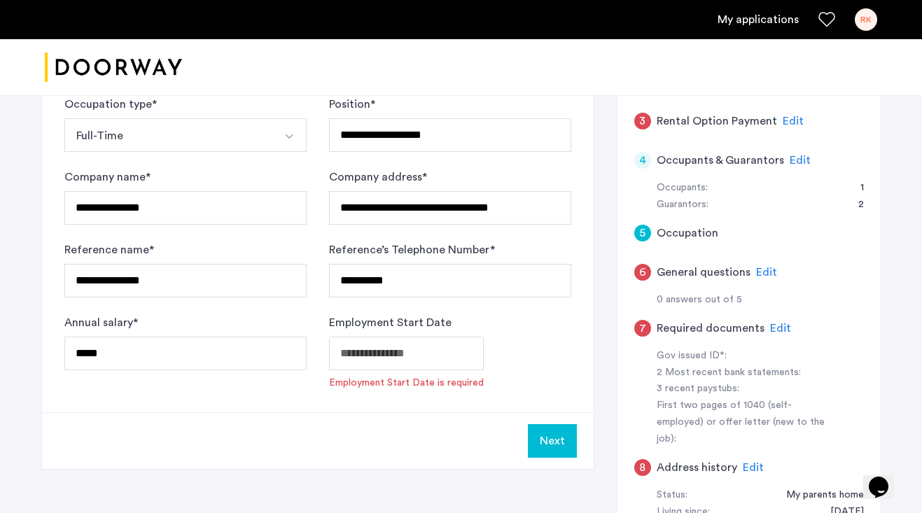
click at [255, 343] on div "**********" at bounding box center [318, 179] width 552 height 468
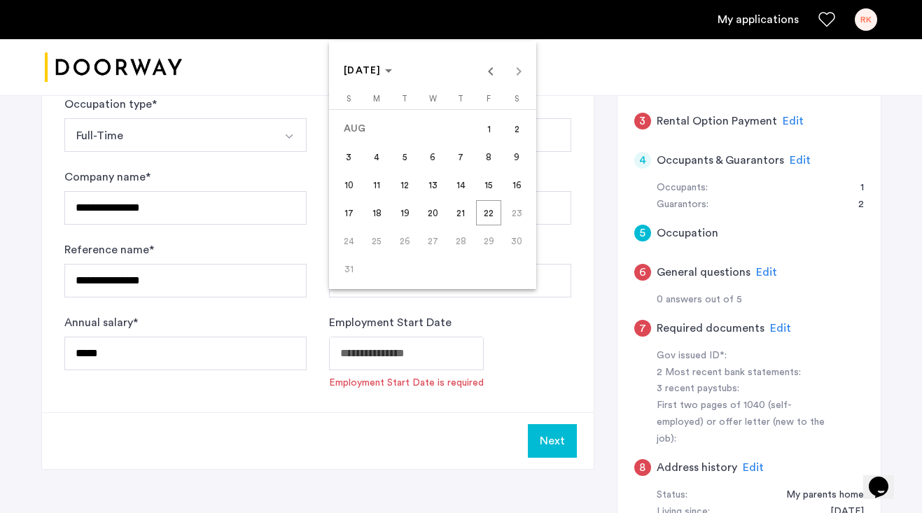
click at [296, 348] on div at bounding box center [461, 256] width 922 height 513
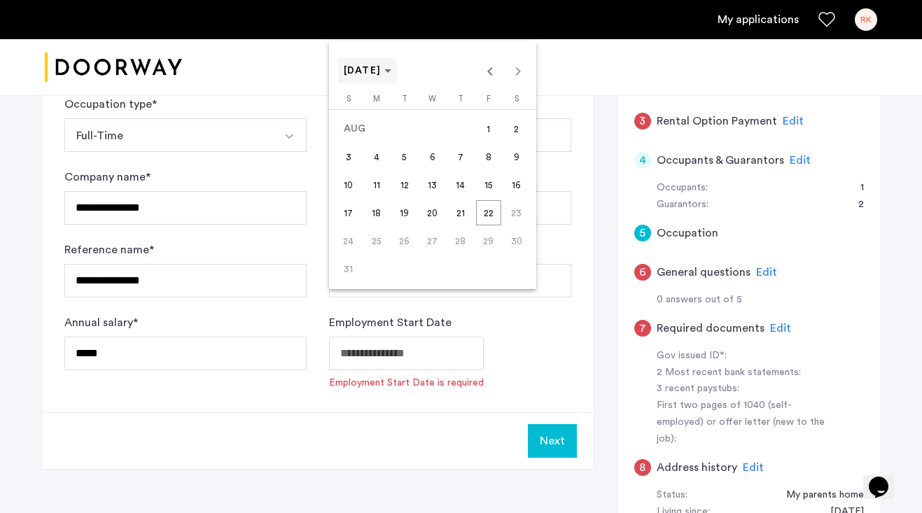
click at [382, 66] on span "AUG 2025" at bounding box center [363, 71] width 38 height 10
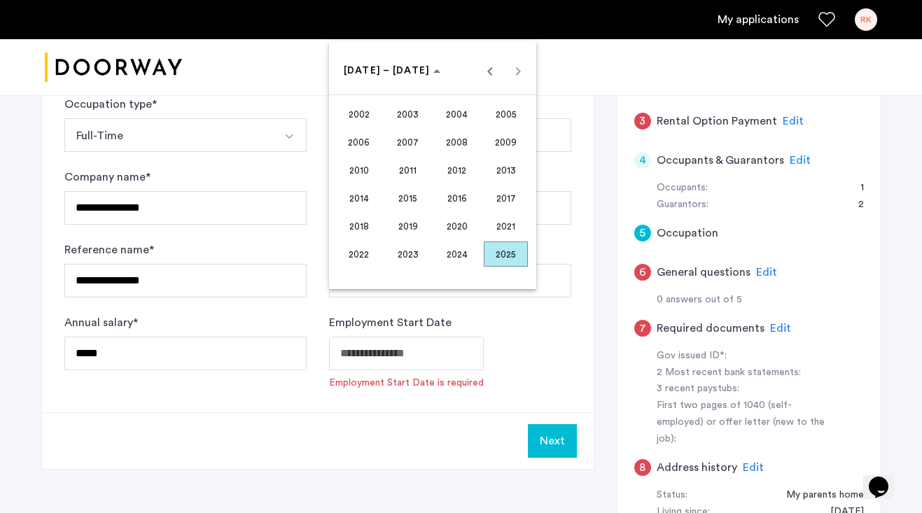
click at [467, 254] on span "2024" at bounding box center [457, 254] width 44 height 25
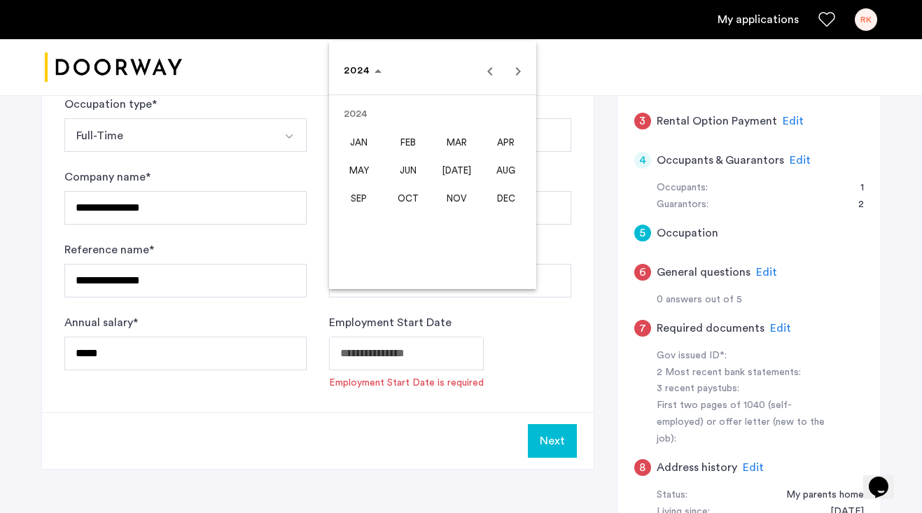
click at [405, 172] on span "JUN" at bounding box center [408, 170] width 44 height 25
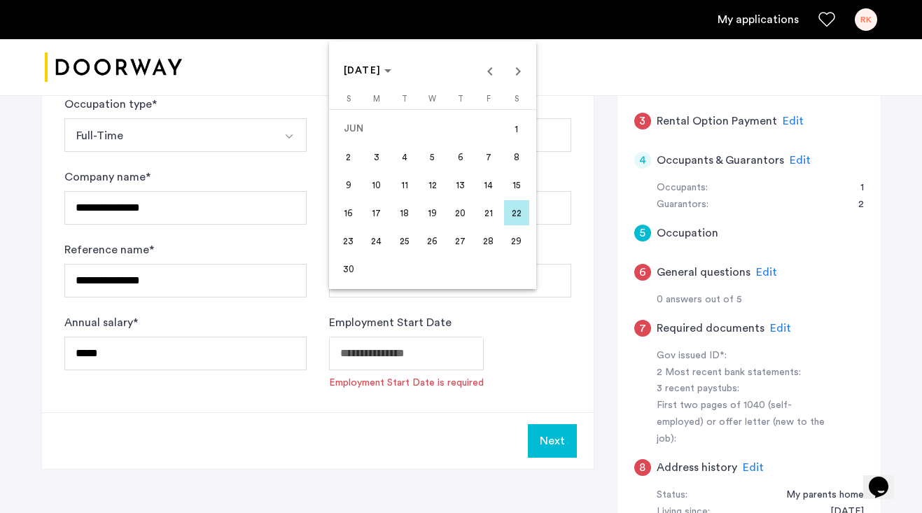
click at [377, 237] on span "24" at bounding box center [376, 240] width 25 height 25
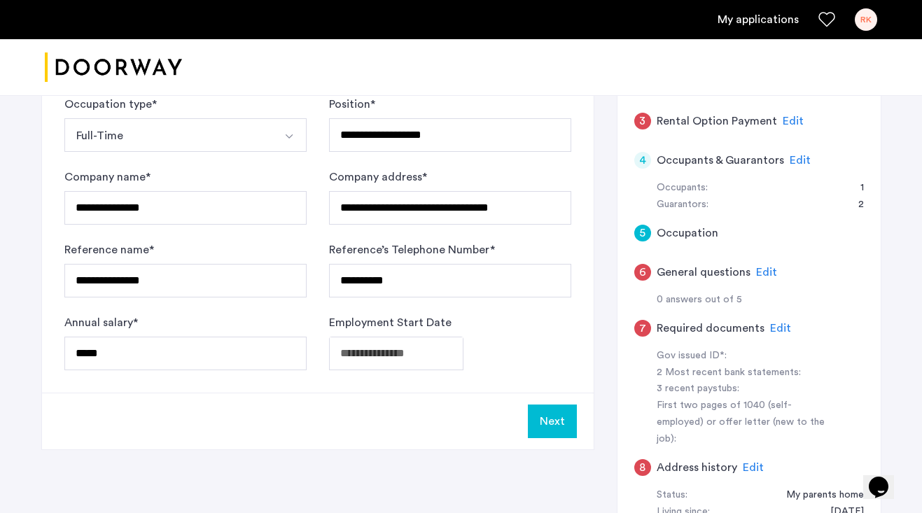
type input "**********"
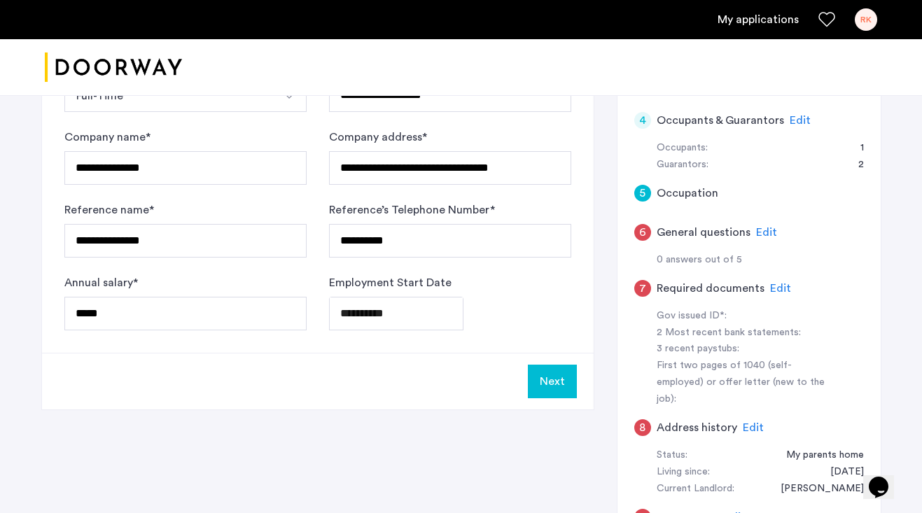
click at [550, 365] on button "Next" at bounding box center [552, 382] width 49 height 34
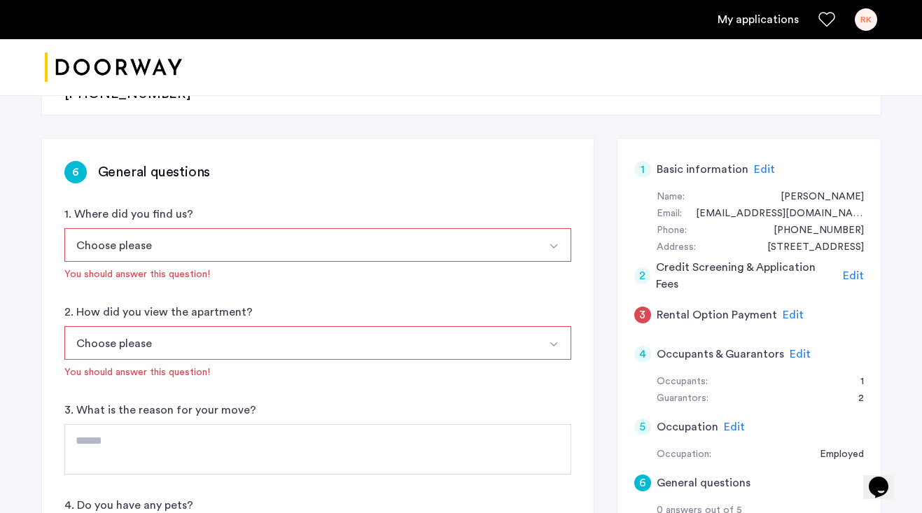
scroll to position [210, 0]
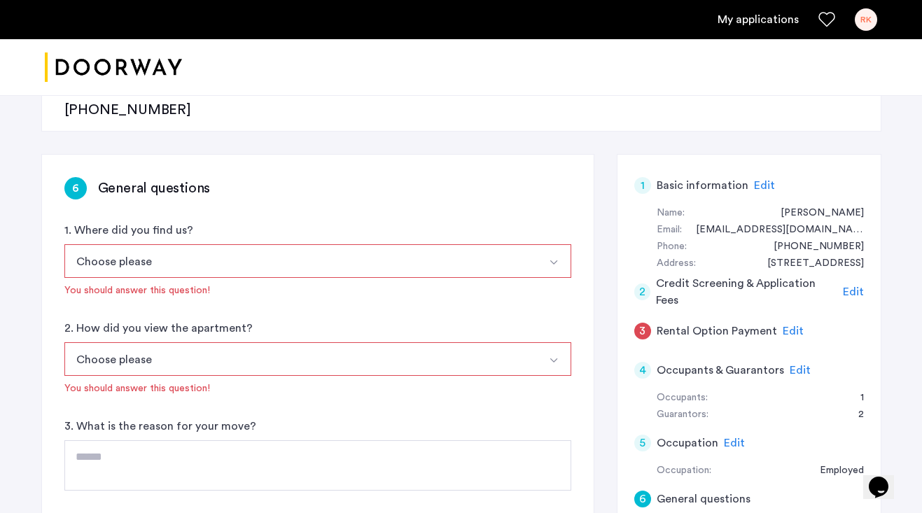
click at [225, 244] on button "Choose please" at bounding box center [301, 261] width 474 height 34
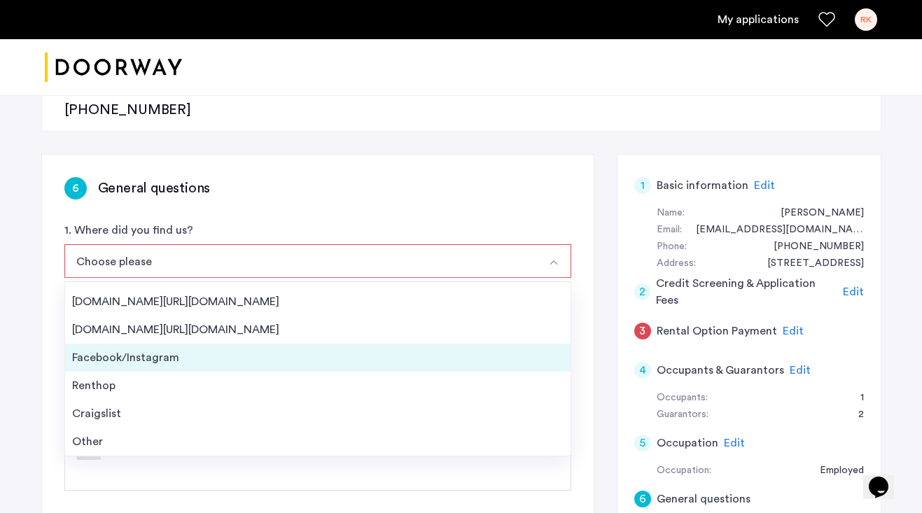
scroll to position [0, 0]
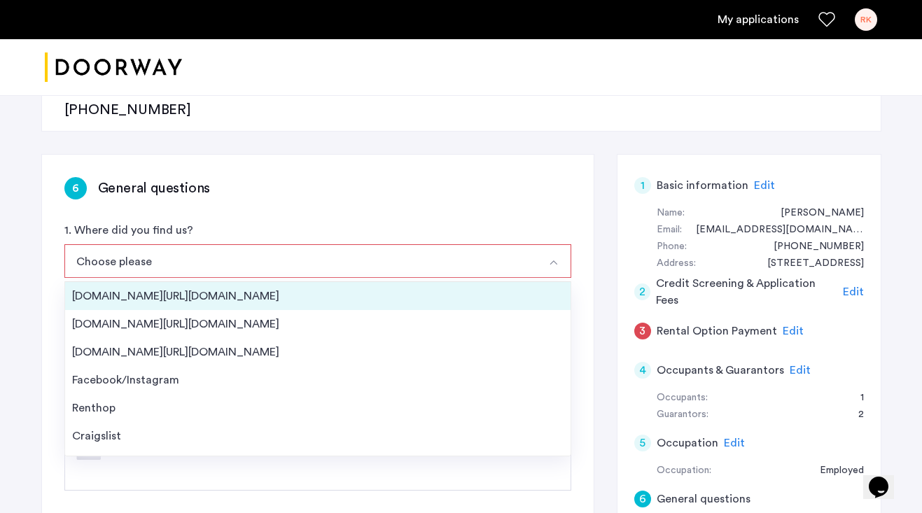
click at [222, 288] on div "Streeteasy.com/Zillow.com" at bounding box center [318, 296] width 492 height 17
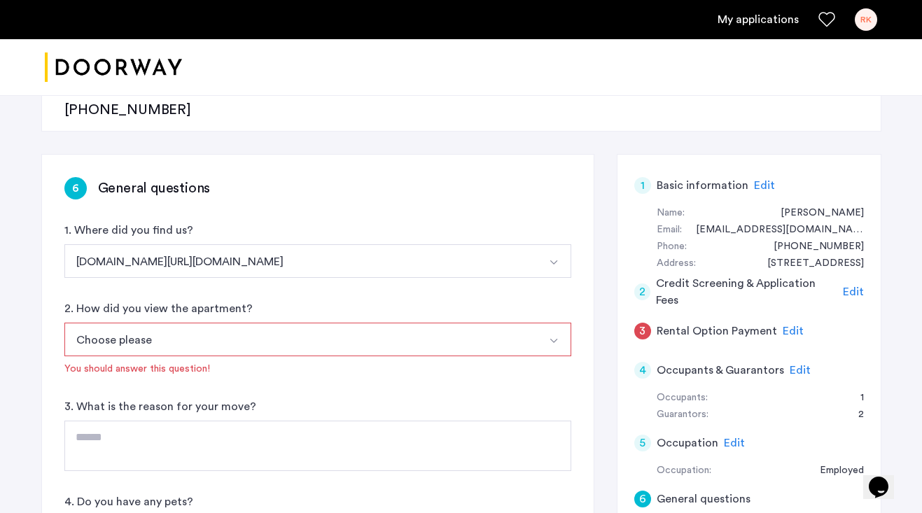
click at [209, 323] on button "Choose please" at bounding box center [301, 340] width 474 height 34
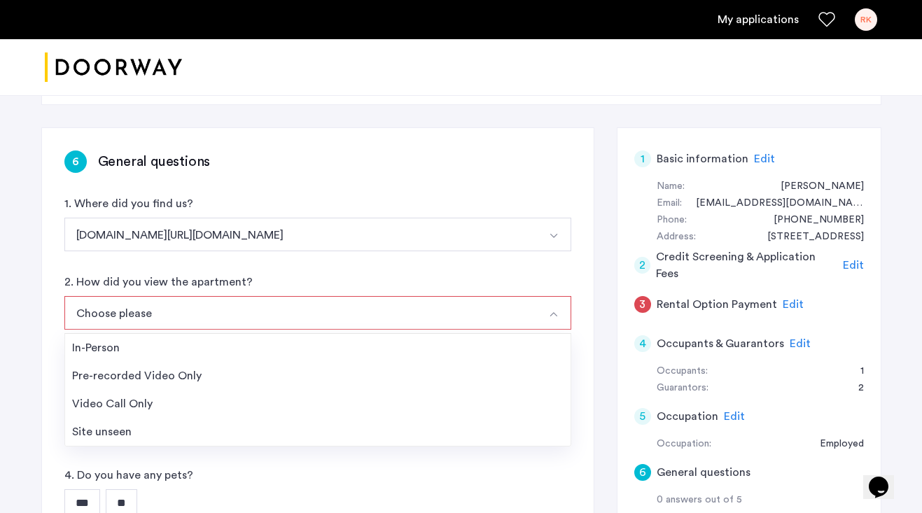
scroll to position [239, 0]
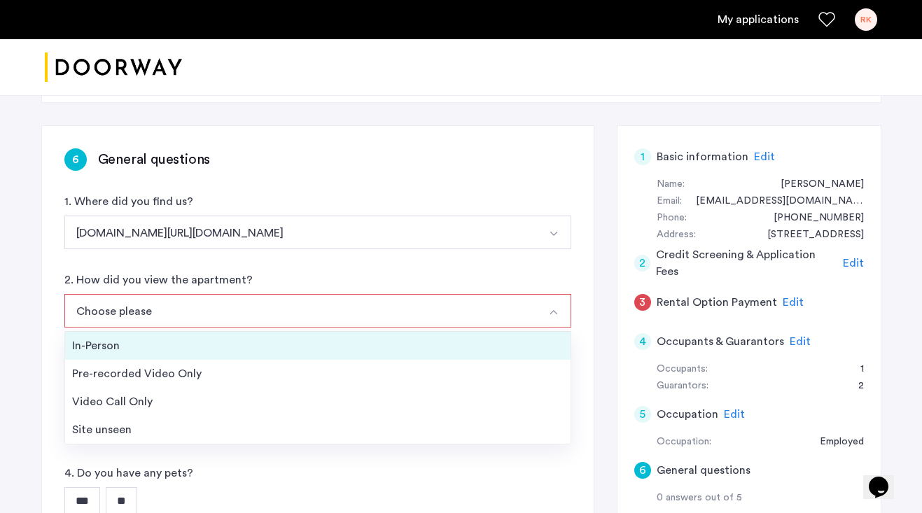
click at [172, 338] on div "In-Person" at bounding box center [318, 346] width 492 height 17
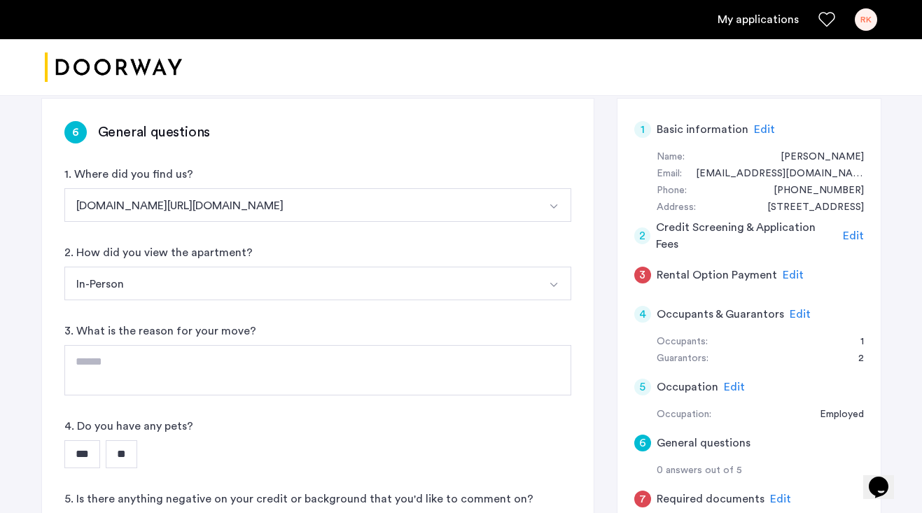
scroll to position [267, 0]
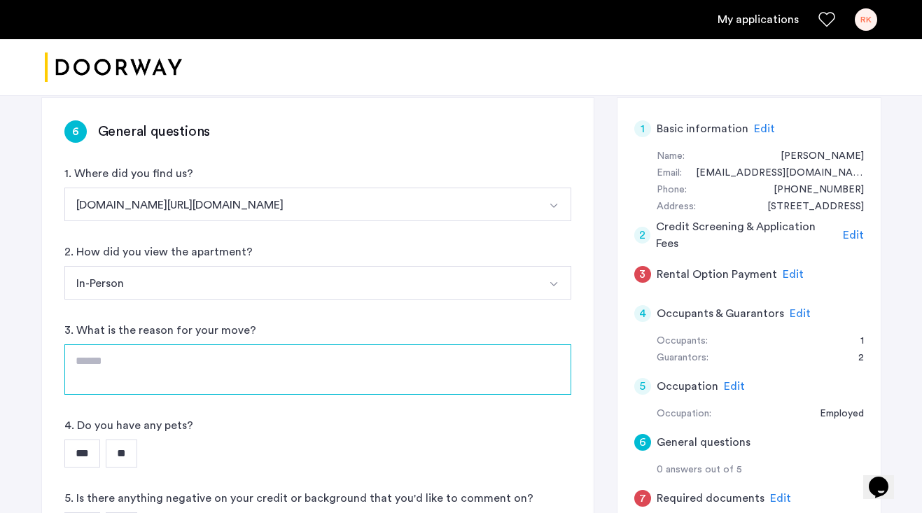
click at [195, 345] on textarea at bounding box center [317, 370] width 507 height 50
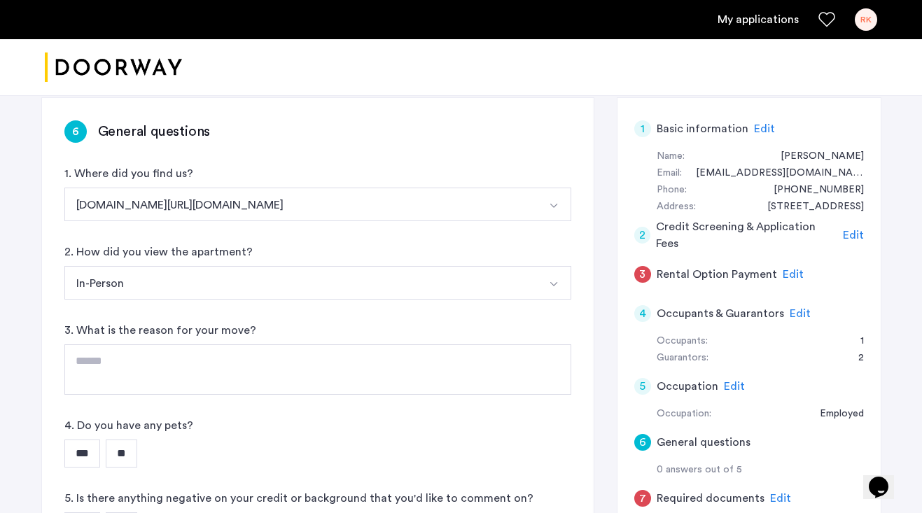
click at [137, 440] on input "**" at bounding box center [122, 454] width 32 height 28
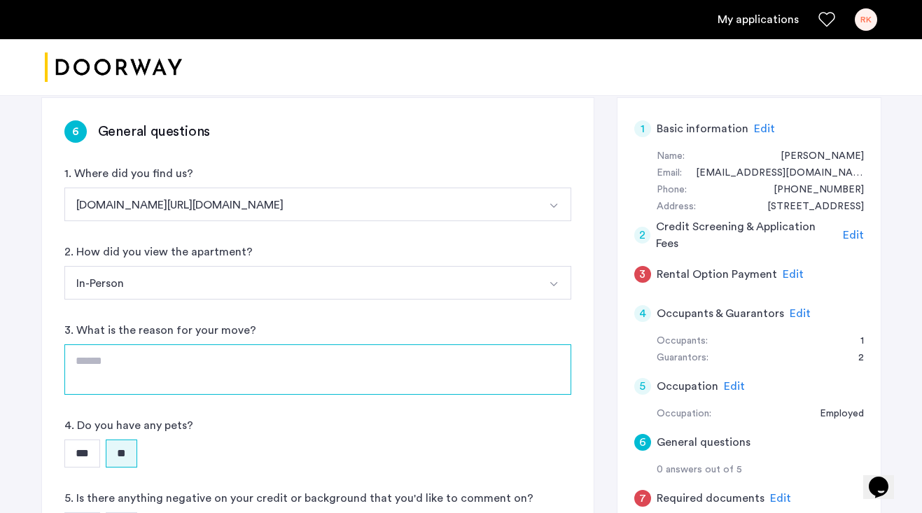
click at [166, 345] on textarea at bounding box center [317, 370] width 507 height 50
type textarea "*"
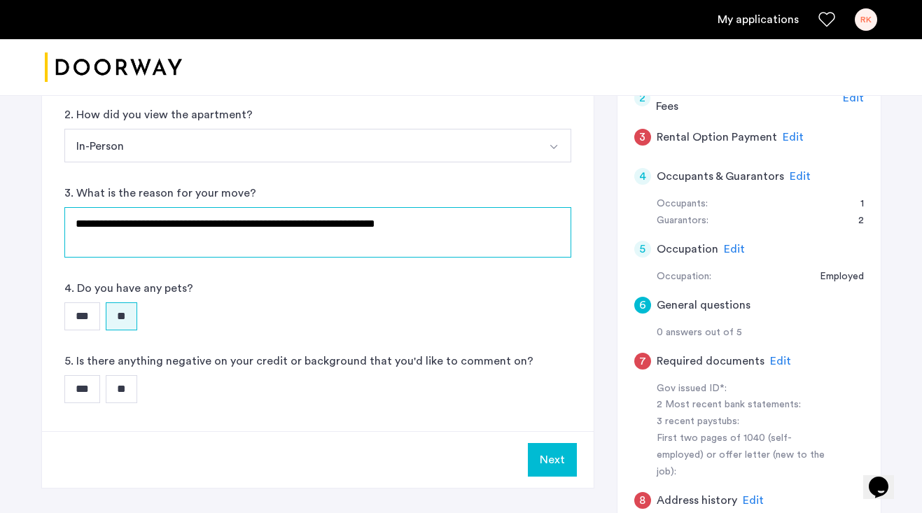
scroll to position [407, 0]
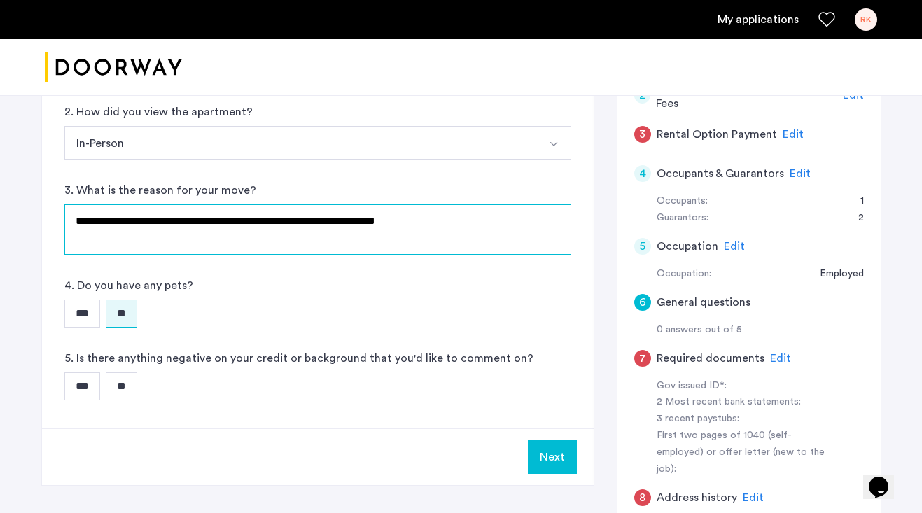
type textarea "**********"
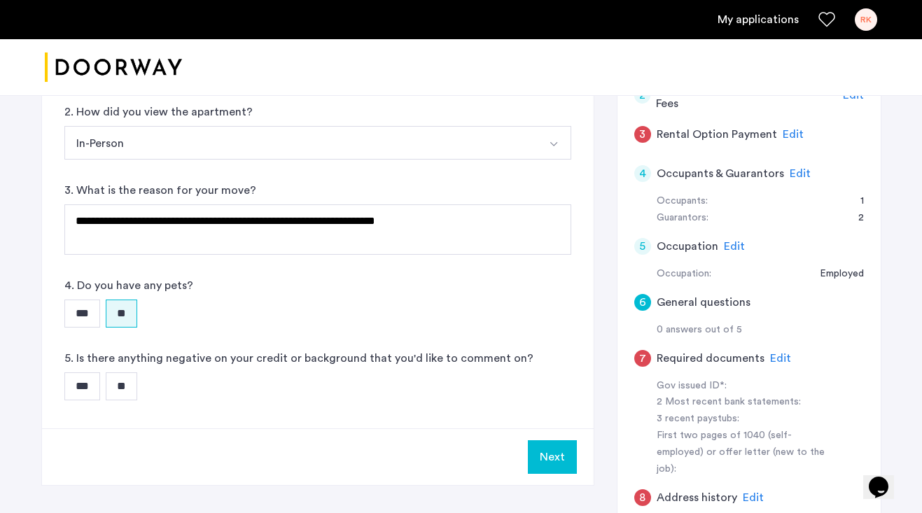
click at [234, 220] on div "**********" at bounding box center [318, 193] width 552 height 471
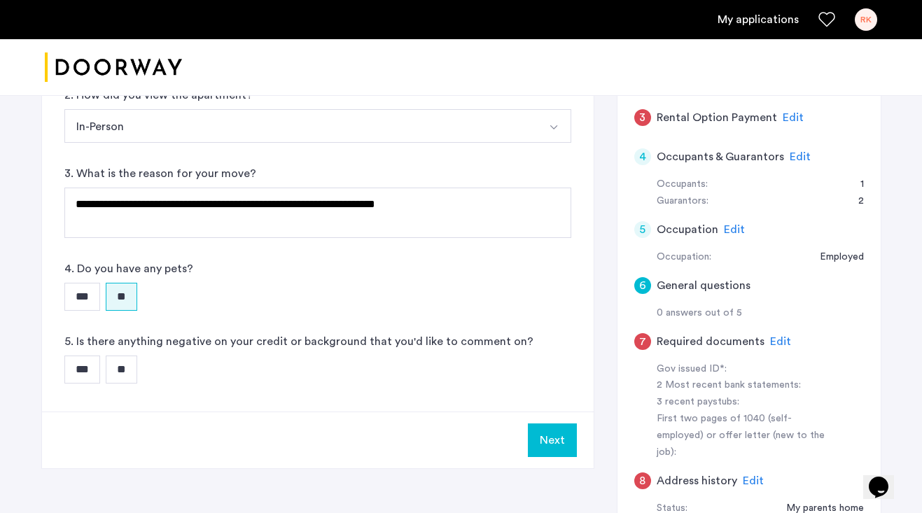
scroll to position [424, 0]
click at [127, 355] on input "**" at bounding box center [122, 369] width 32 height 28
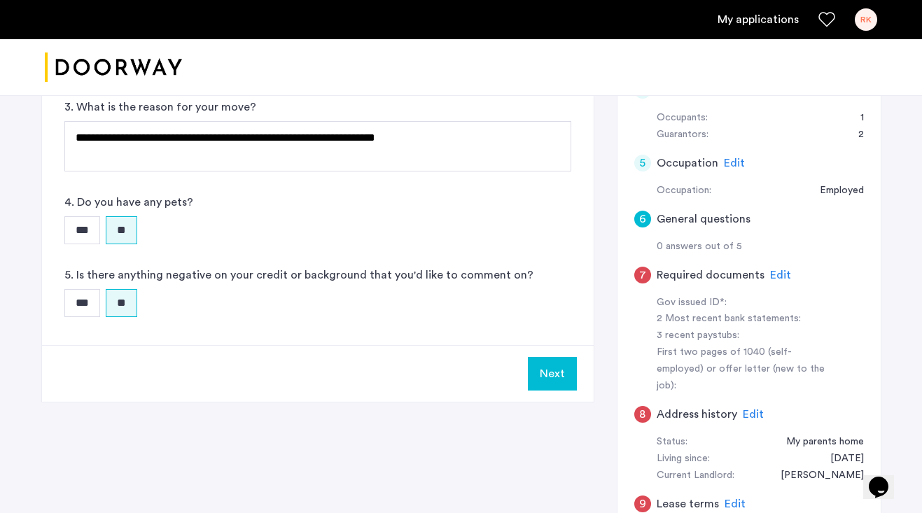
scroll to position [492, 0]
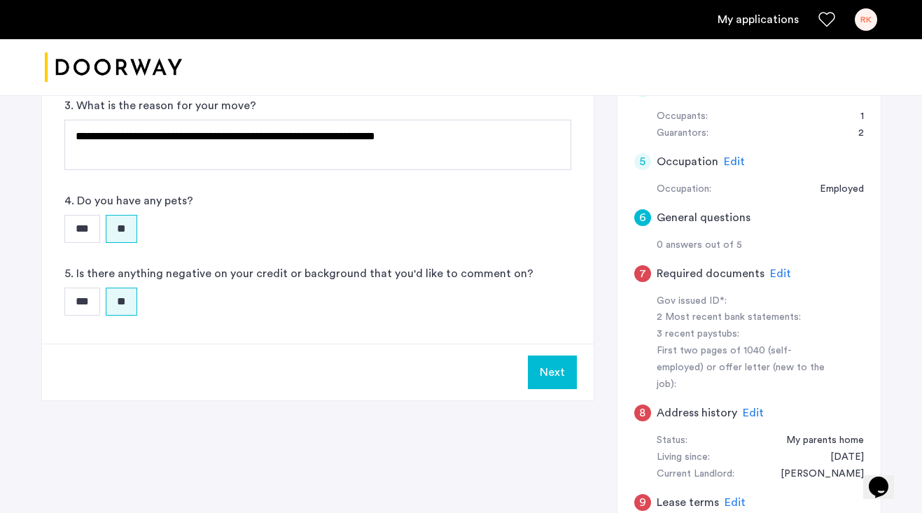
click at [548, 356] on button "Next" at bounding box center [552, 373] width 49 height 34
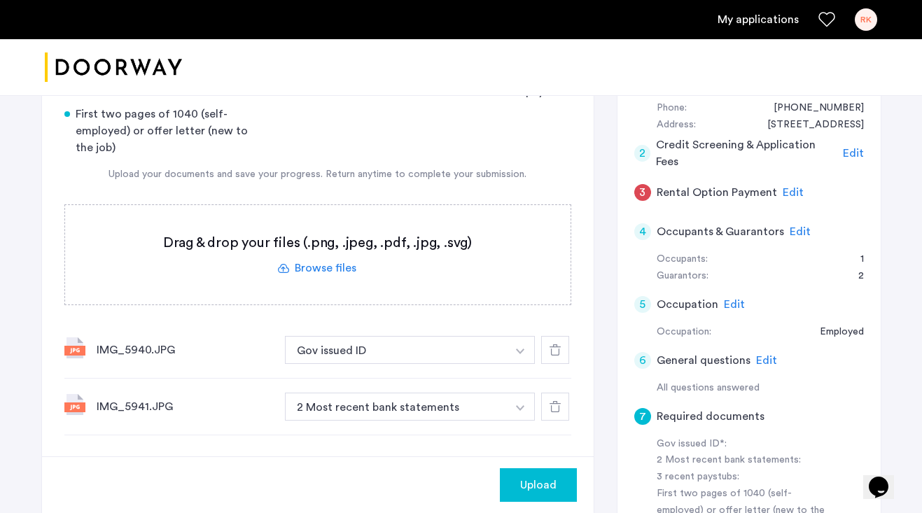
scroll to position [351, 0]
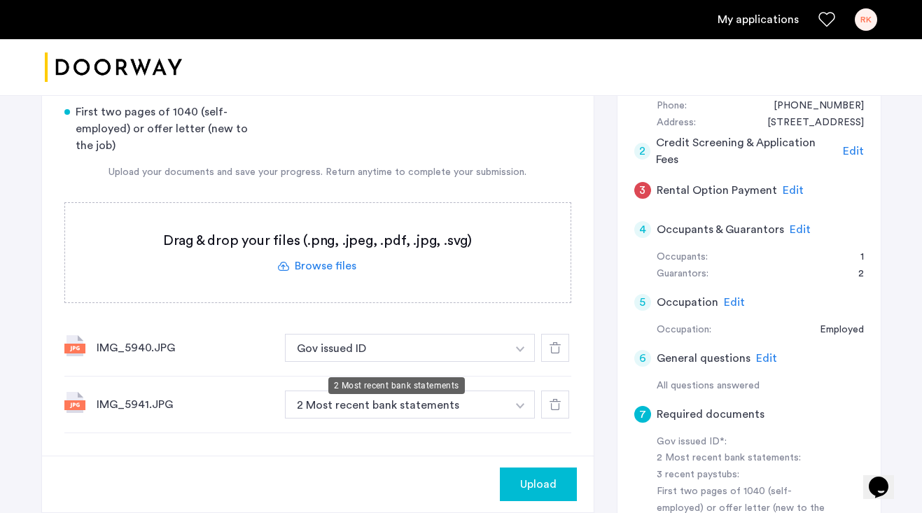
click at [481, 391] on button "2 Most recent bank statements" at bounding box center [396, 405] width 223 height 28
click at [504, 391] on button "2 Most recent bank statements" at bounding box center [396, 405] width 223 height 28
click at [560, 399] on icon at bounding box center [555, 404] width 11 height 11
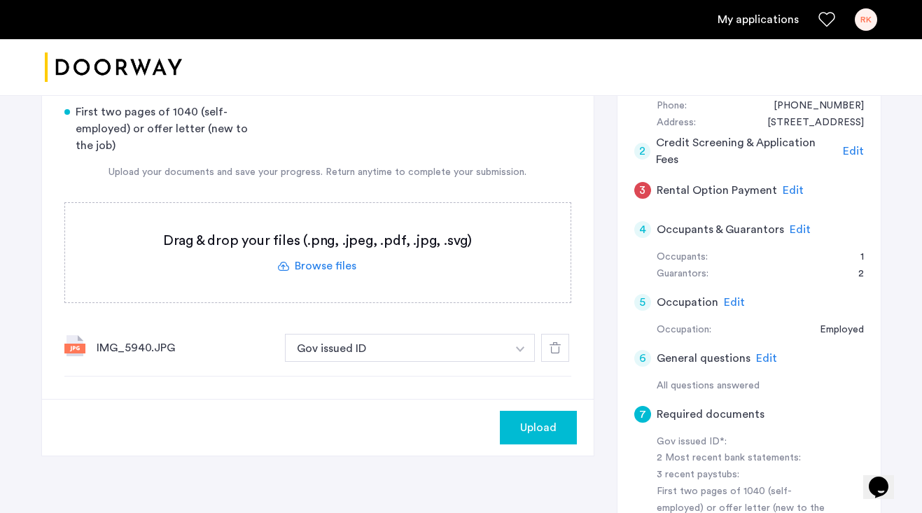
click at [150, 340] on div "IMG_5940.JPG" at bounding box center [185, 348] width 177 height 17
click at [548, 334] on div at bounding box center [555, 348] width 28 height 28
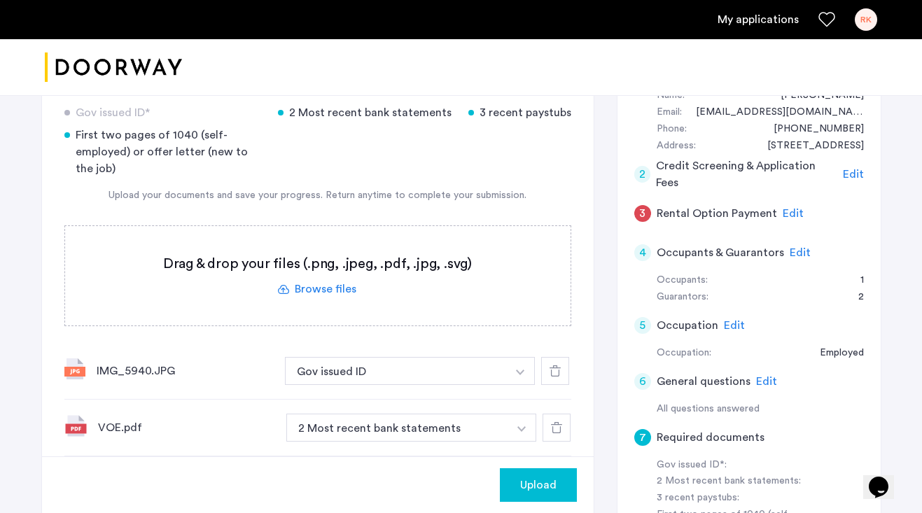
scroll to position [335, 0]
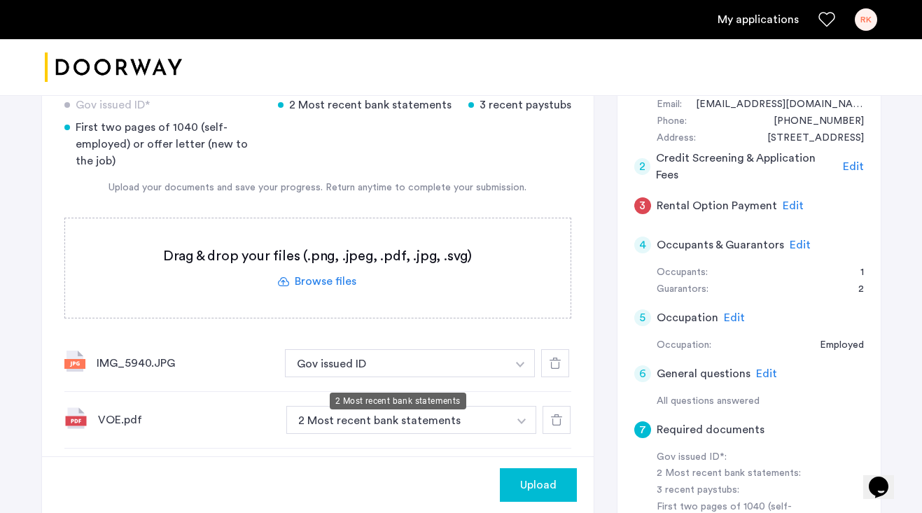
click at [435, 406] on button "2 Most recent bank statements" at bounding box center [397, 420] width 223 height 28
drag, startPoint x: 506, startPoint y: 374, endPoint x: 475, endPoint y: 370, distance: 31.8
click at [475, 406] on button "2 Most recent bank statements" at bounding box center [397, 420] width 223 height 28
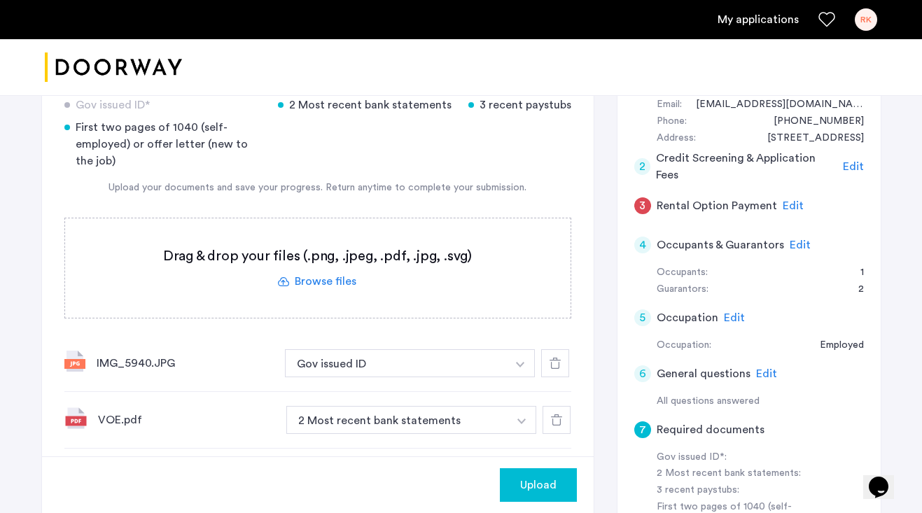
click at [202, 412] on div "VOE.pdf" at bounding box center [186, 420] width 177 height 17
click at [561, 415] on icon at bounding box center [556, 420] width 11 height 11
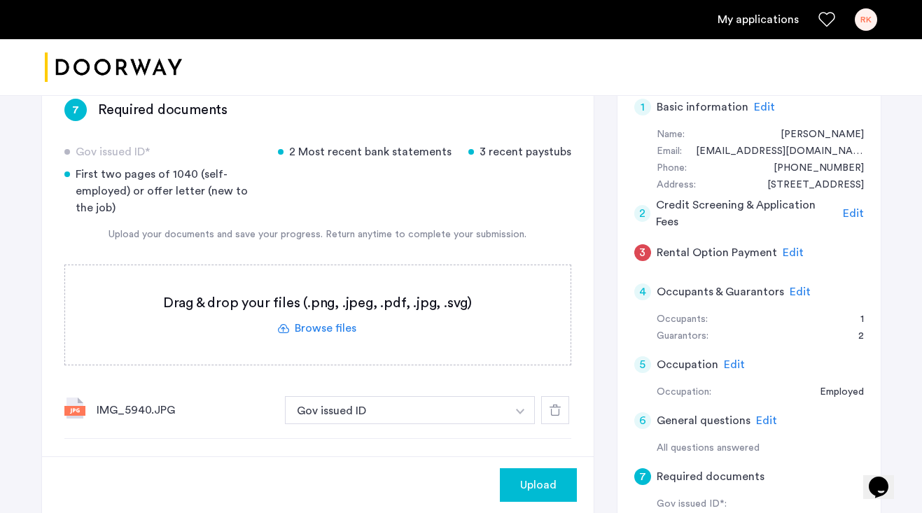
scroll to position [289, 0]
click at [468, 452] on button "2 Most recent bank statements" at bounding box center [397, 466] width 223 height 28
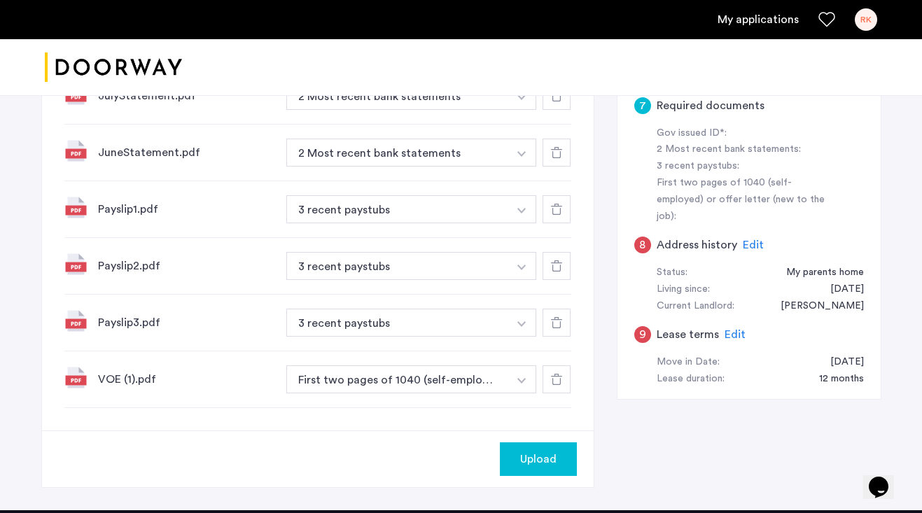
scroll to position [657, 0]
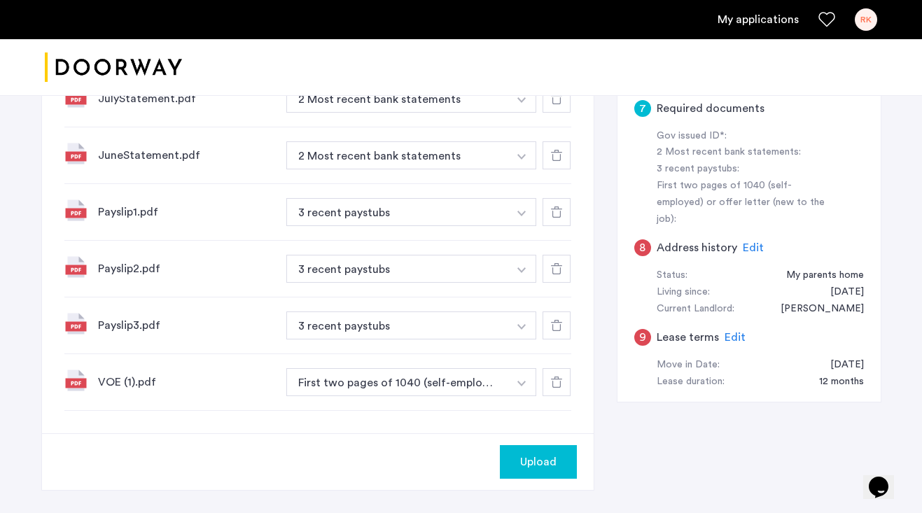
click at [531, 454] on span "Upload" at bounding box center [538, 462] width 36 height 17
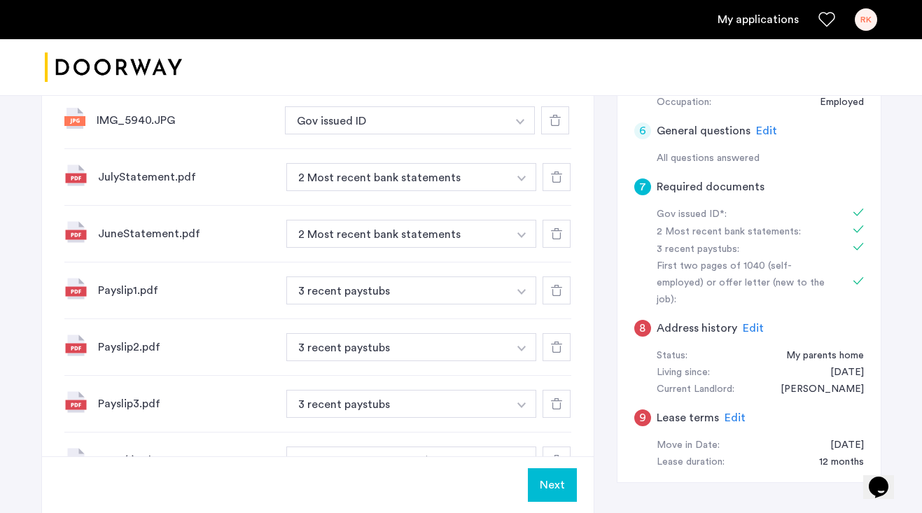
scroll to position [635, 0]
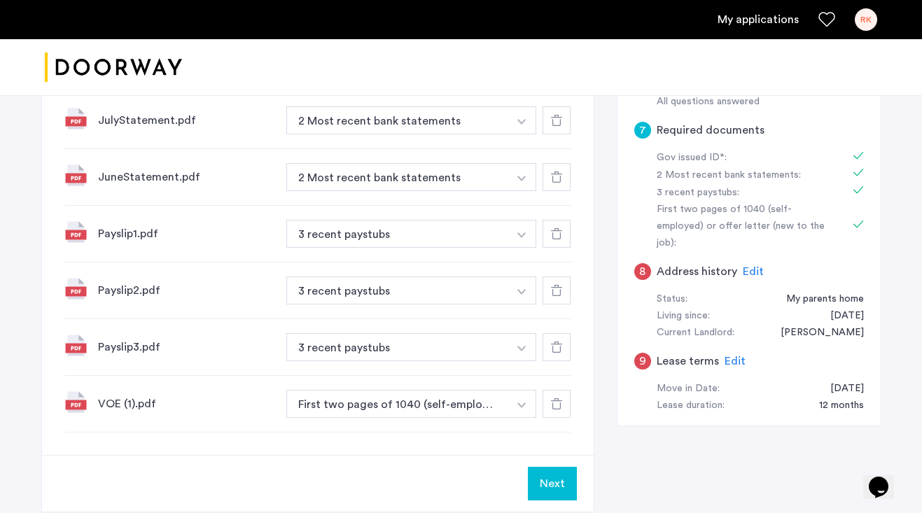
click at [558, 467] on button "Next" at bounding box center [552, 484] width 49 height 34
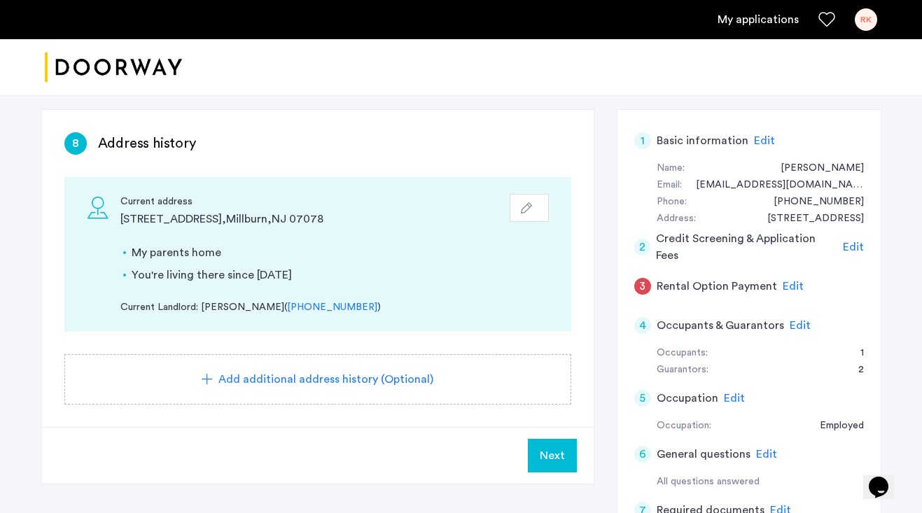
scroll to position [262, 0]
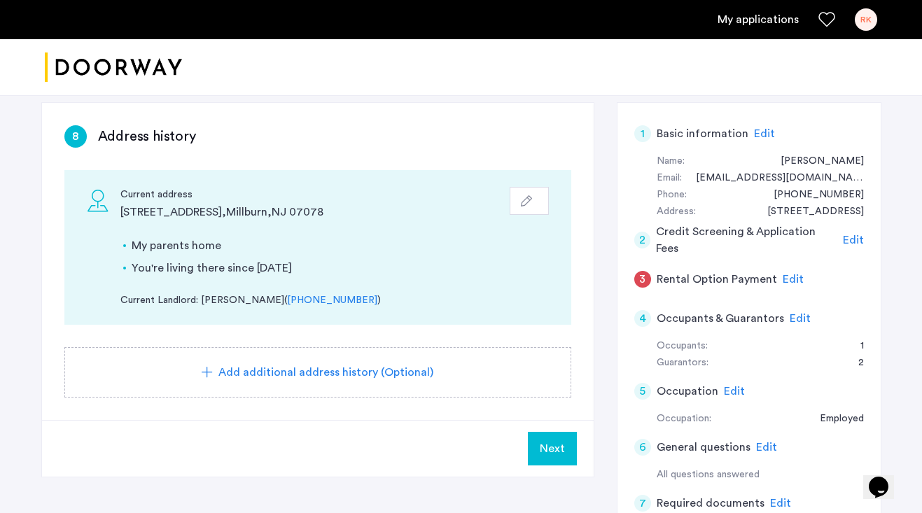
click at [541, 440] on span "Next" at bounding box center [552, 448] width 25 height 17
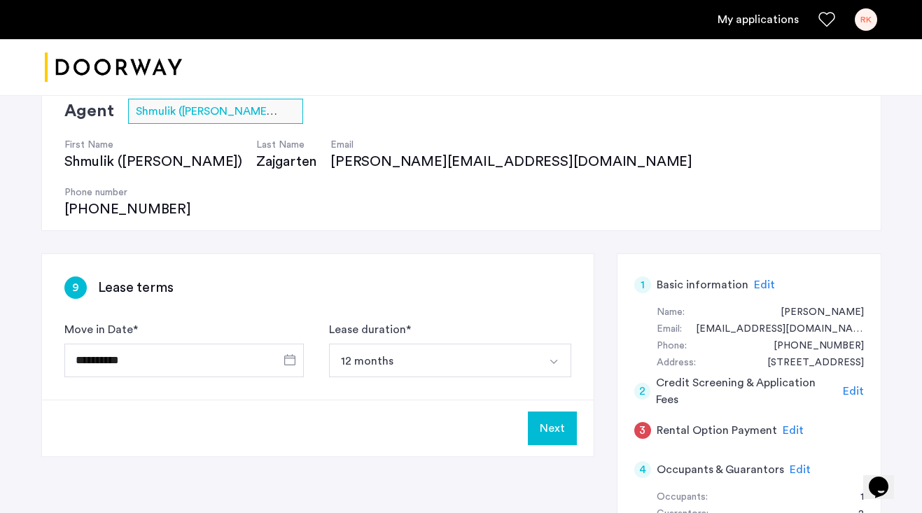
scroll to position [110, 0]
click at [291, 344] on span "Open calendar" at bounding box center [290, 361] width 34 height 34
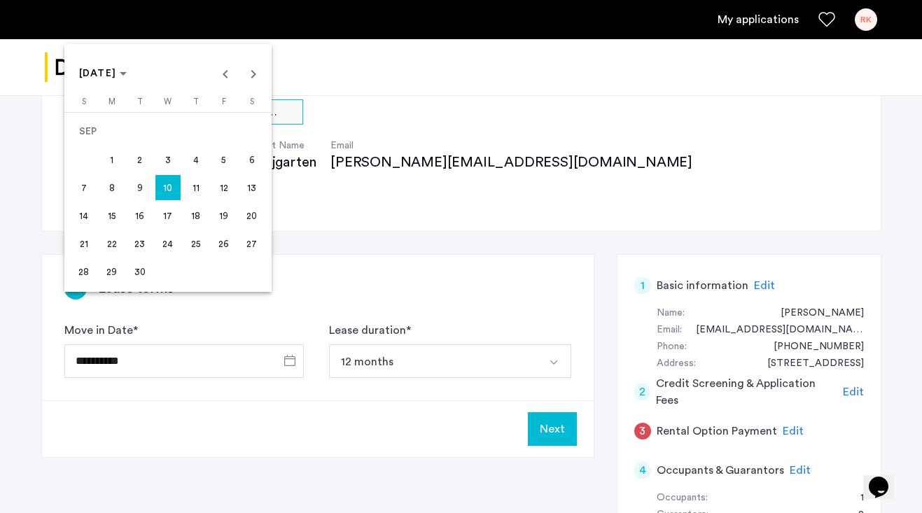
click at [347, 229] on div at bounding box center [461, 256] width 922 height 513
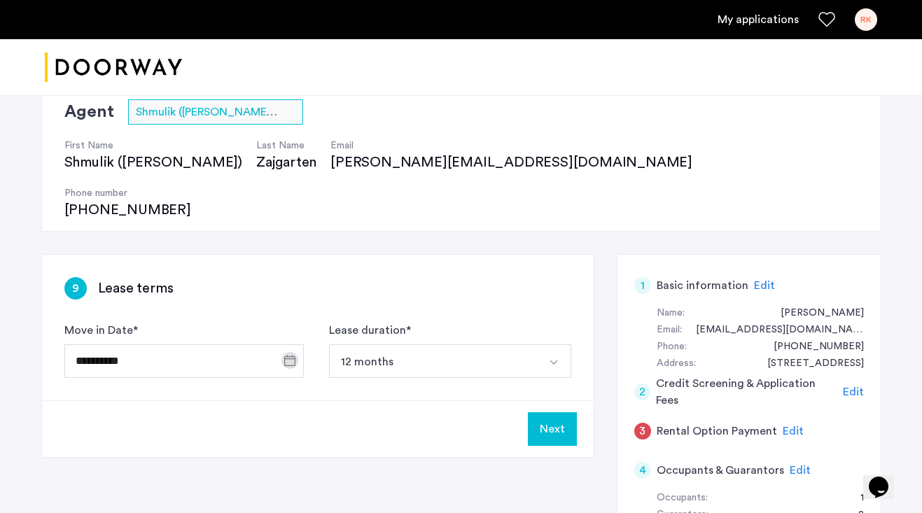
click at [304, 277] on div "9 Lease terms" at bounding box center [317, 288] width 507 height 22
click at [295, 344] on span "Open calendar" at bounding box center [290, 361] width 34 height 34
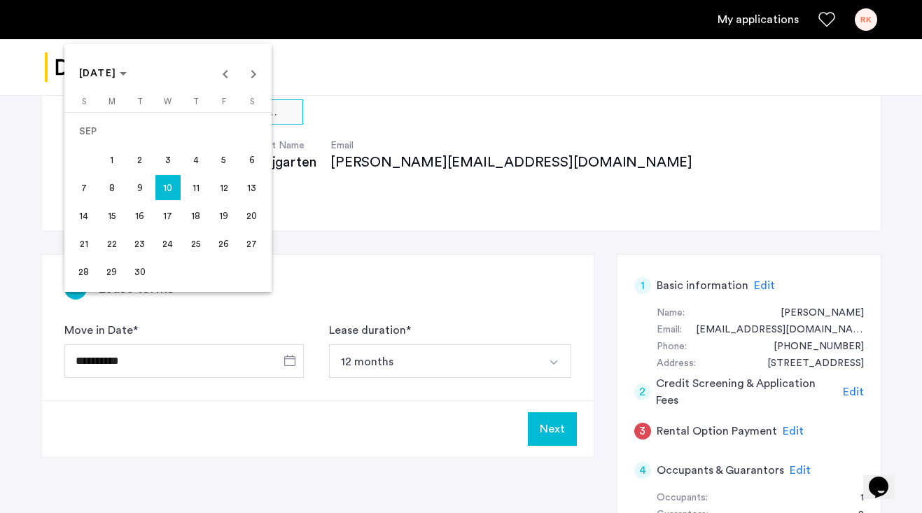
click at [225, 162] on span "5" at bounding box center [223, 159] width 25 height 25
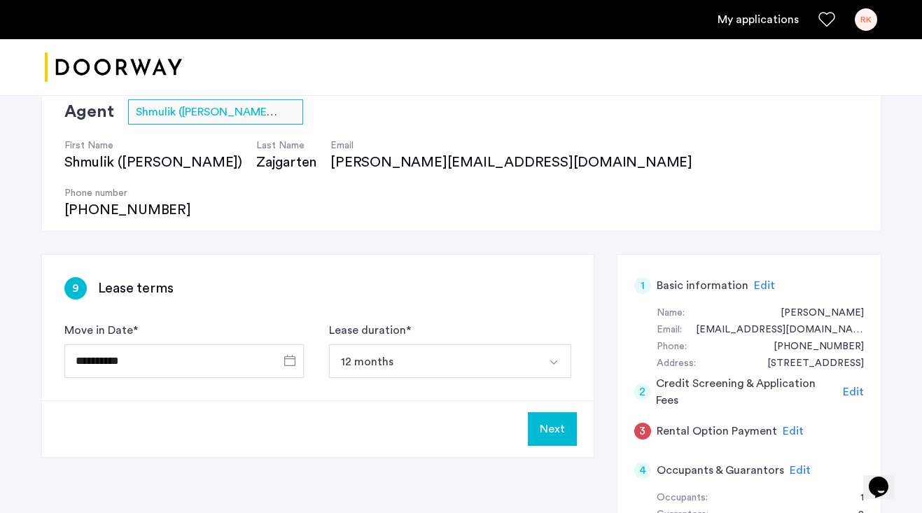
type input "**********"
click at [355, 401] on div "Next" at bounding box center [318, 429] width 552 height 57
click at [553, 412] on button "Next" at bounding box center [552, 429] width 49 height 34
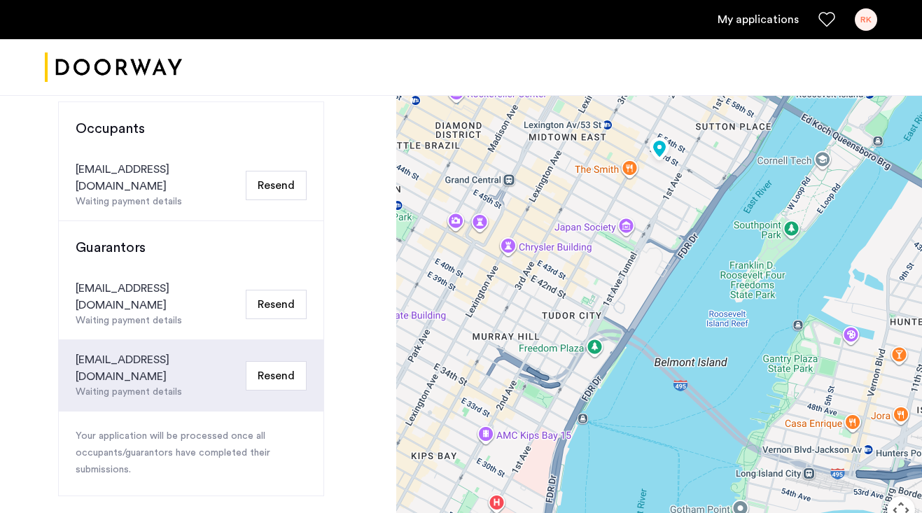
scroll to position [357, 0]
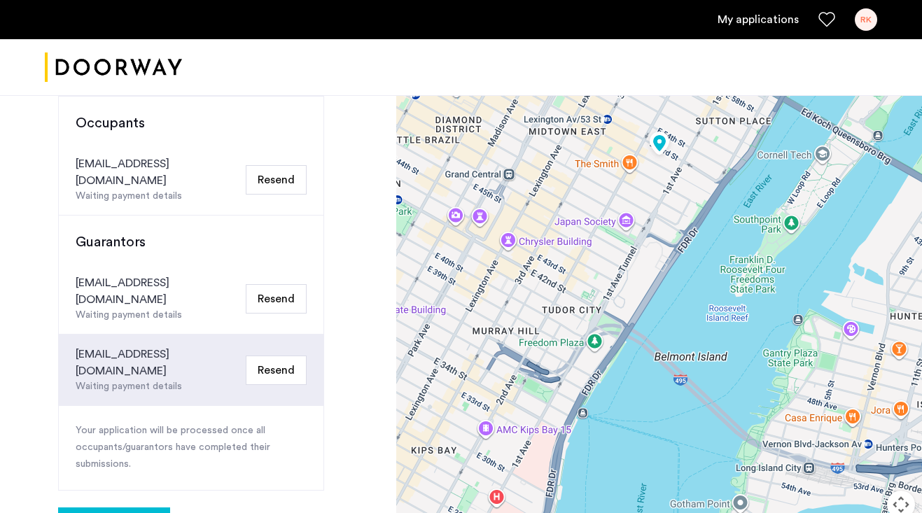
click at [275, 356] on button "Resend" at bounding box center [276, 370] width 61 height 29
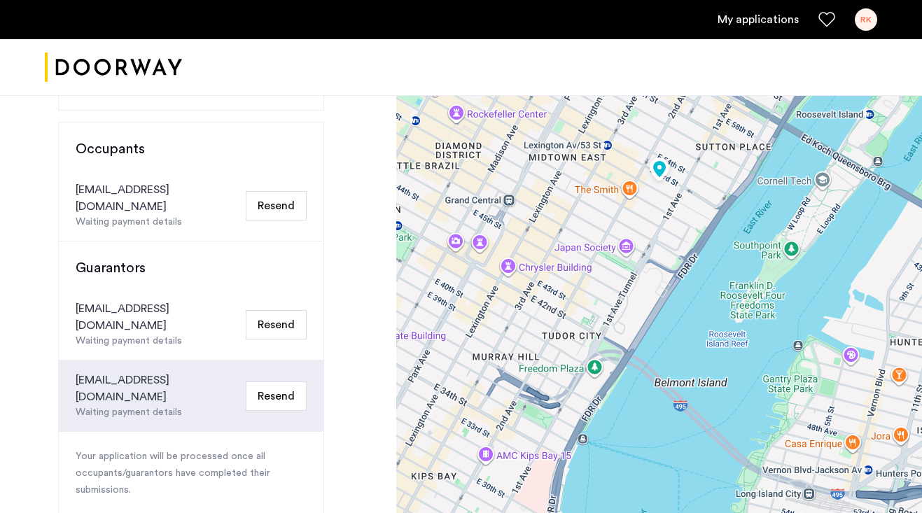
scroll to position [329, 0]
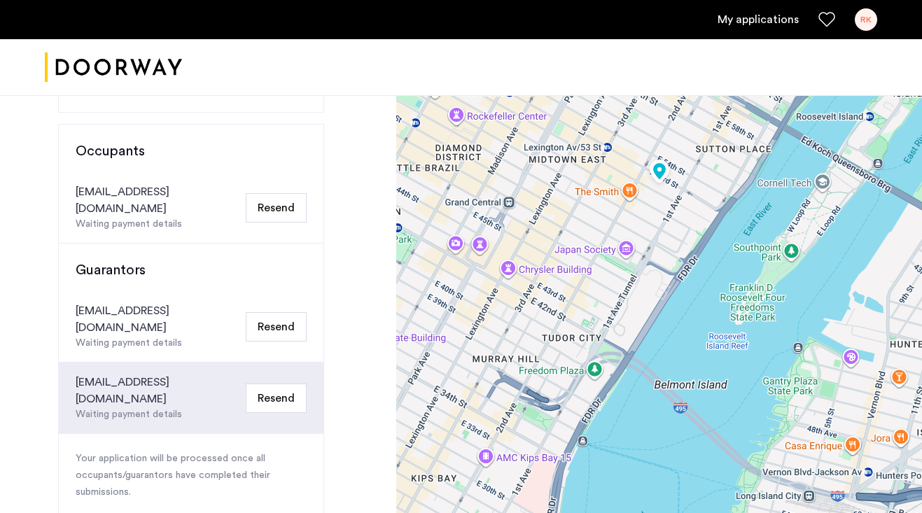
click at [177, 408] on div "Waiting payment details" at bounding box center [158, 415] width 165 height 15
click at [274, 384] on button "Resend" at bounding box center [276, 398] width 61 height 29
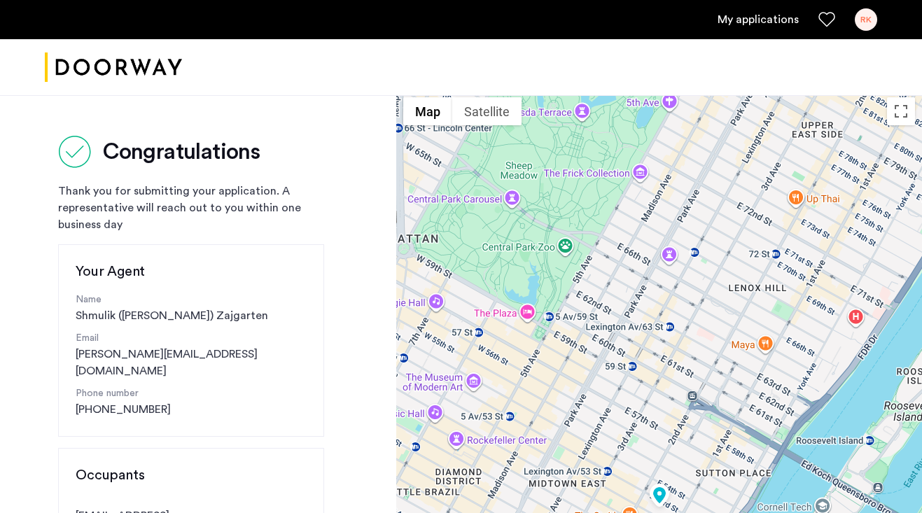
scroll to position [0, 0]
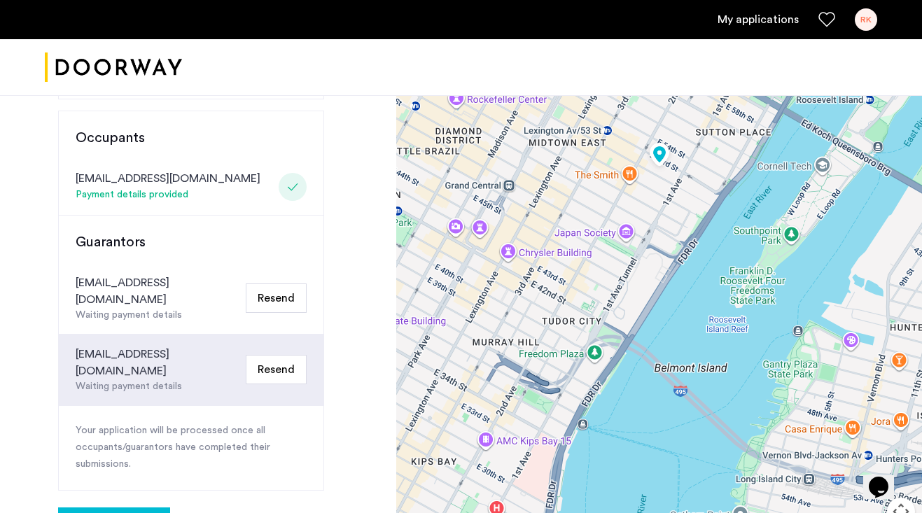
scroll to position [342, 0]
click at [272, 356] on button "Resend" at bounding box center [276, 370] width 61 height 29
click at [285, 356] on button "Resend" at bounding box center [276, 370] width 61 height 29
click at [288, 284] on button "Resend" at bounding box center [276, 298] width 61 height 29
click at [196, 424] on p "Your application will be processed once all occupants/guarantors have completed…" at bounding box center [191, 449] width 231 height 50
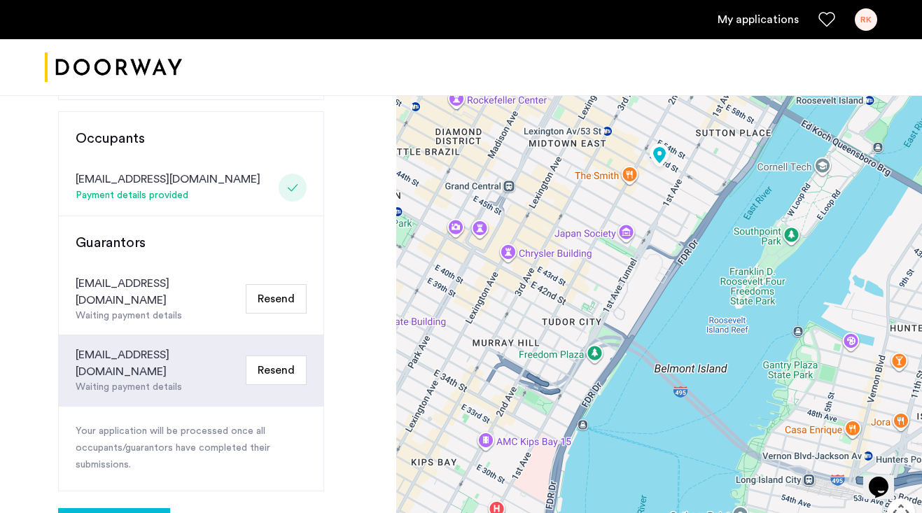
click at [196, 424] on p "Your application will be processed once all occupants/guarantors have completed…" at bounding box center [191, 449] width 231 height 50
click at [133, 347] on div "[EMAIL_ADDRESS][DOMAIN_NAME]" at bounding box center [158, 364] width 165 height 34
click at [138, 347] on div "[EMAIL_ADDRESS][DOMAIN_NAME]" at bounding box center [158, 364] width 165 height 34
click at [758, 22] on link "My applications" at bounding box center [758, 19] width 81 height 17
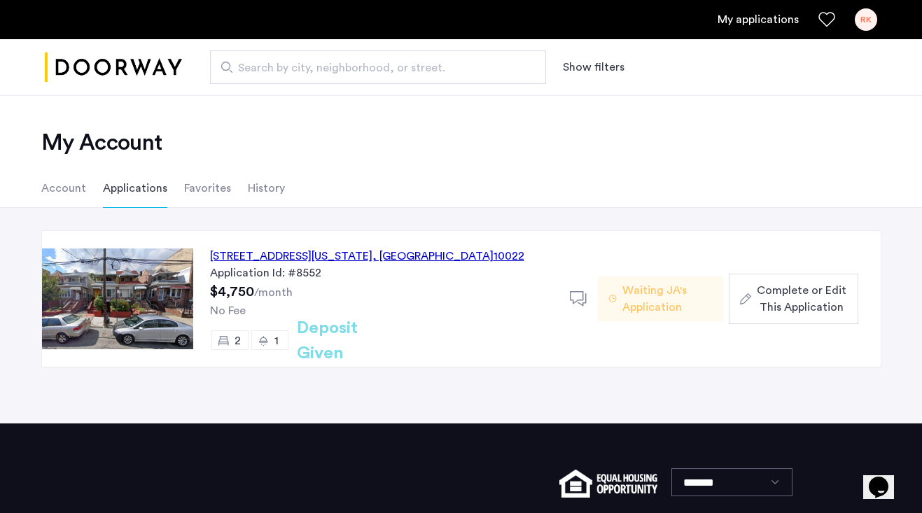
click at [453, 249] on div "329 East 52nd Street, Unit 4A, New York , NY 10022" at bounding box center [367, 256] width 314 height 17
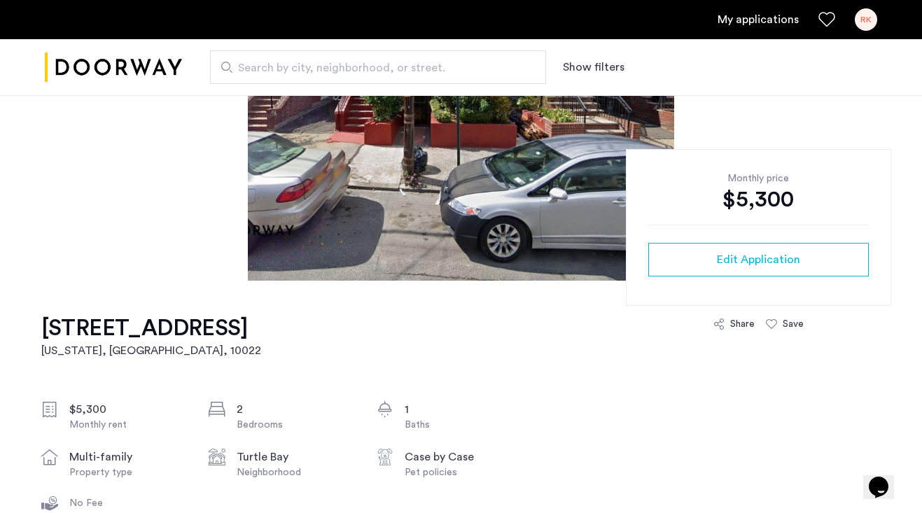
scroll to position [249, 0]
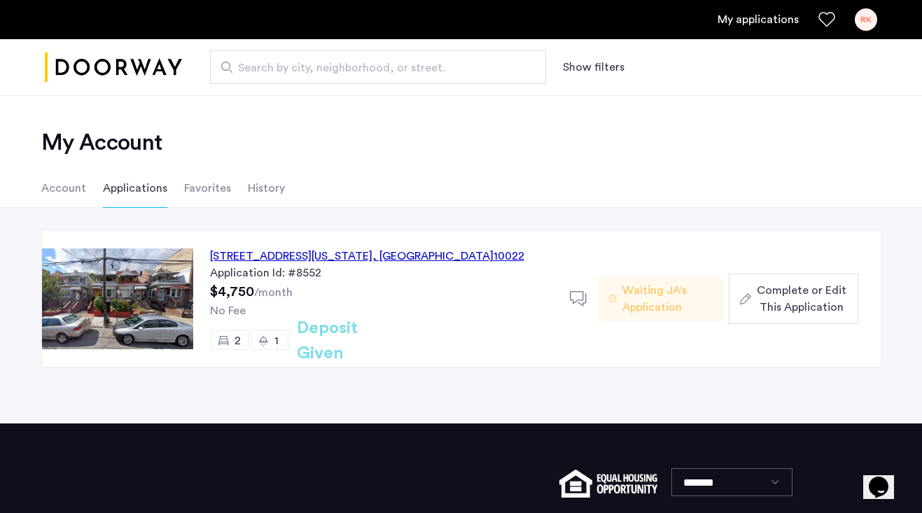
click at [670, 304] on span "Waiting JA's Application" at bounding box center [668, 299] width 90 height 34
click at [811, 303] on span "Complete or Edit This Application" at bounding box center [802, 299] width 90 height 34
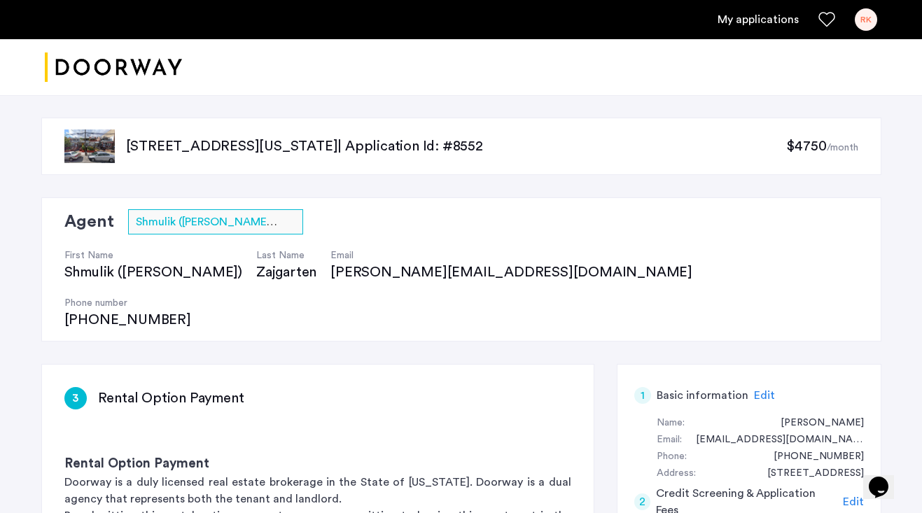
click at [238, 141] on p "329 East 52nd Street, Unit 4A, New York, NY 10022 | Application Id: #8552" at bounding box center [456, 147] width 661 height 20
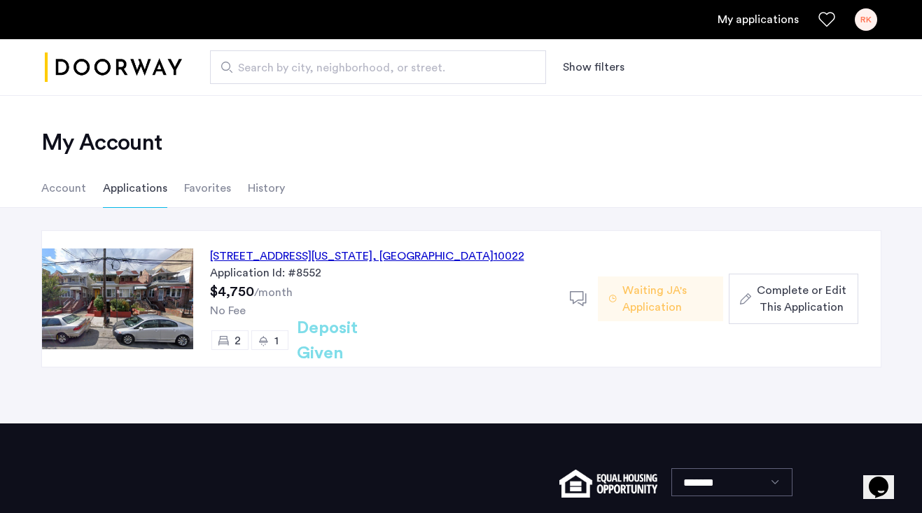
click at [64, 188] on li "Account" at bounding box center [63, 188] width 45 height 39
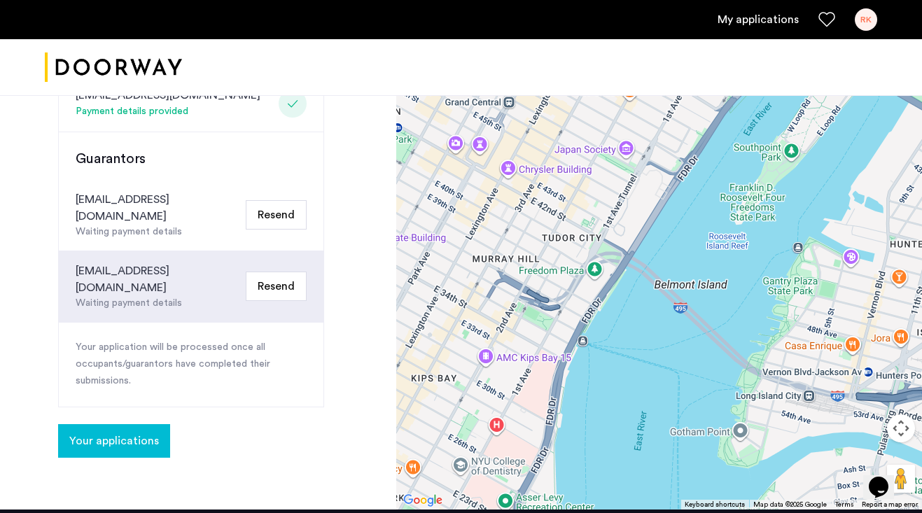
scroll to position [427, 0]
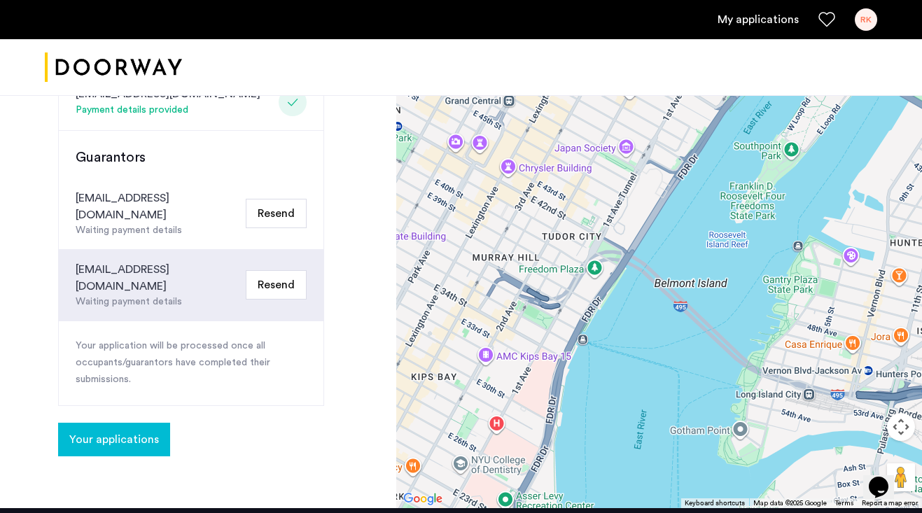
click at [279, 270] on button "Resend" at bounding box center [276, 284] width 61 height 29
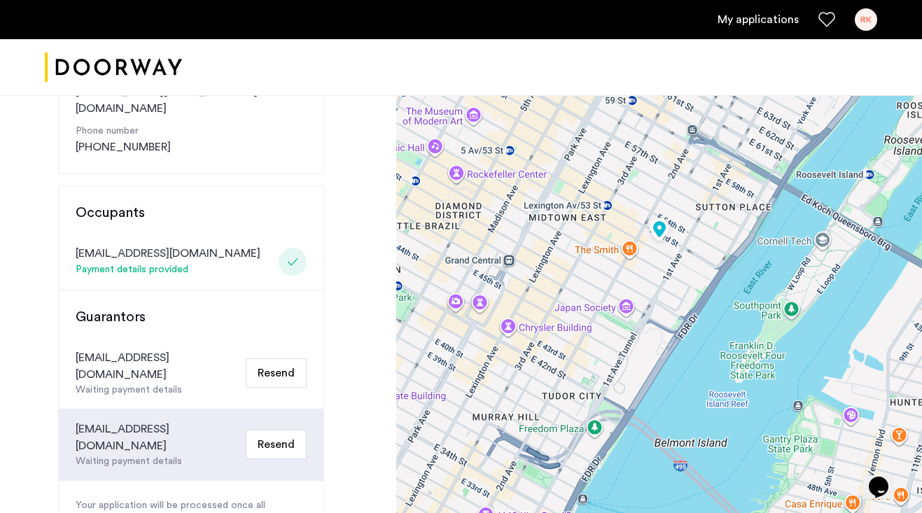
scroll to position [315, 0]
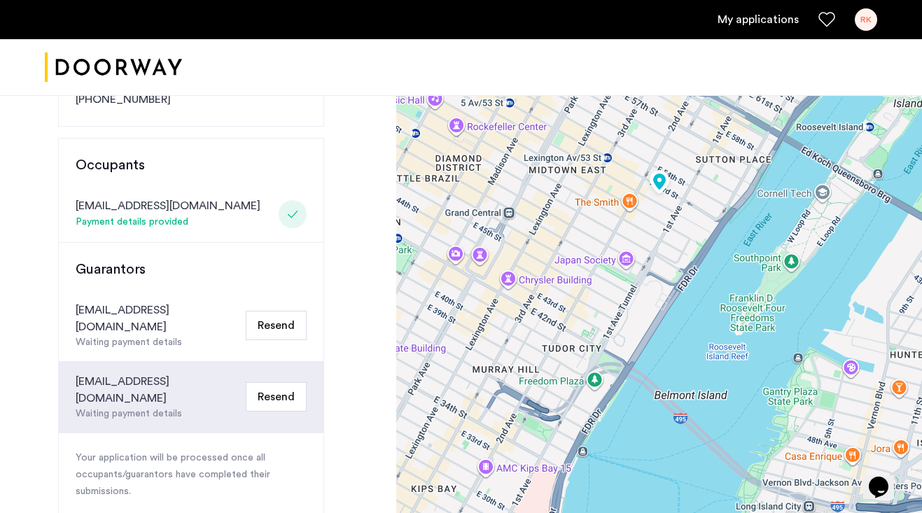
click at [281, 311] on button "Resend" at bounding box center [276, 325] width 61 height 29
click at [282, 382] on button "Resend" at bounding box center [276, 396] width 61 height 29
